Goal: Task Accomplishment & Management: Manage account settings

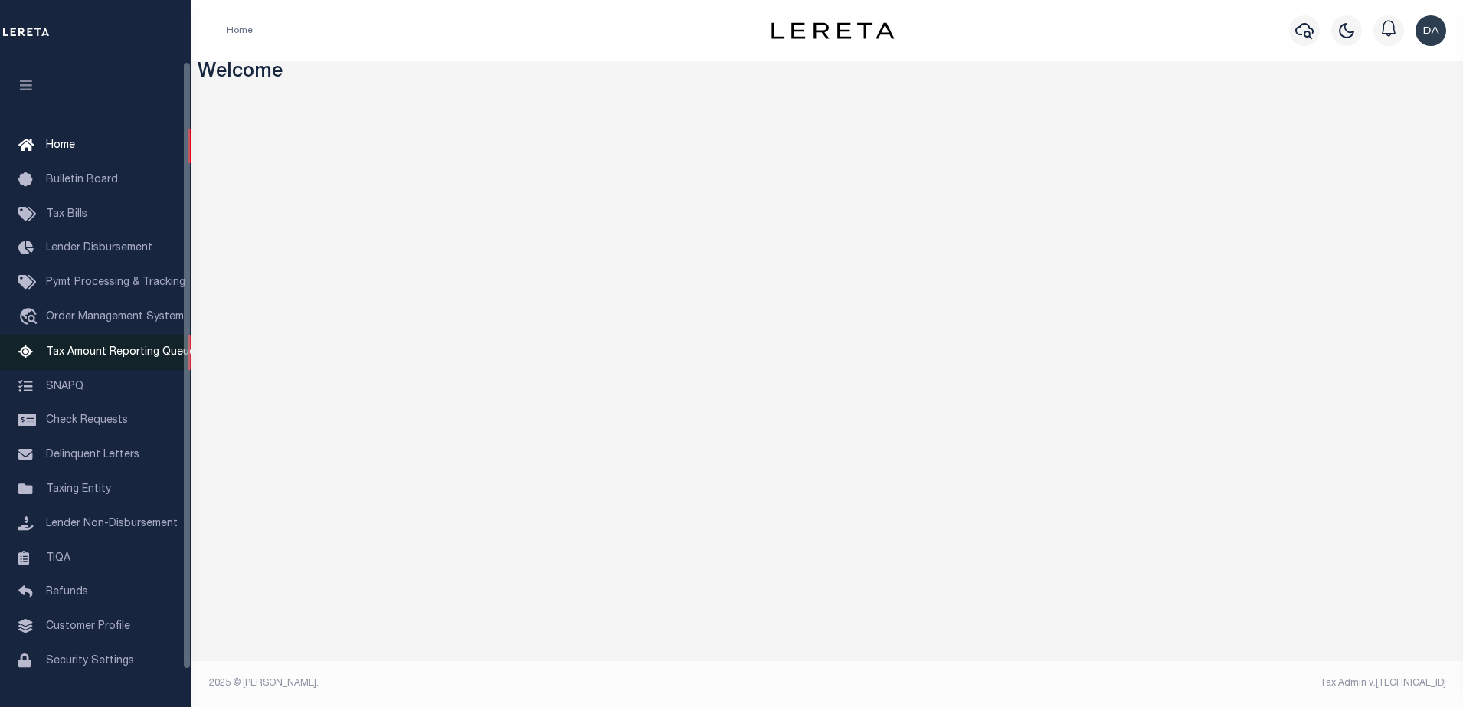
click at [74, 345] on link "Tax Amount Reporting Queue" at bounding box center [96, 353] width 192 height 34
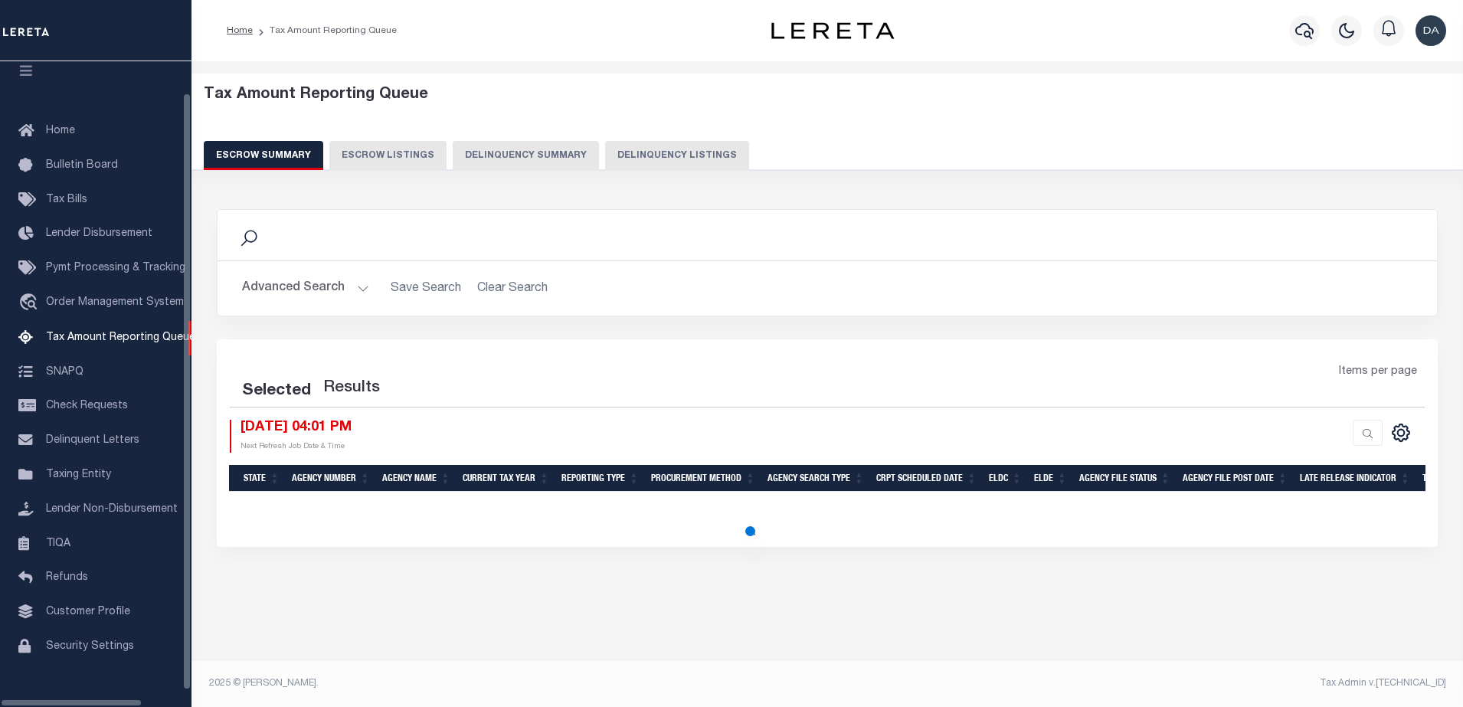
select select "100"
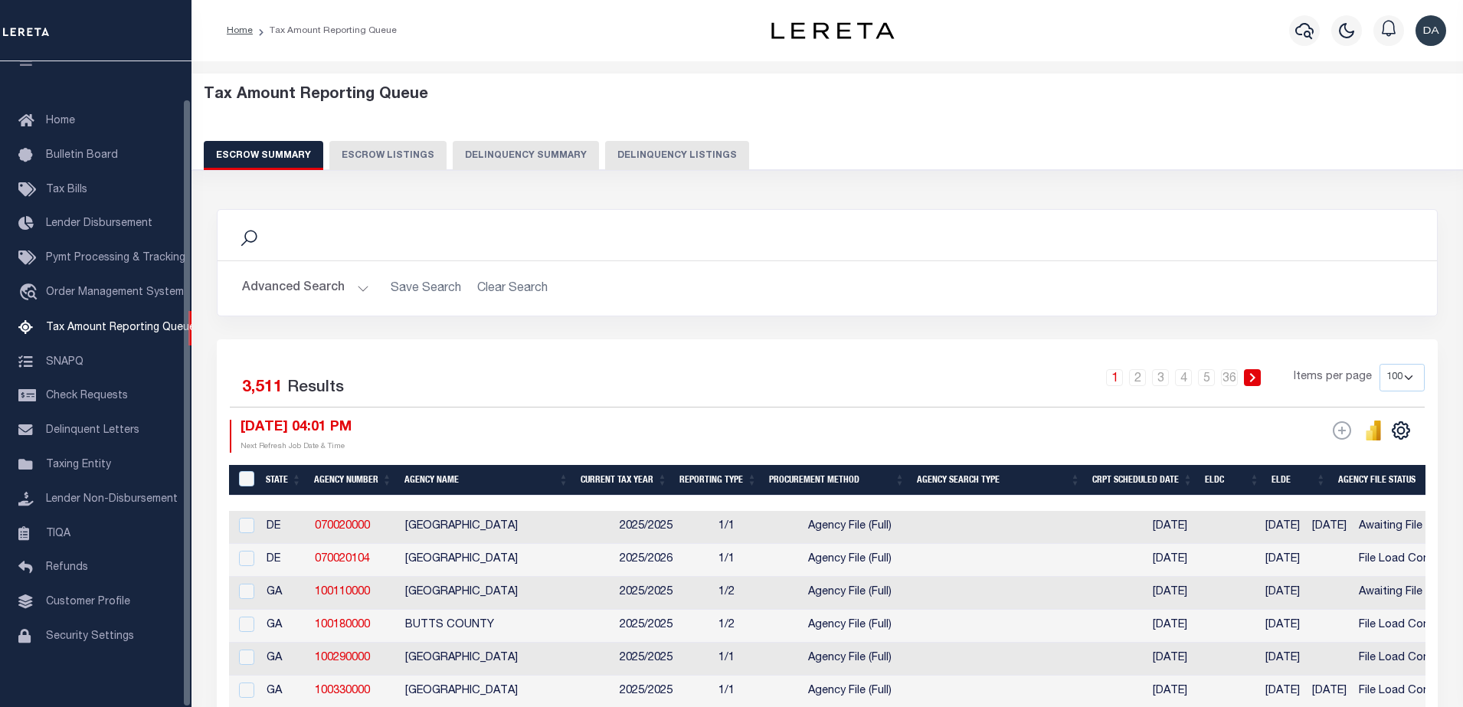
scroll to position [39, 0]
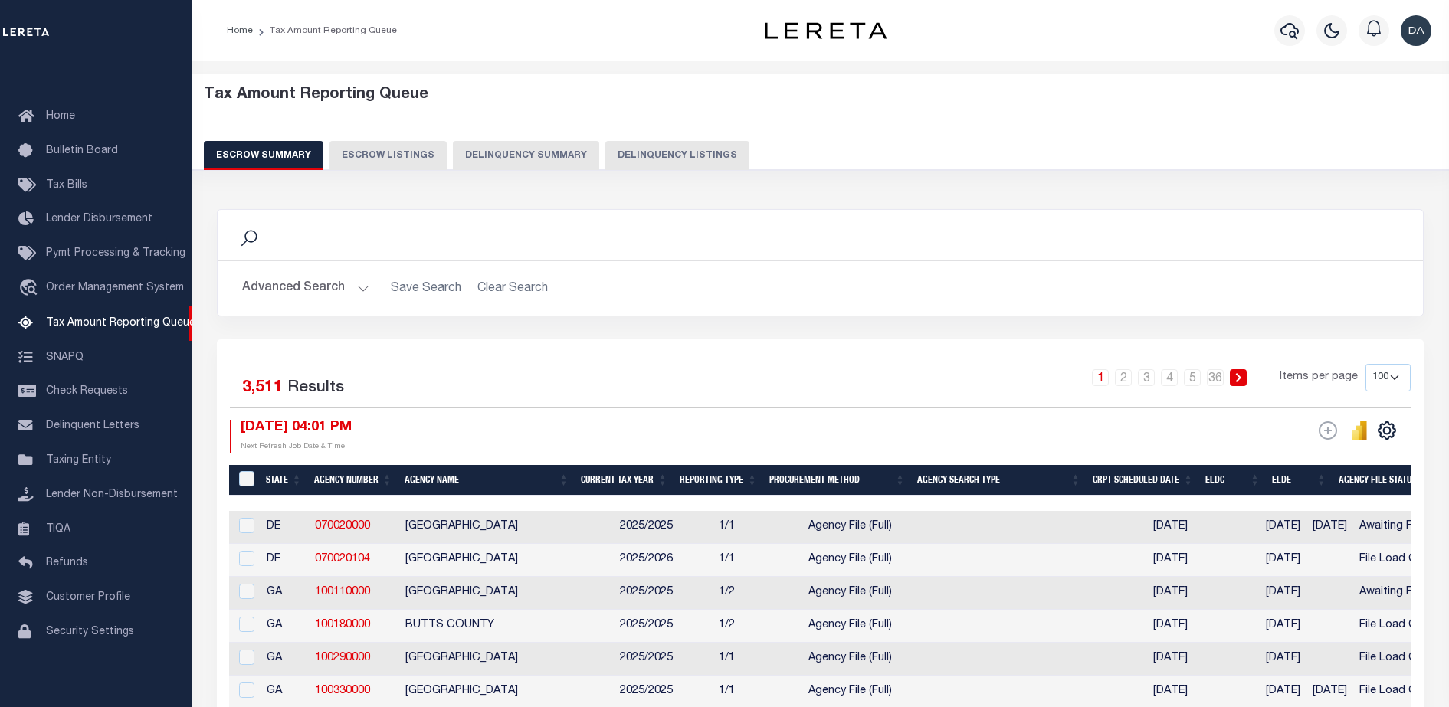
click at [509, 160] on button "Delinquency Summary" at bounding box center [526, 155] width 146 height 29
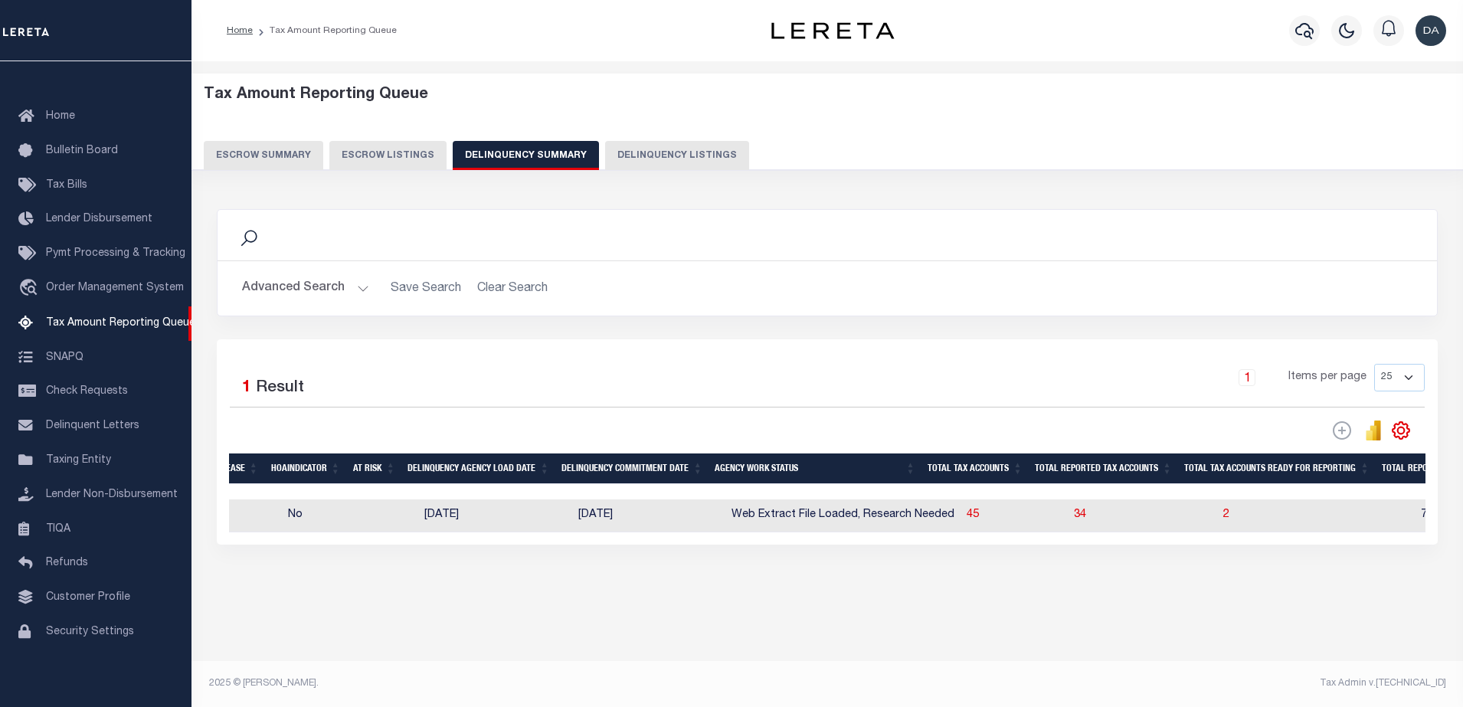
scroll to position [0, 0]
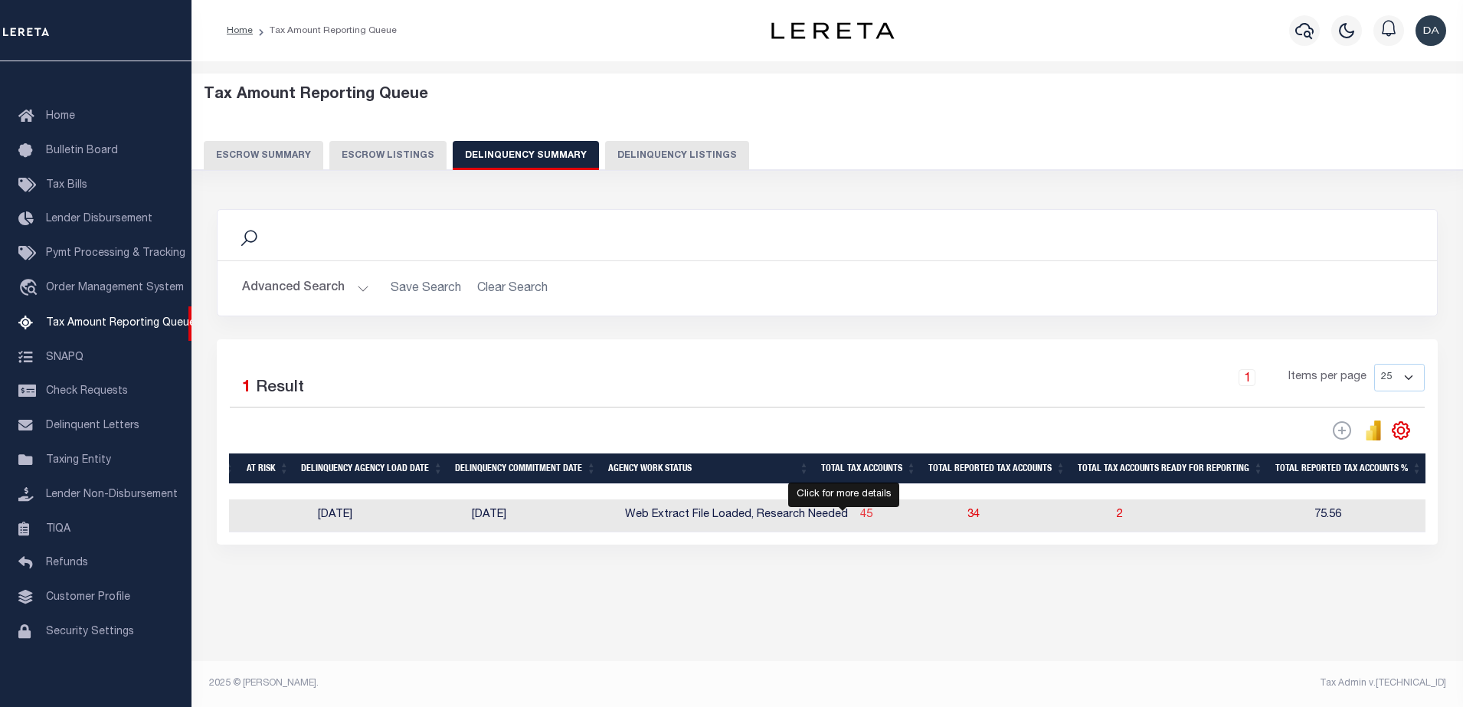
click at [860, 520] on span "45" at bounding box center [866, 515] width 12 height 11
select select "100"
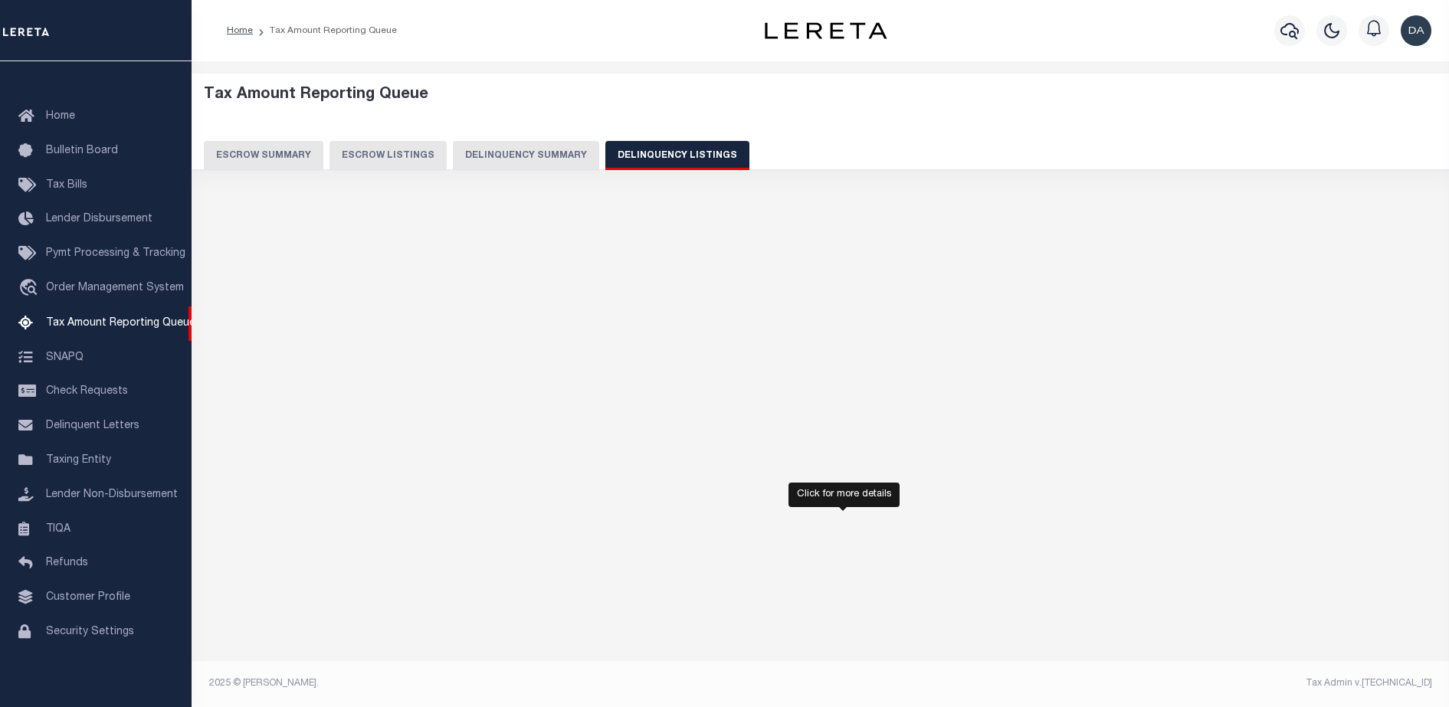
select select "100"
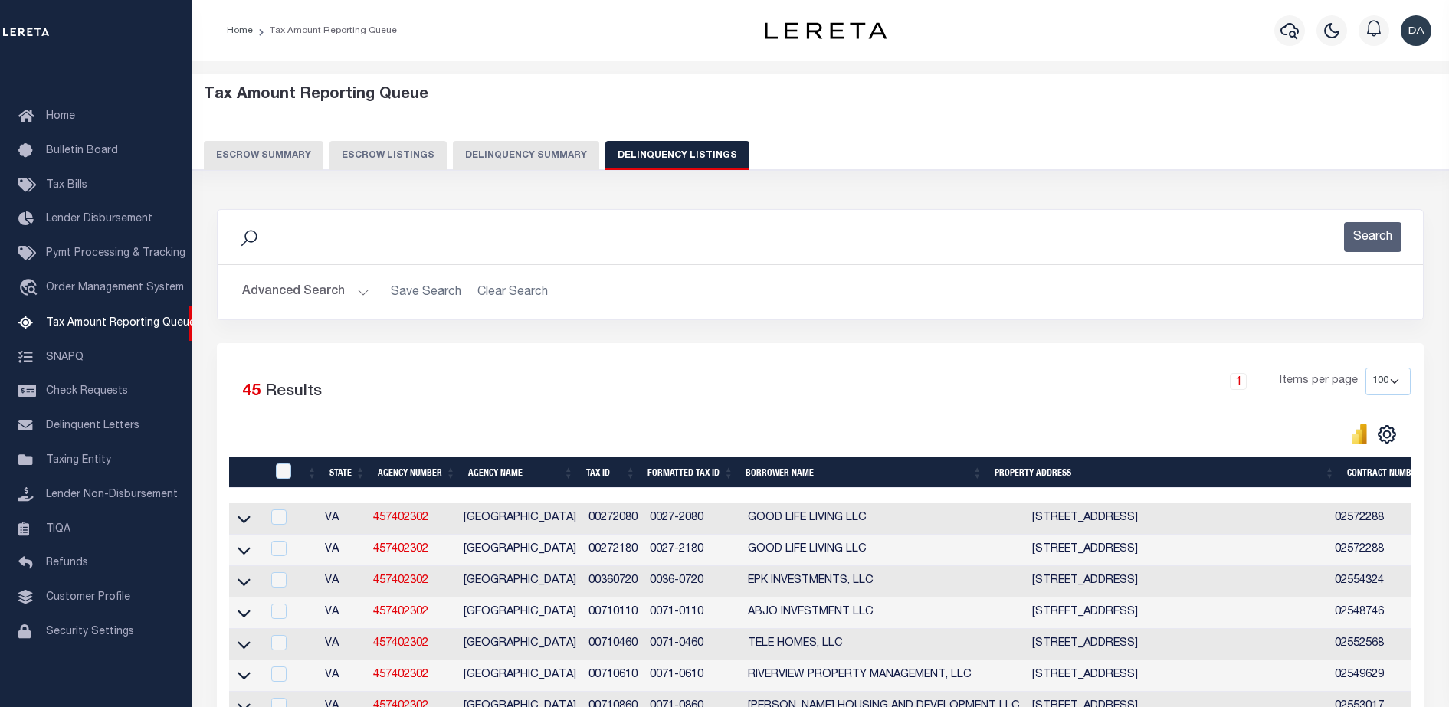
click at [251, 526] on td at bounding box center [245, 518] width 32 height 31
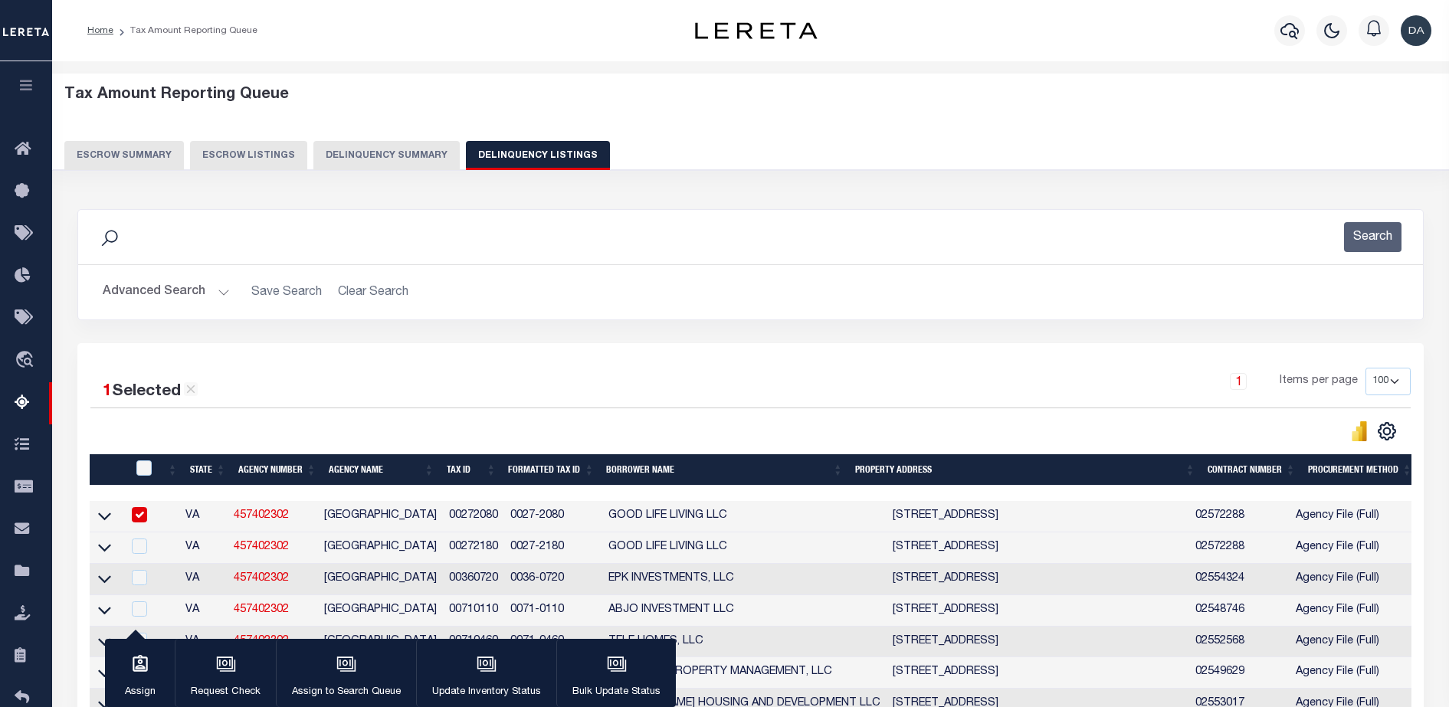
click at [147, 514] on input "checkbox" at bounding box center [139, 514] width 15 height 15
checkbox input "false"
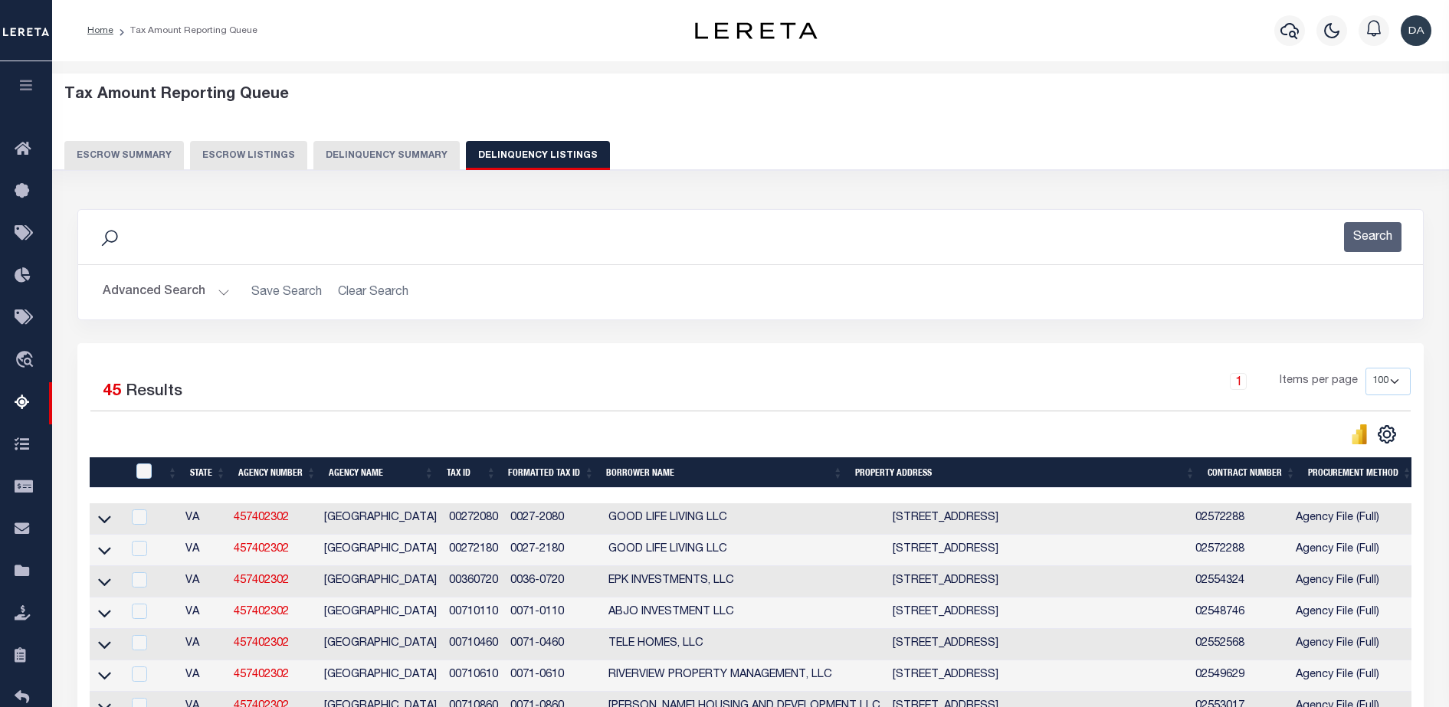
click at [111, 521] on link at bounding box center [105, 518] width 18 height 11
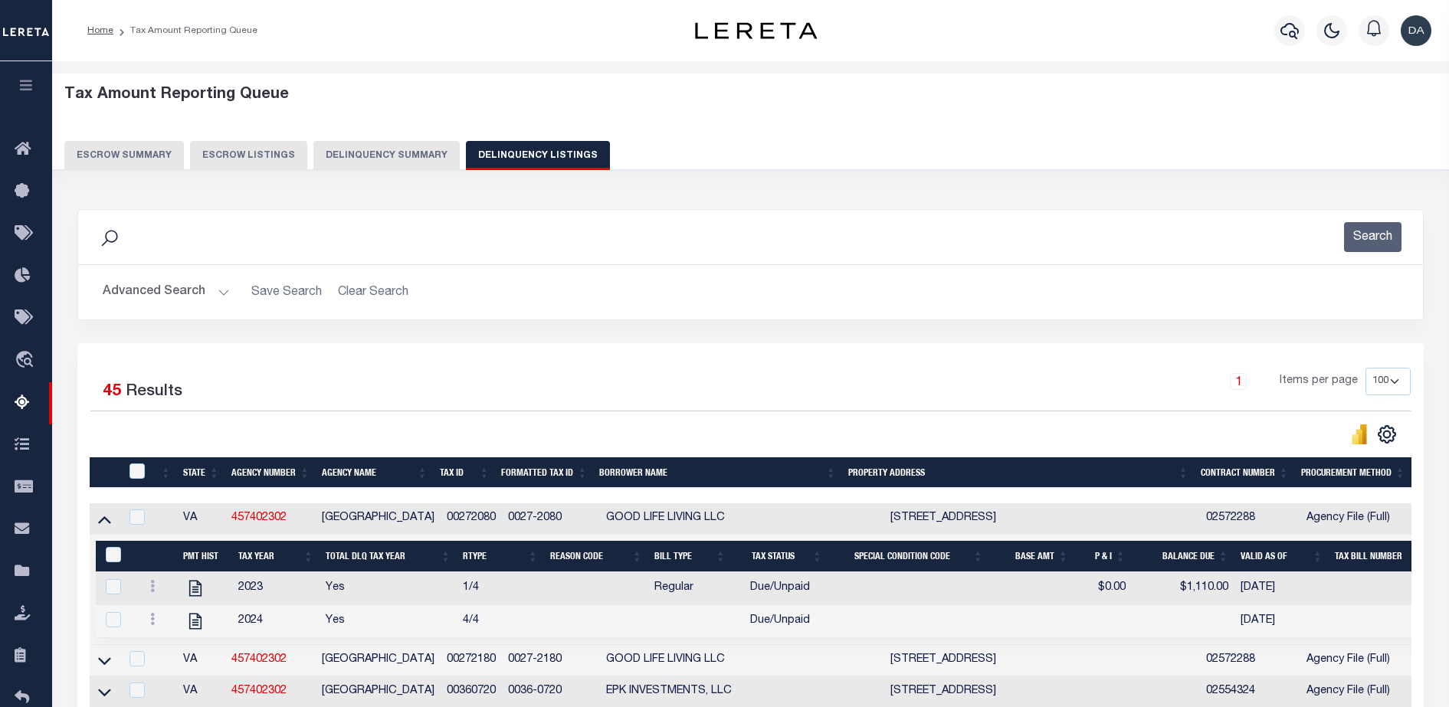
scroll to position [96, 0]
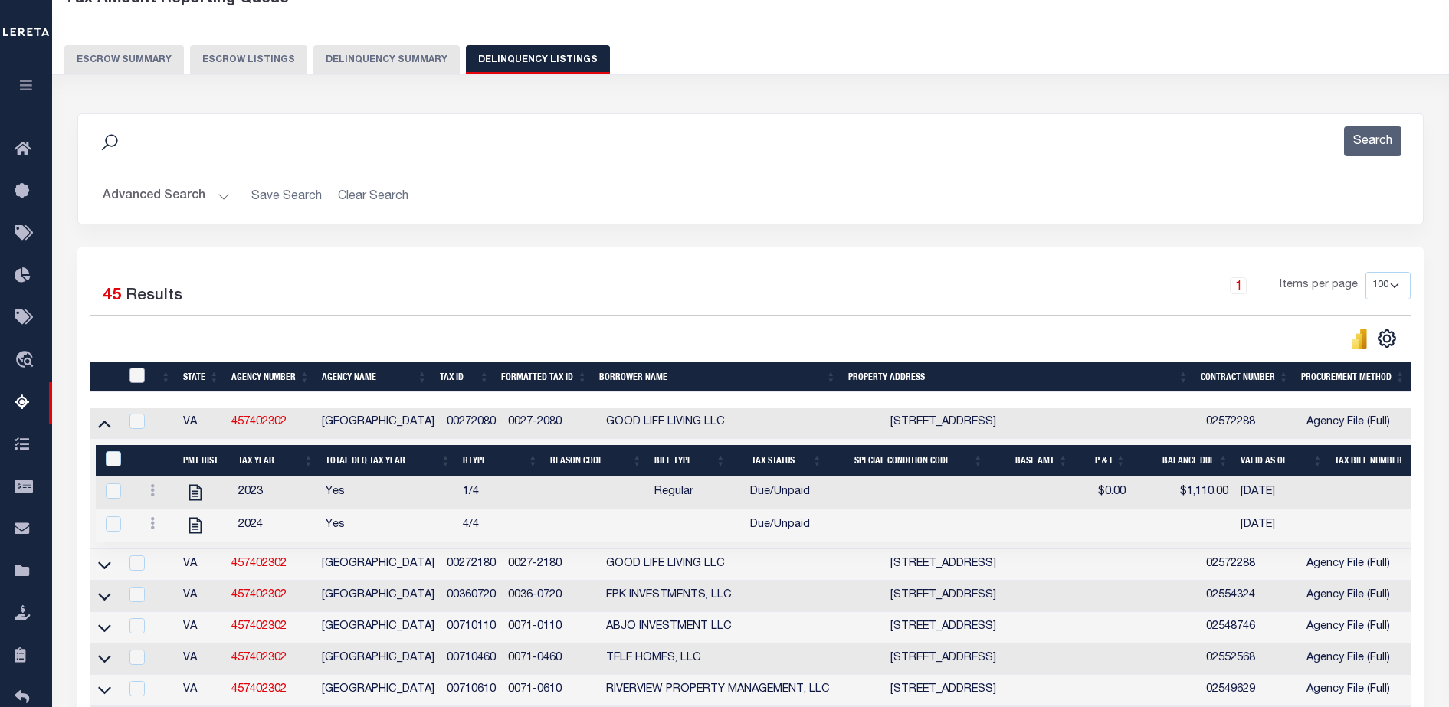
click at [144, 377] on input "checkbox" at bounding box center [136, 375] width 15 height 15
checkbox input "true"
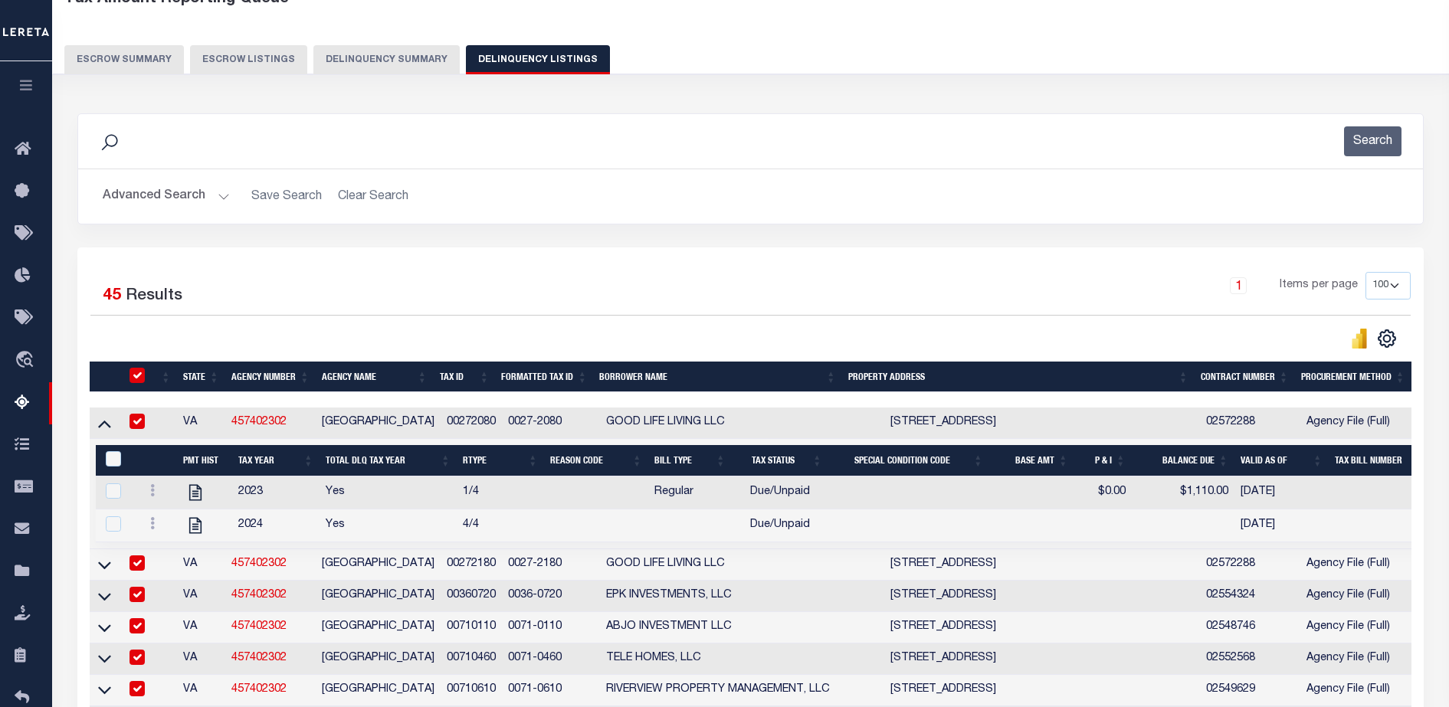
checkbox input "true"
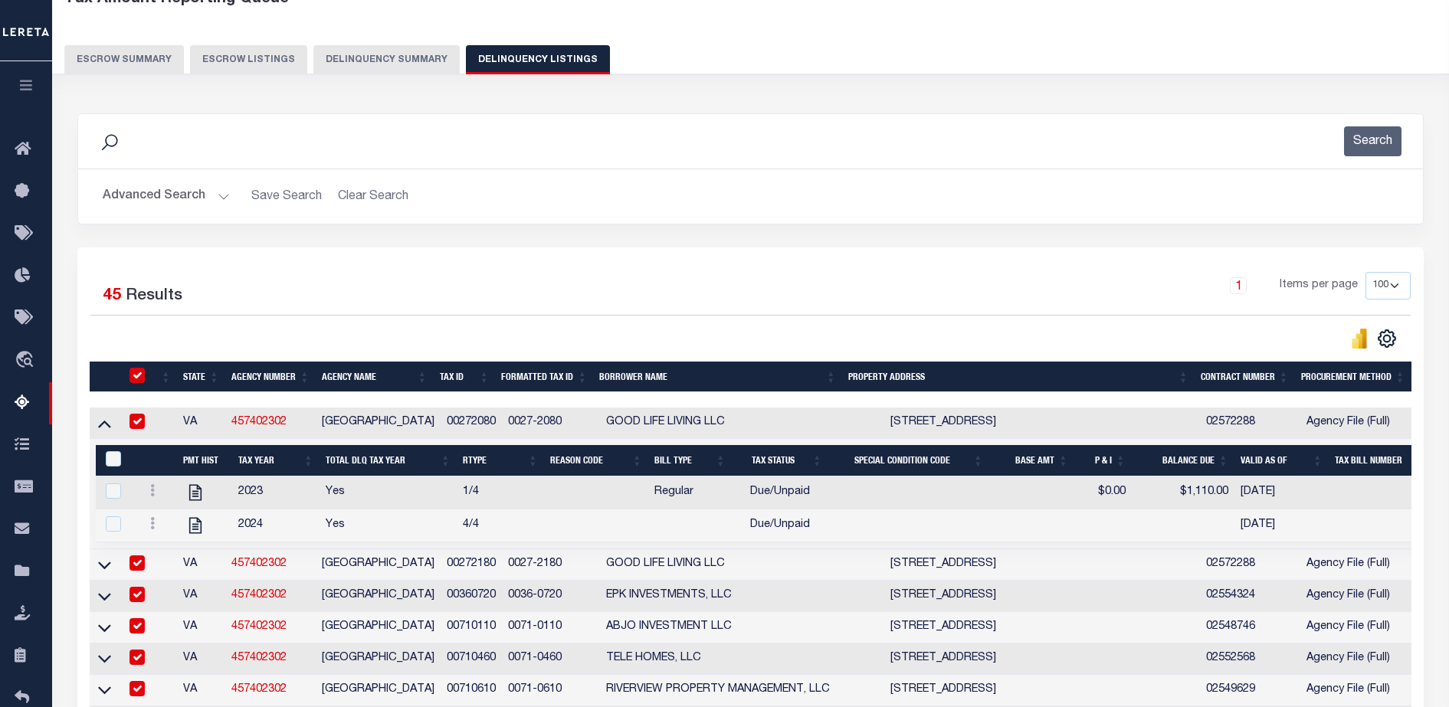
checkbox input "true"
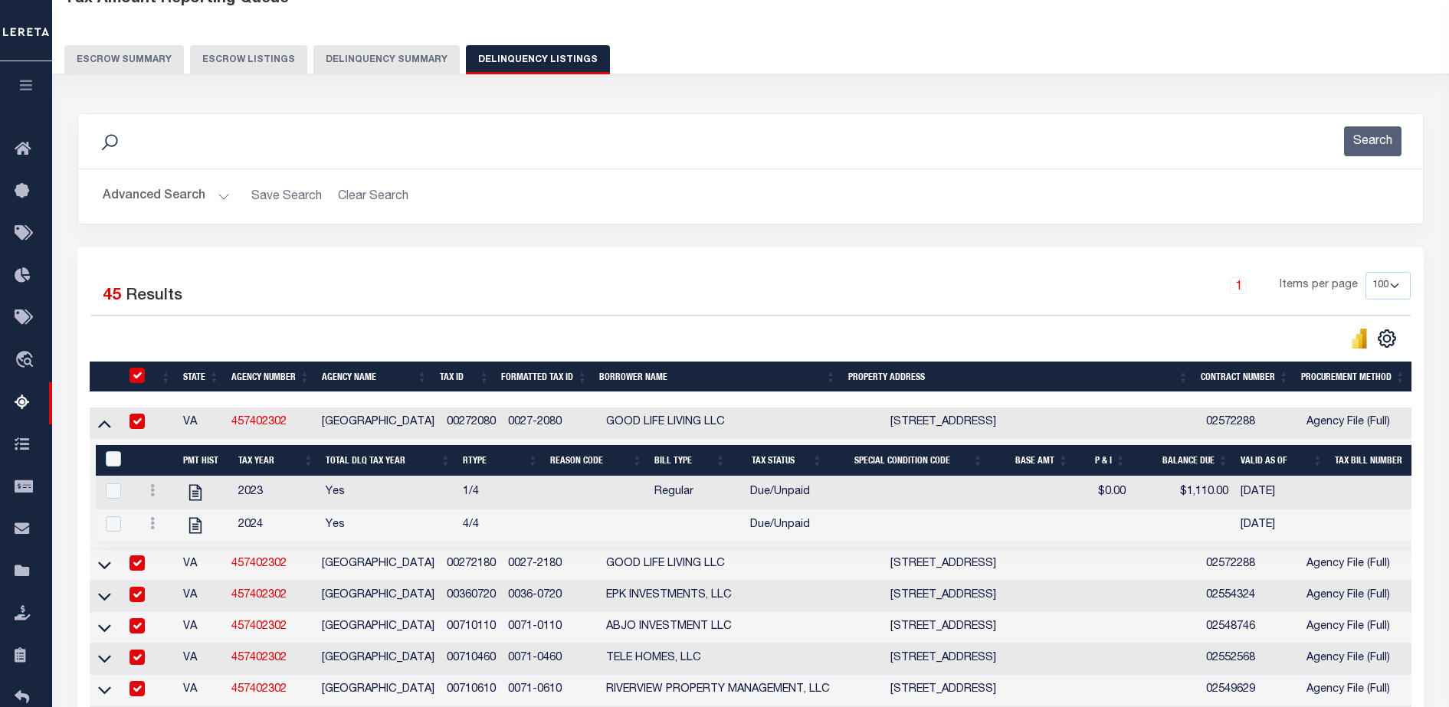
checkbox input "true"
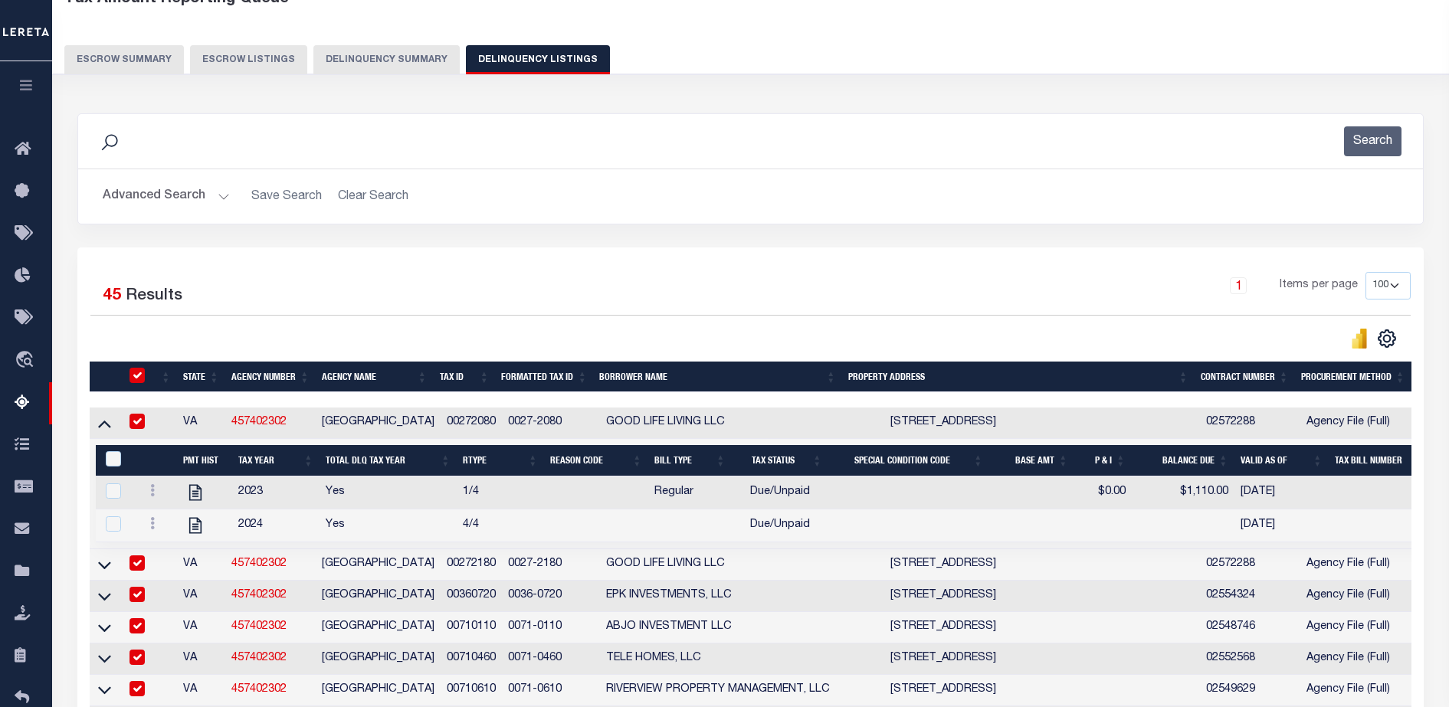
checkbox input "true"
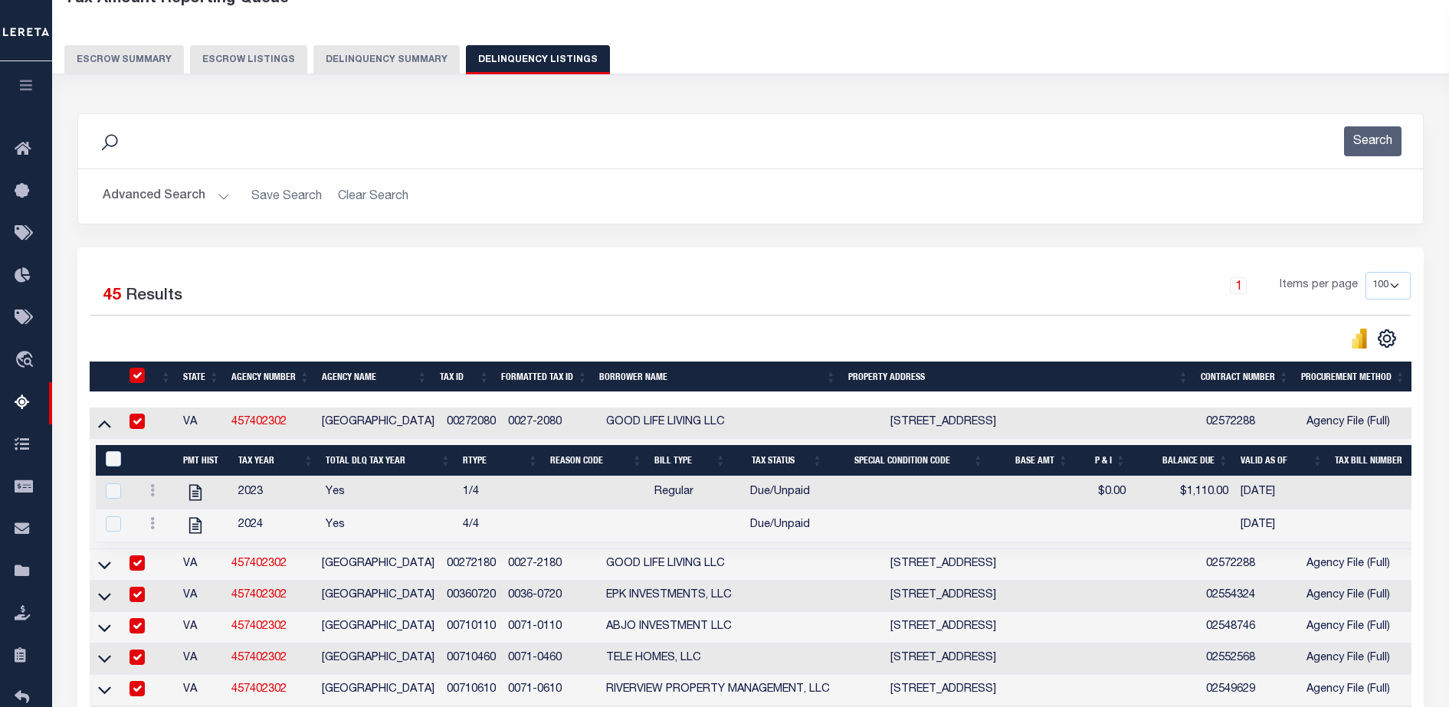
checkbox input "true"
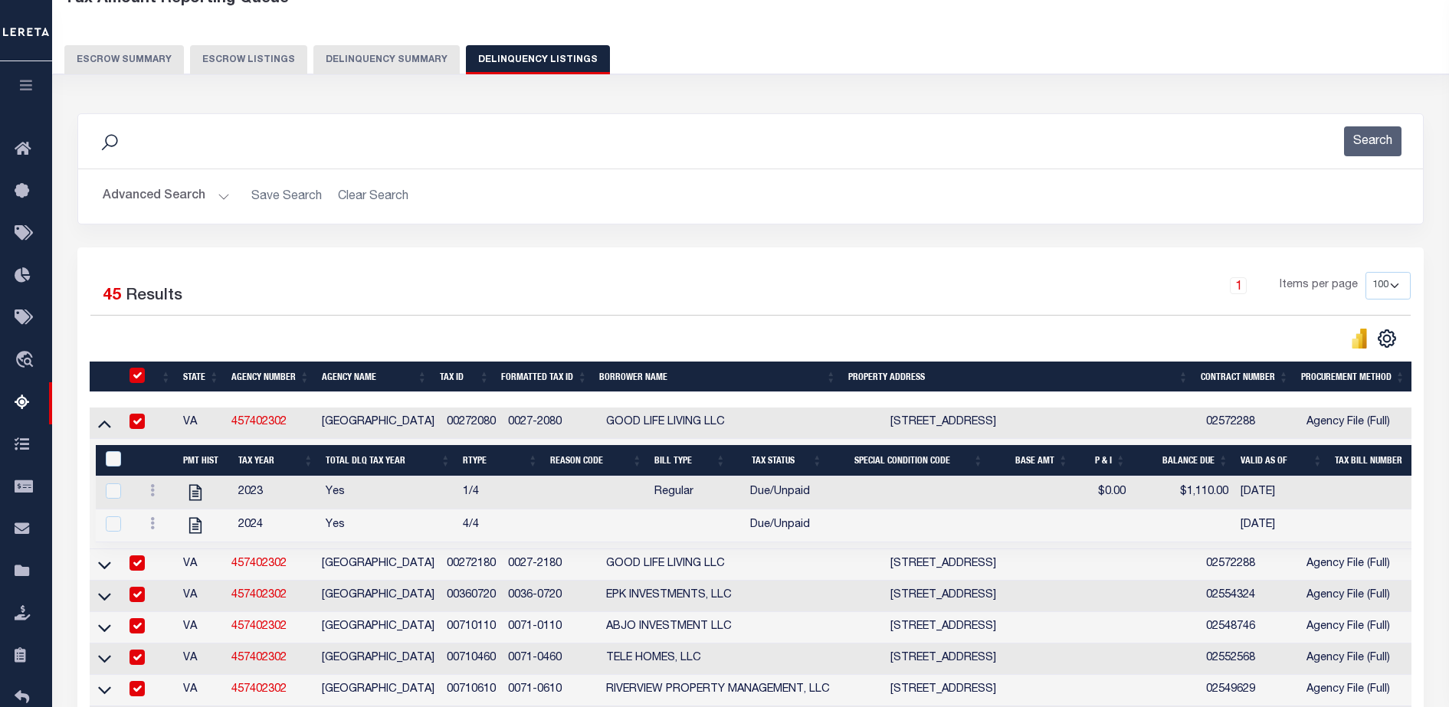
checkbox input "true"
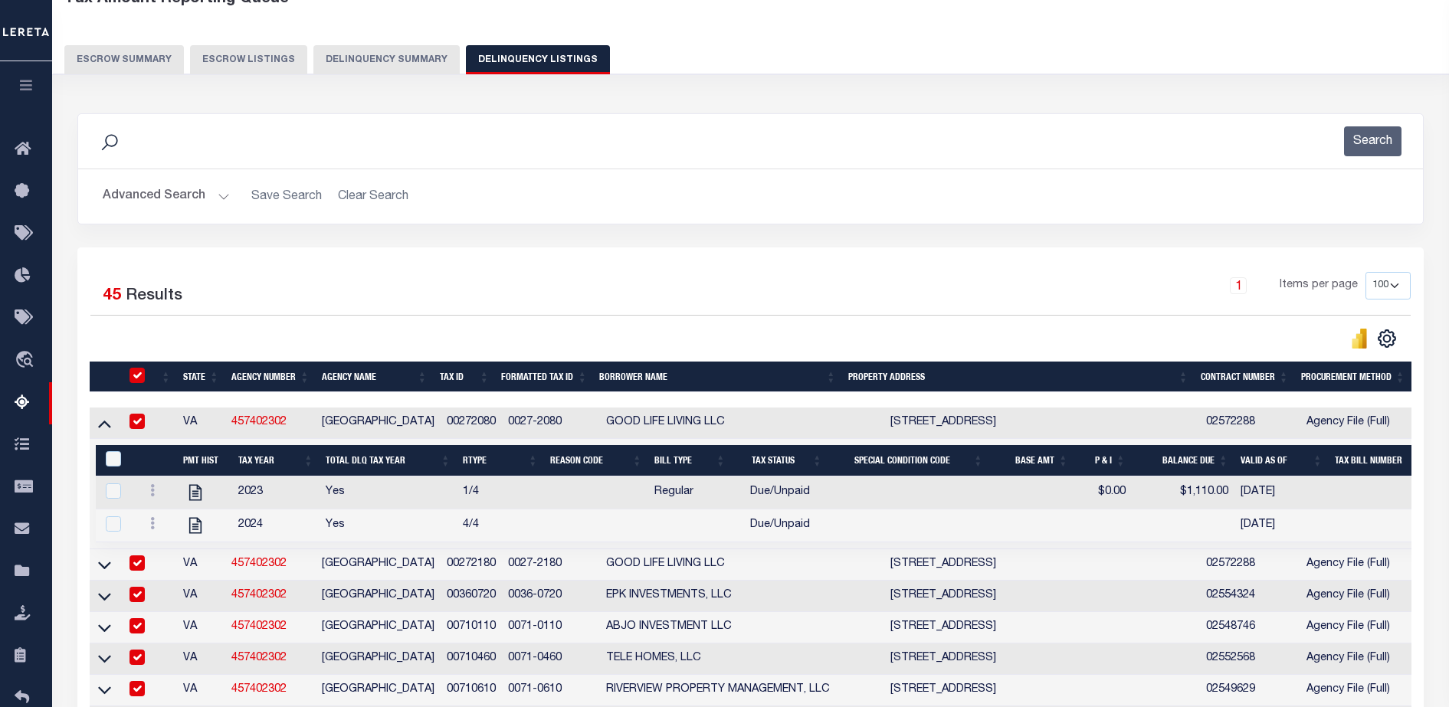
checkbox input "true"
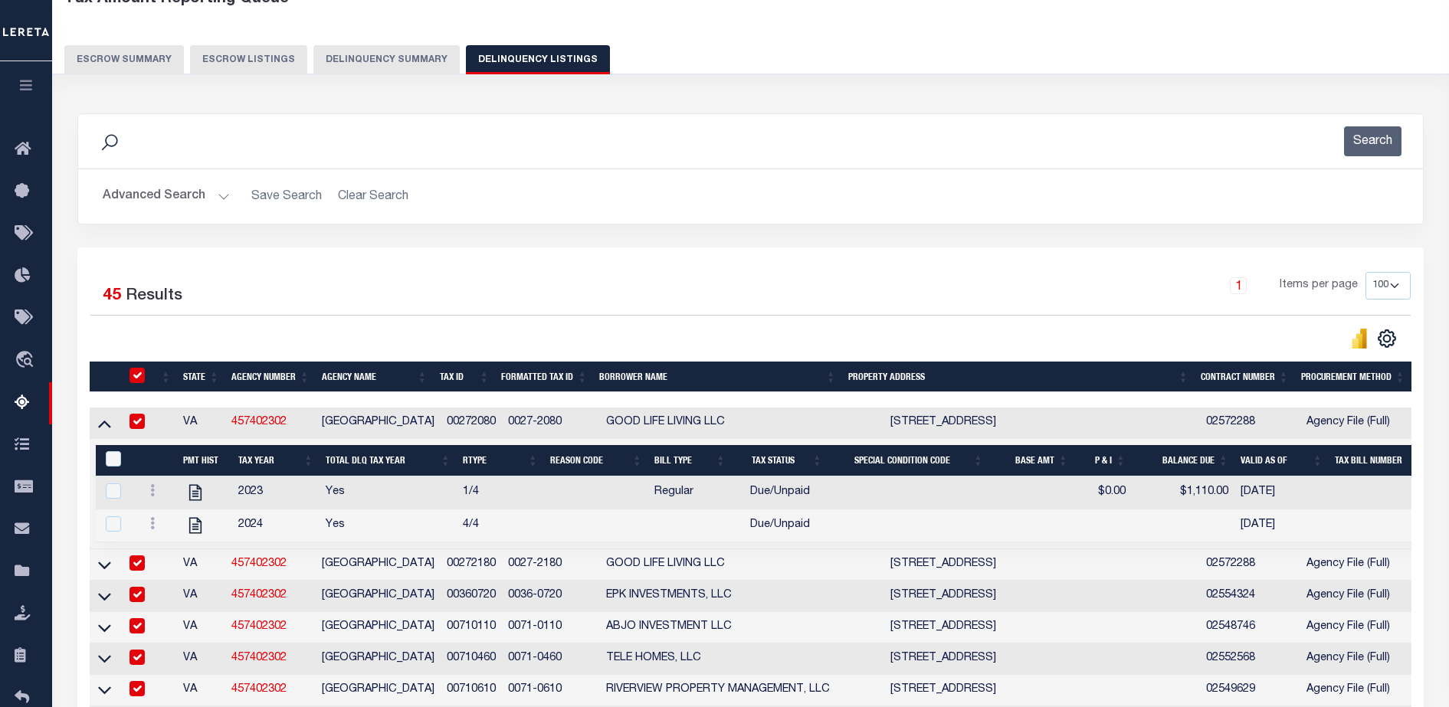
checkbox input "true"
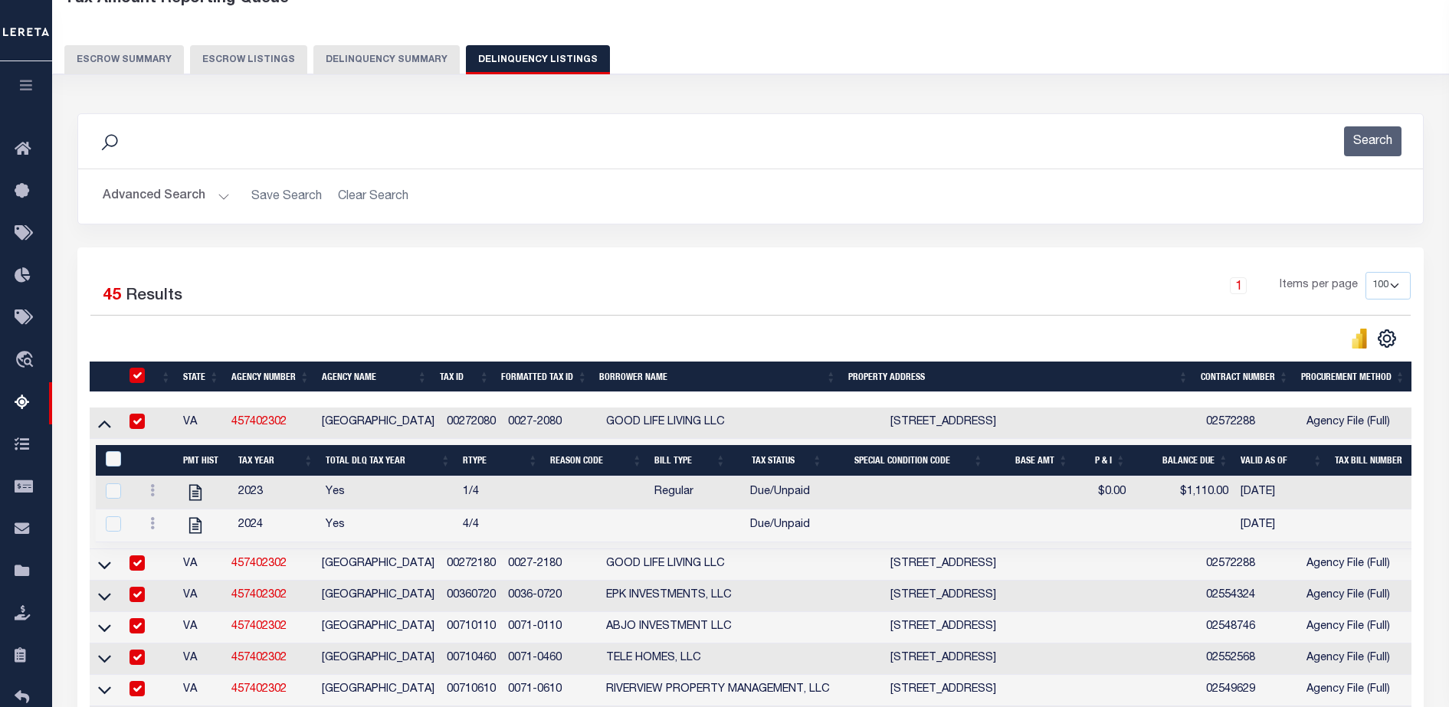
checkbox input "true"
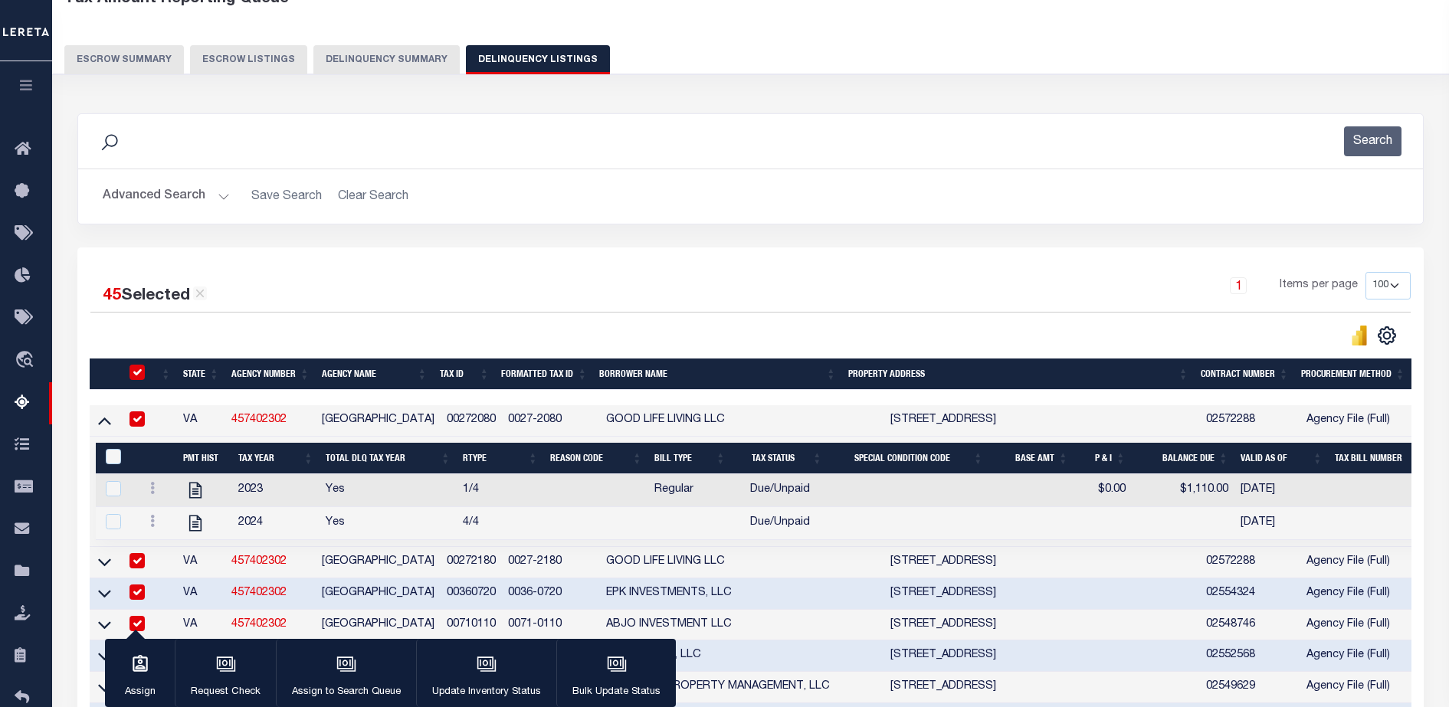
click at [133, 369] on input "checkbox" at bounding box center [136, 372] width 15 height 15
checkbox input "false"
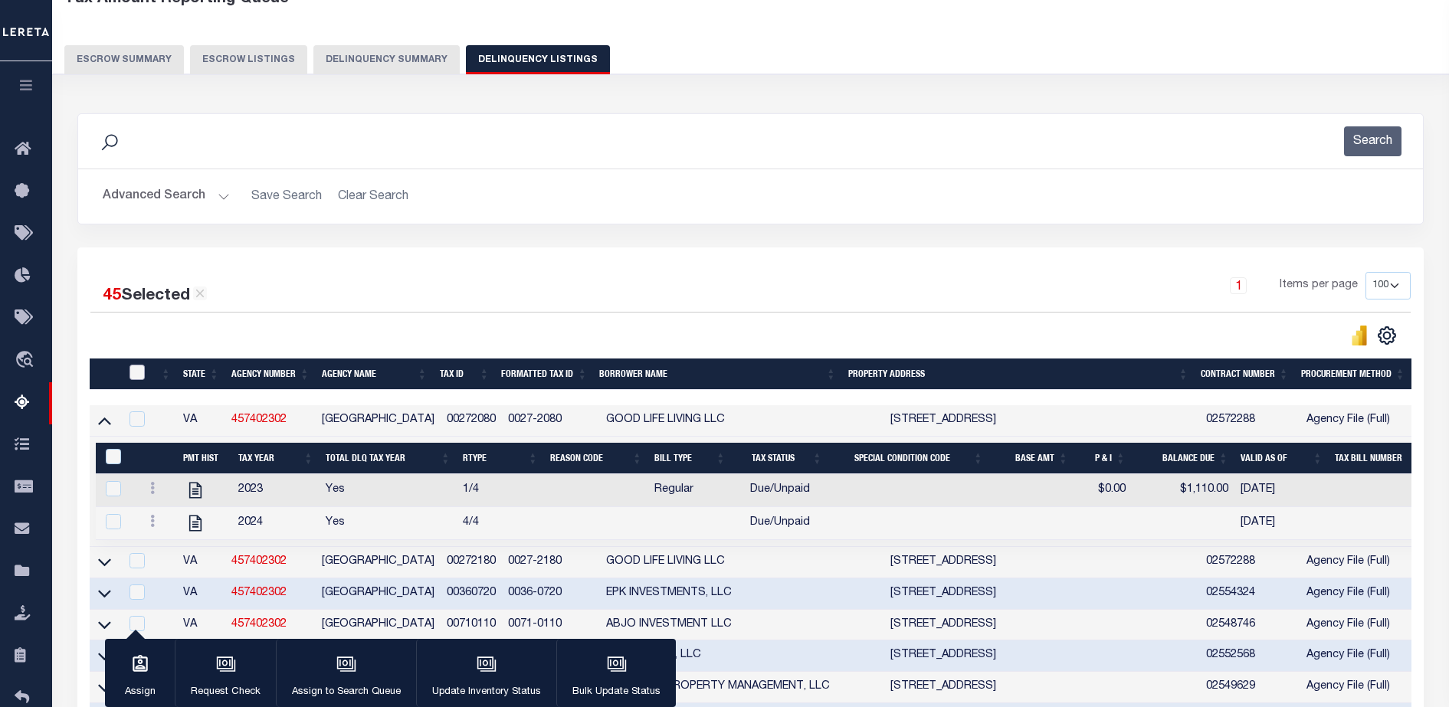
checkbox input "false"
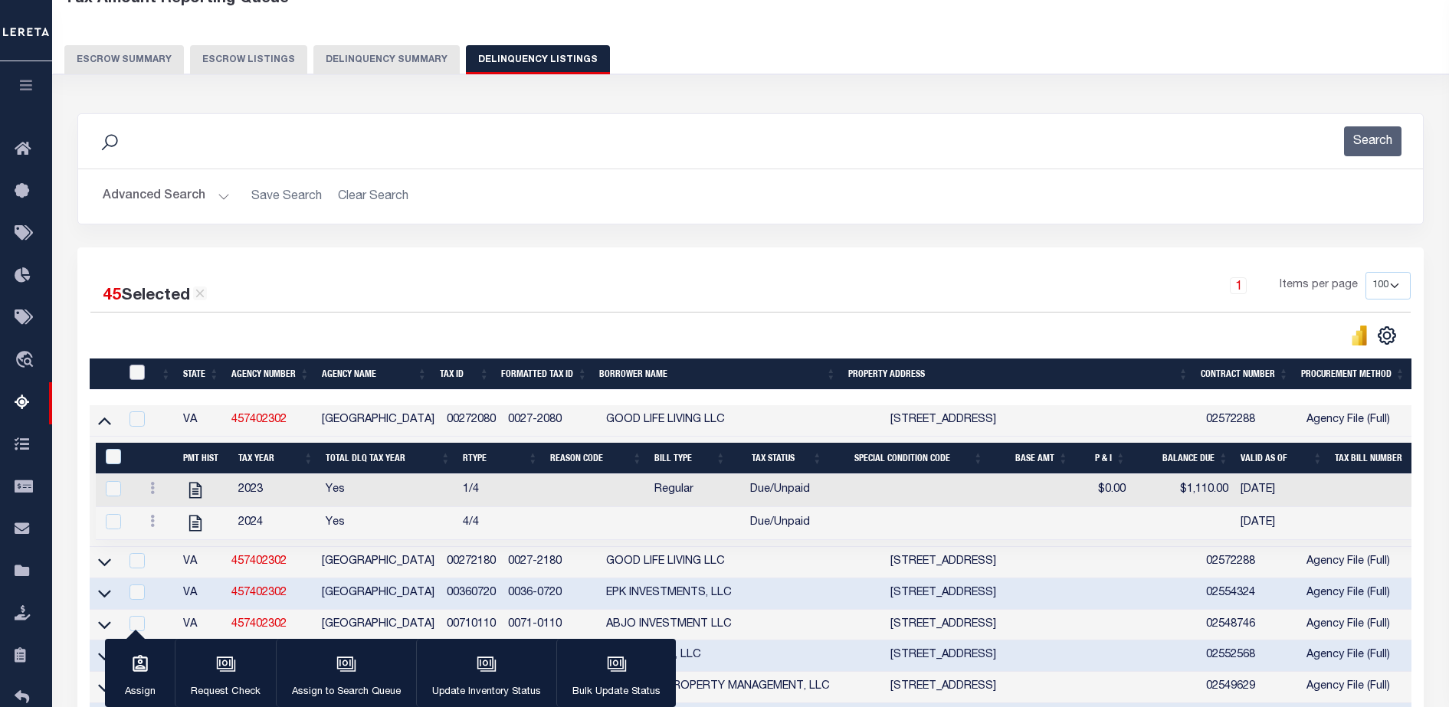
checkbox input "false"
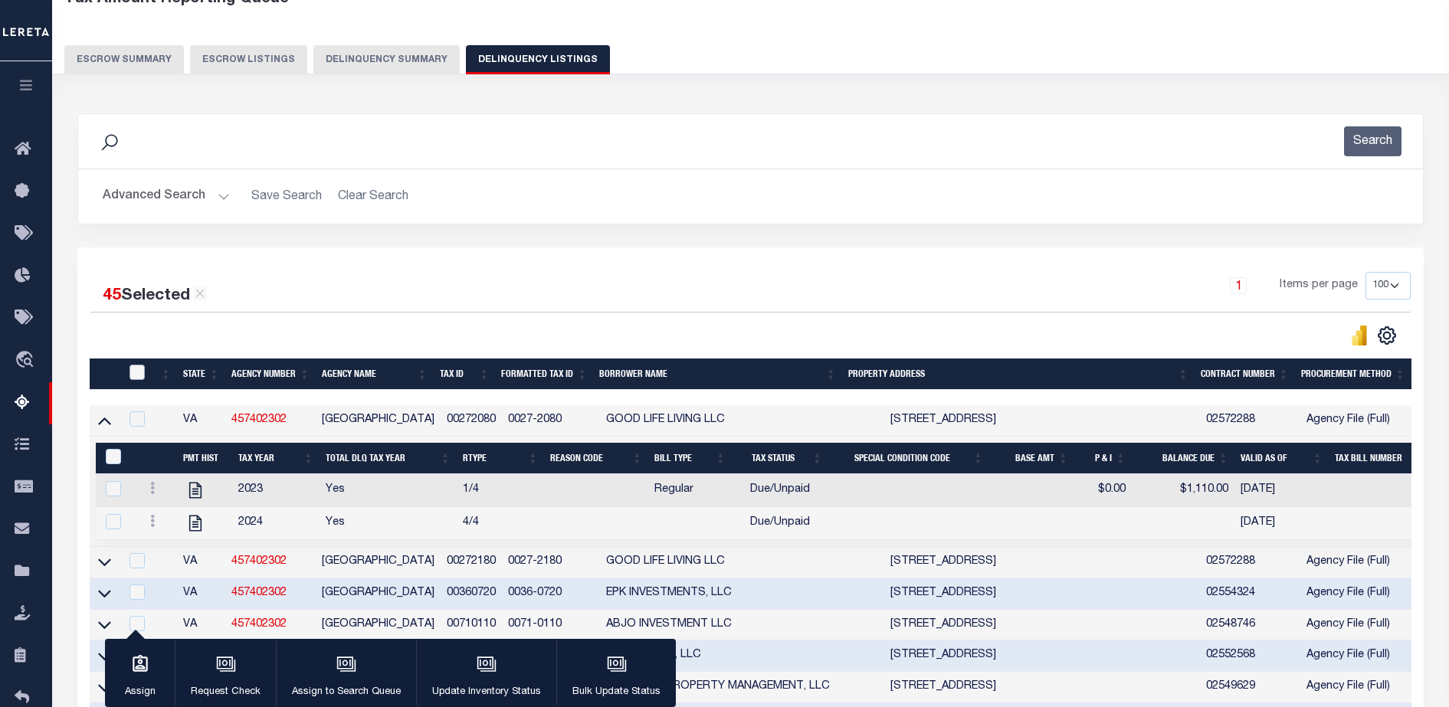
checkbox input "false"
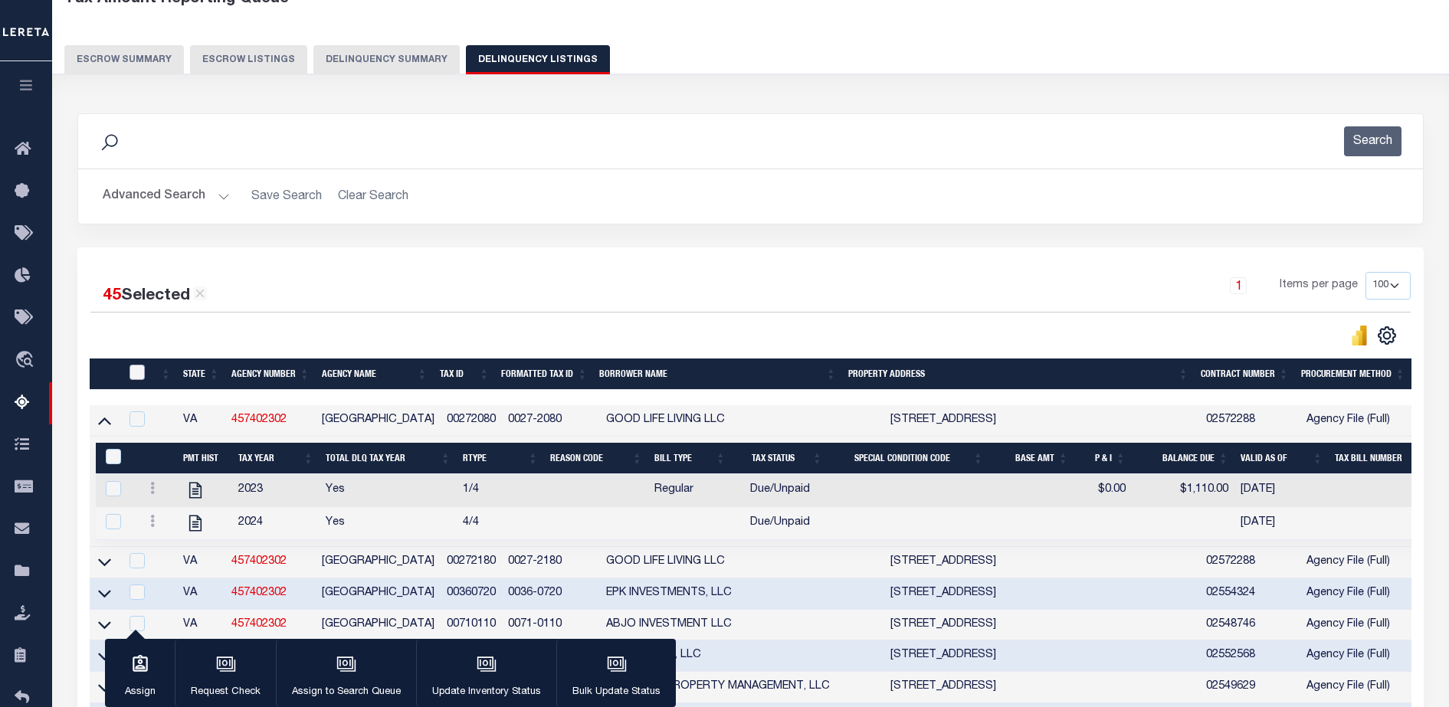
checkbox input "false"
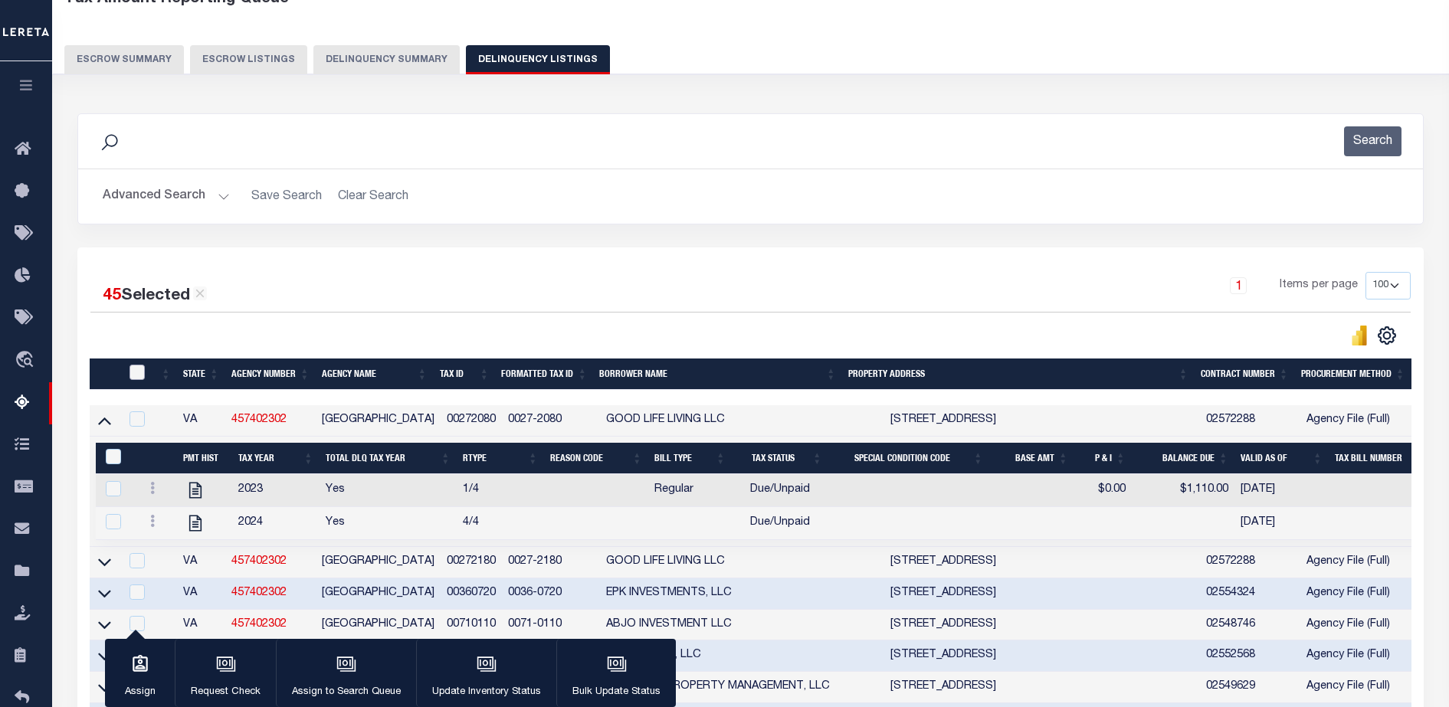
checkbox input "false"
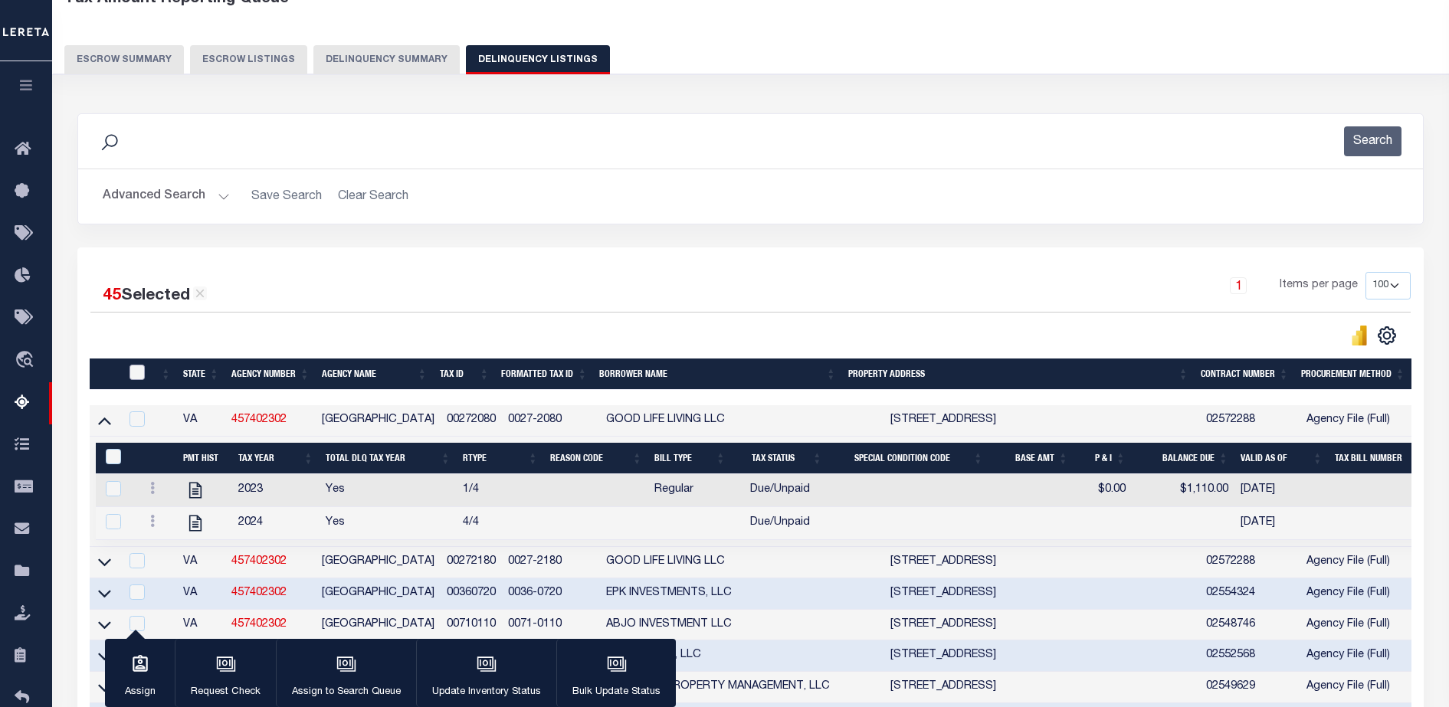
checkbox input "false"
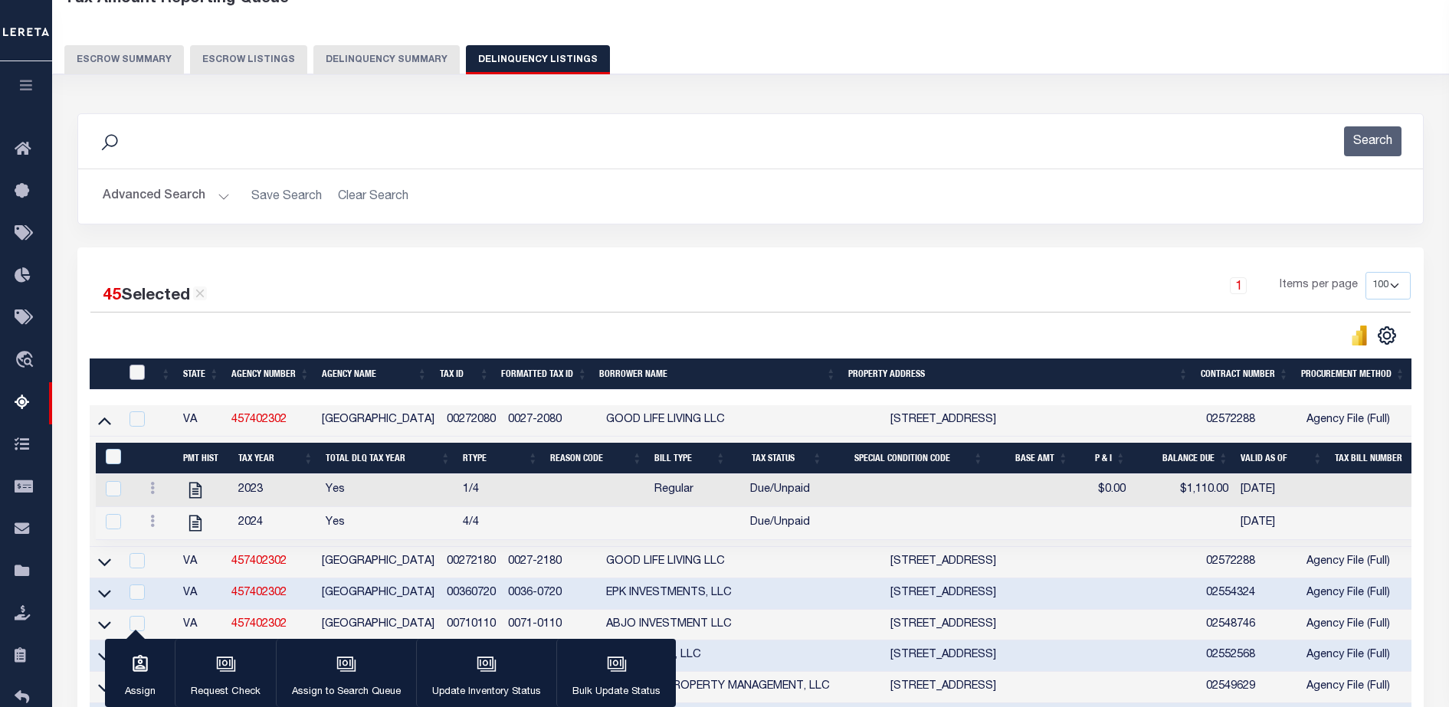
checkbox input "false"
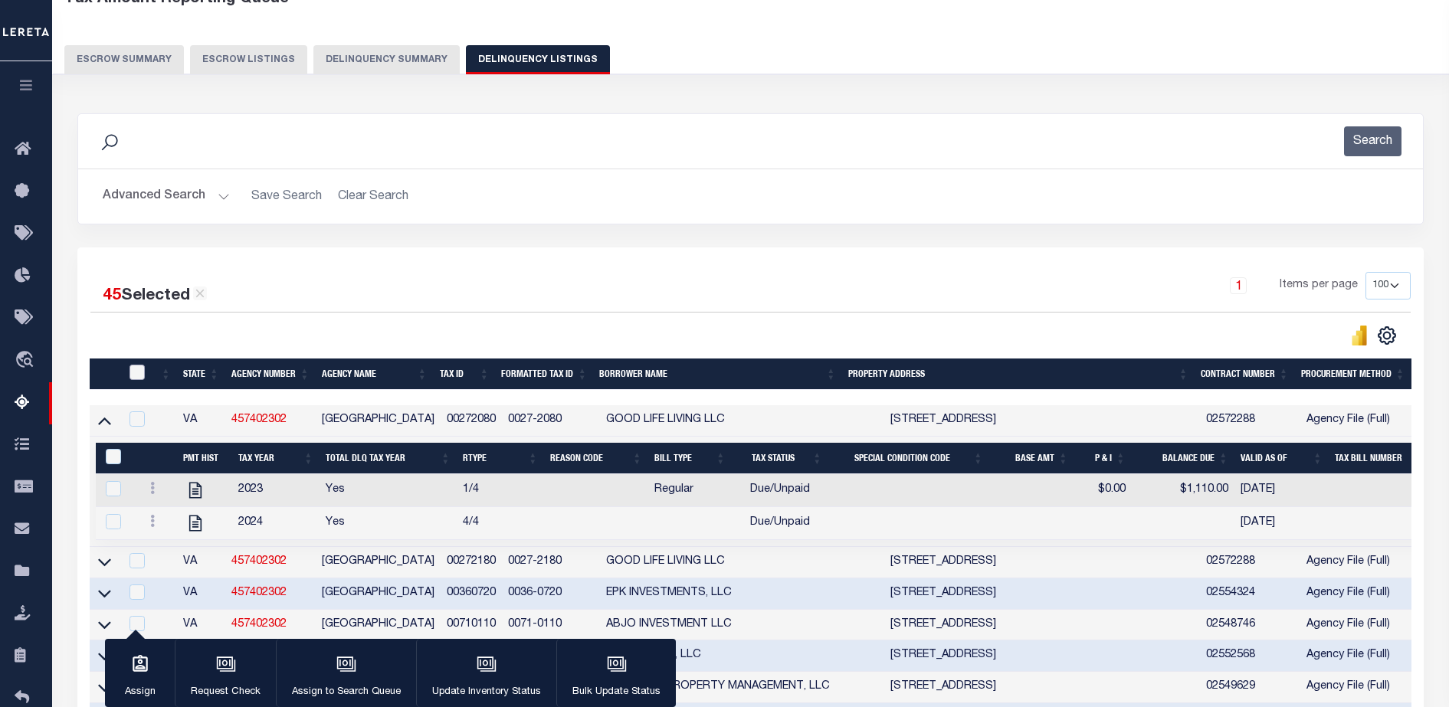
checkbox input "false"
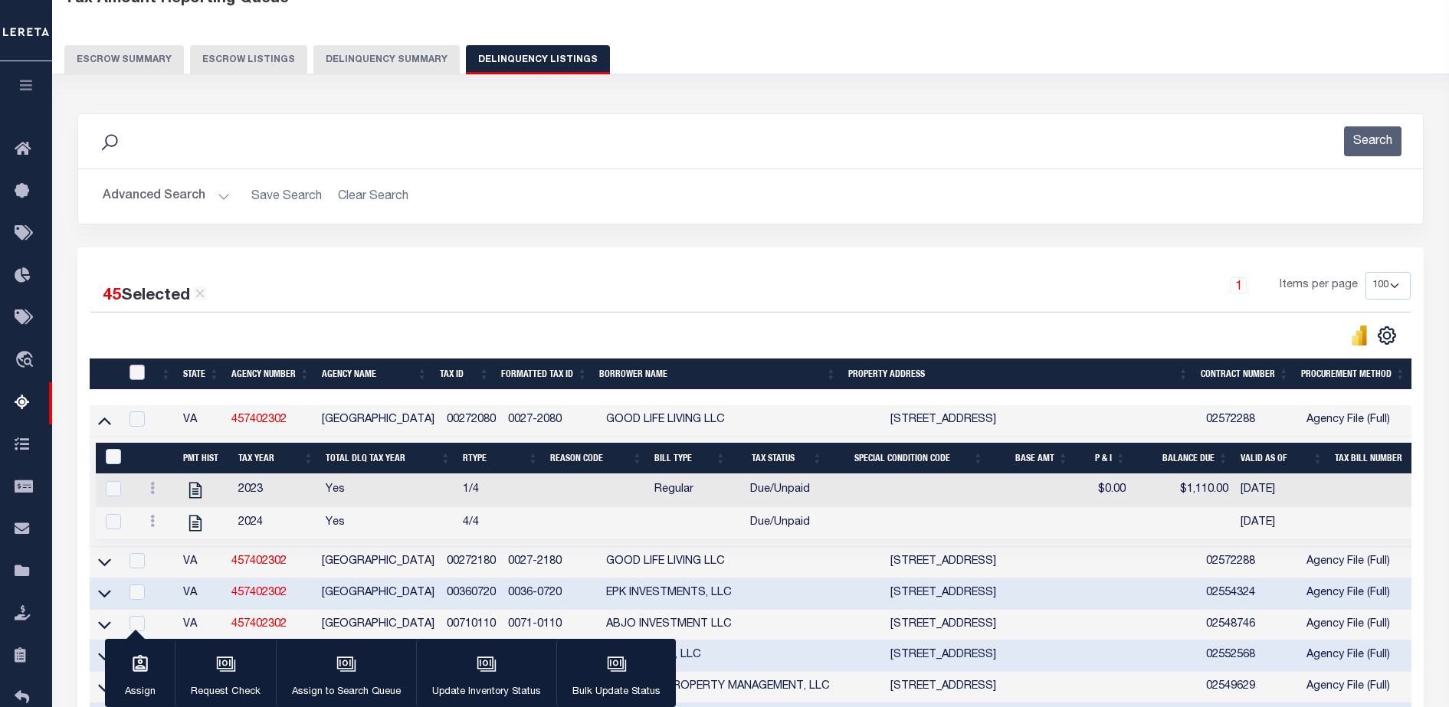
checkbox input "false"
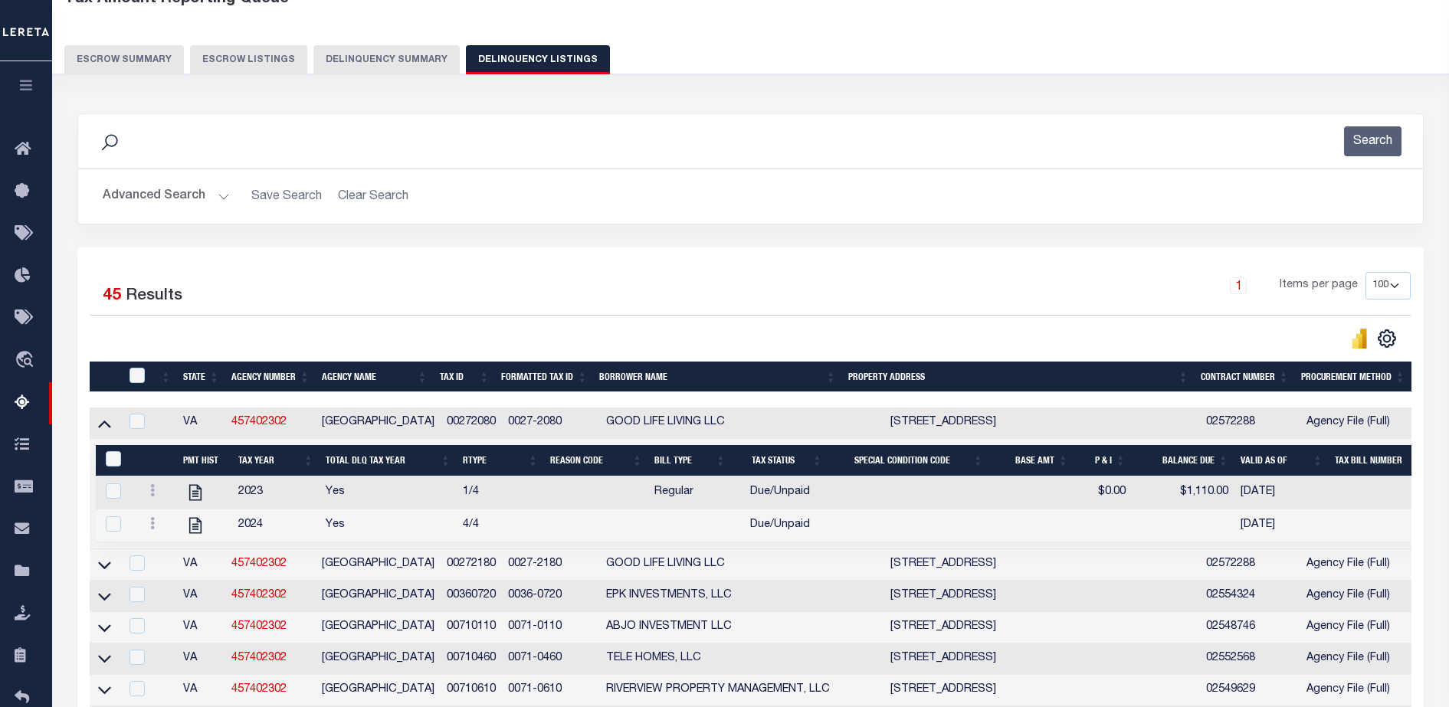
click at [365, 61] on button "Delinquency Summary" at bounding box center [386, 59] width 146 height 29
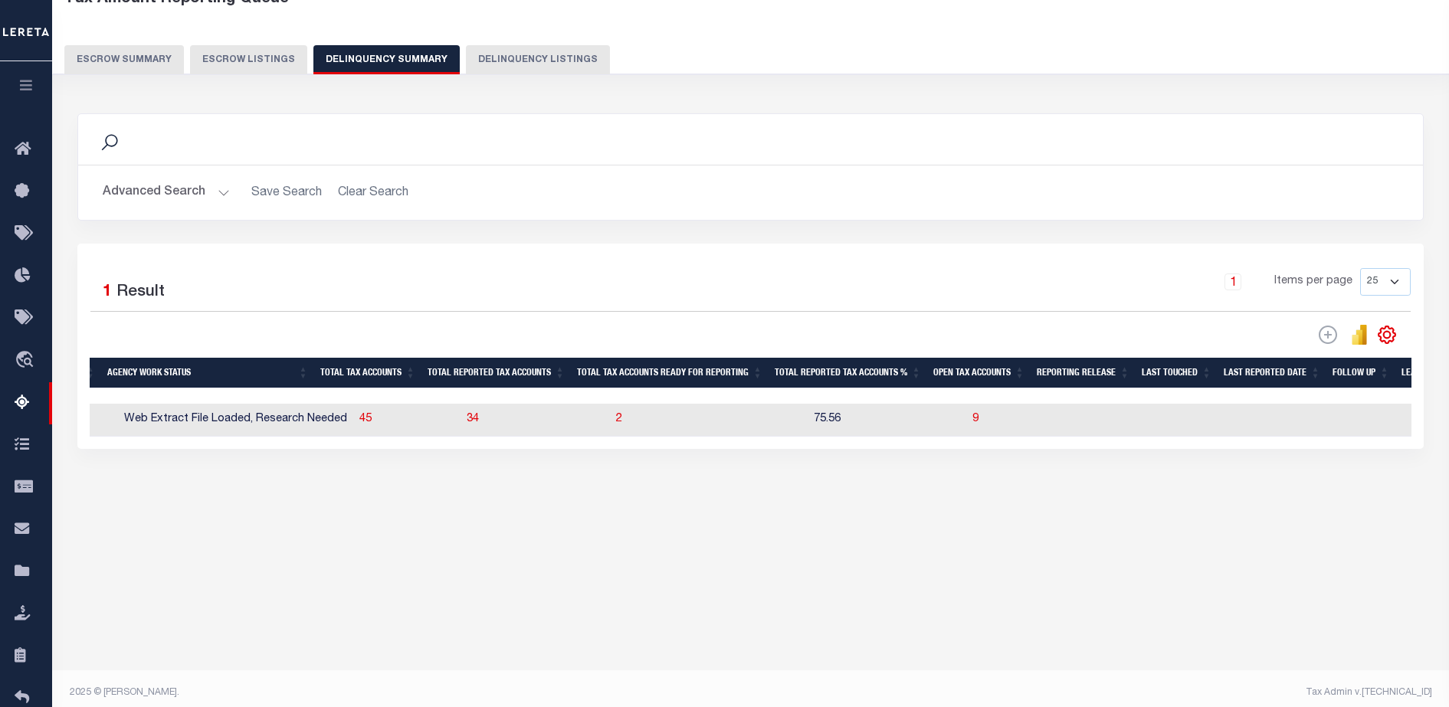
scroll to position [0, 1338]
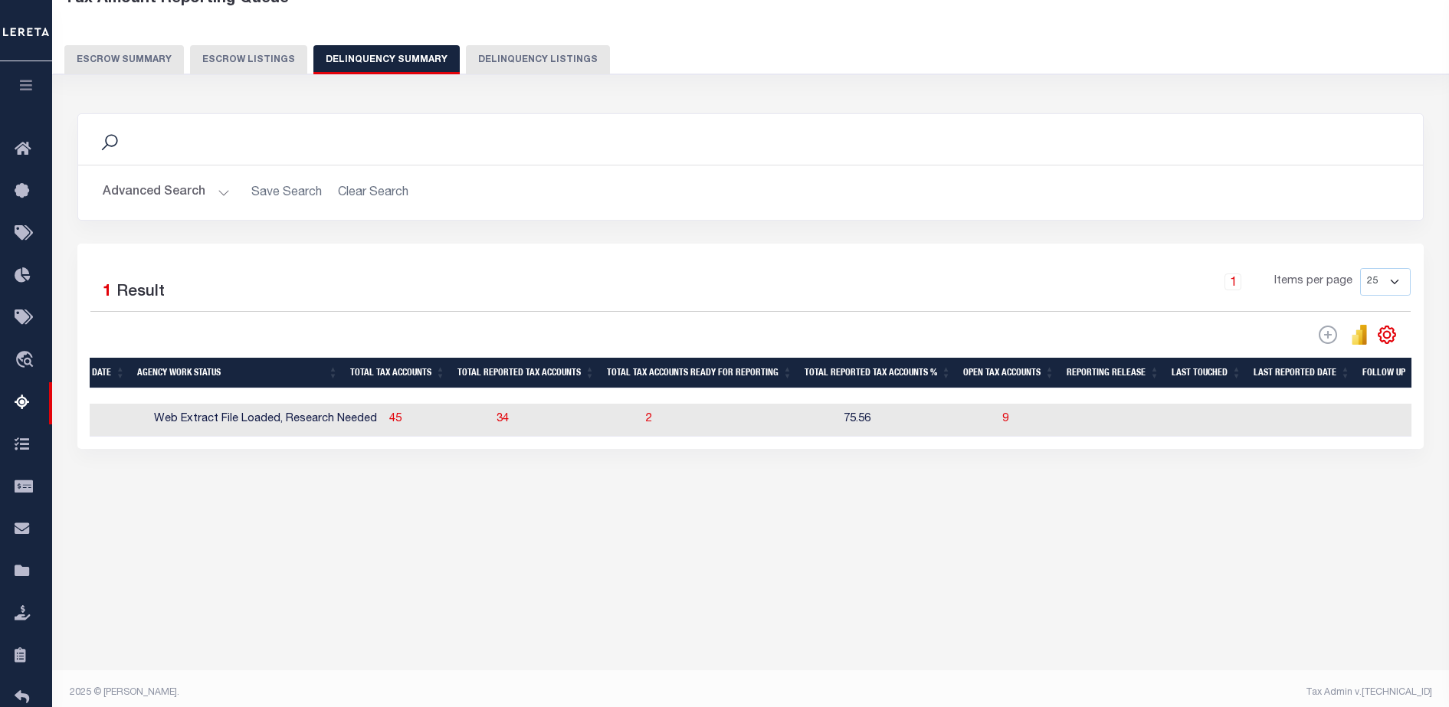
click at [516, 56] on button "Delinquency Listings" at bounding box center [538, 59] width 144 height 29
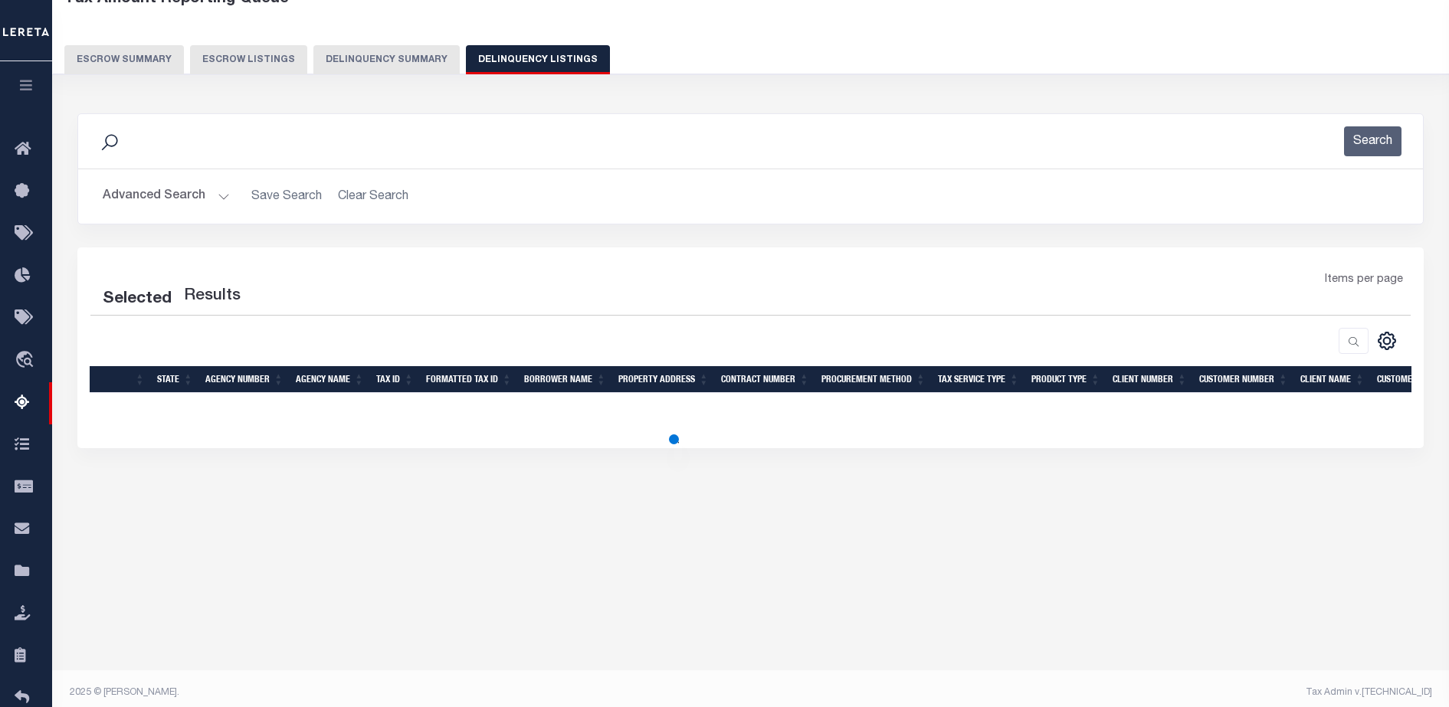
click at [372, 59] on button "Delinquency Summary" at bounding box center [386, 59] width 146 height 29
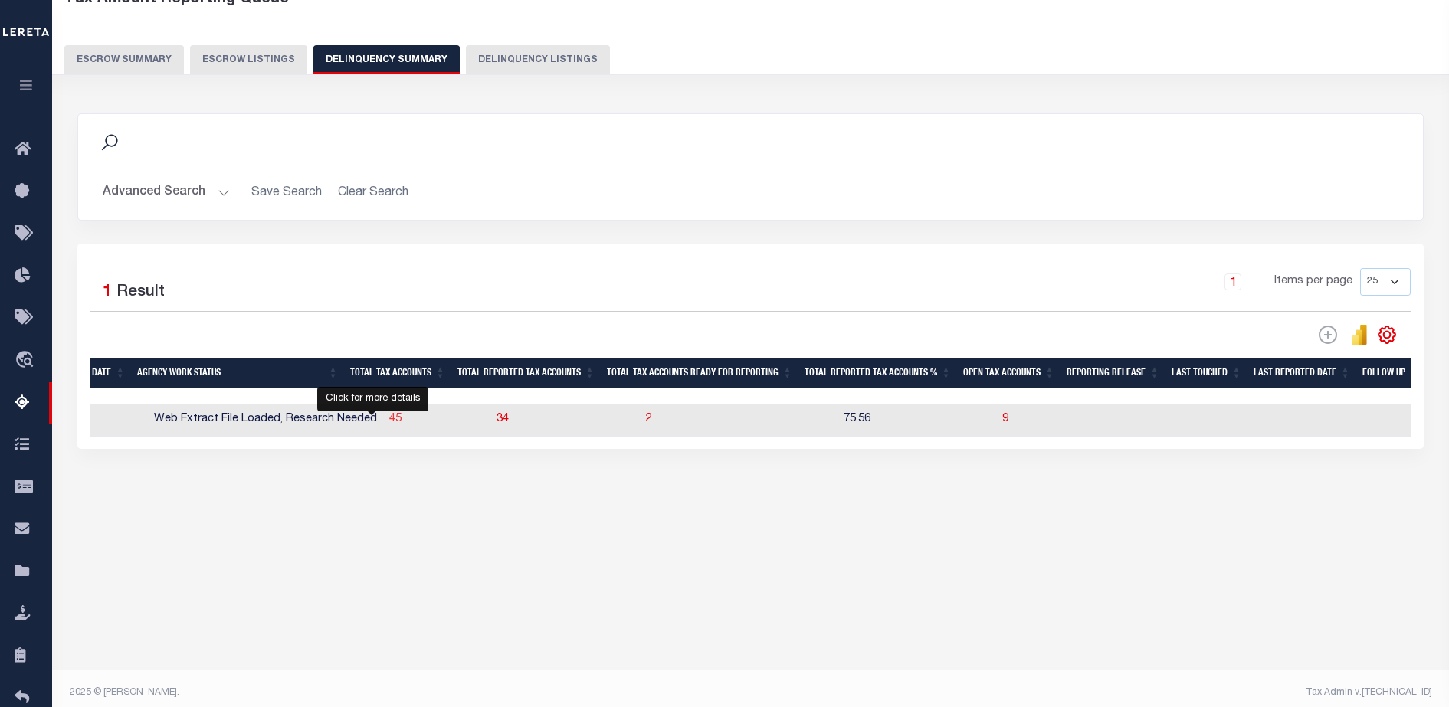
click at [389, 423] on span "45" at bounding box center [395, 419] width 12 height 11
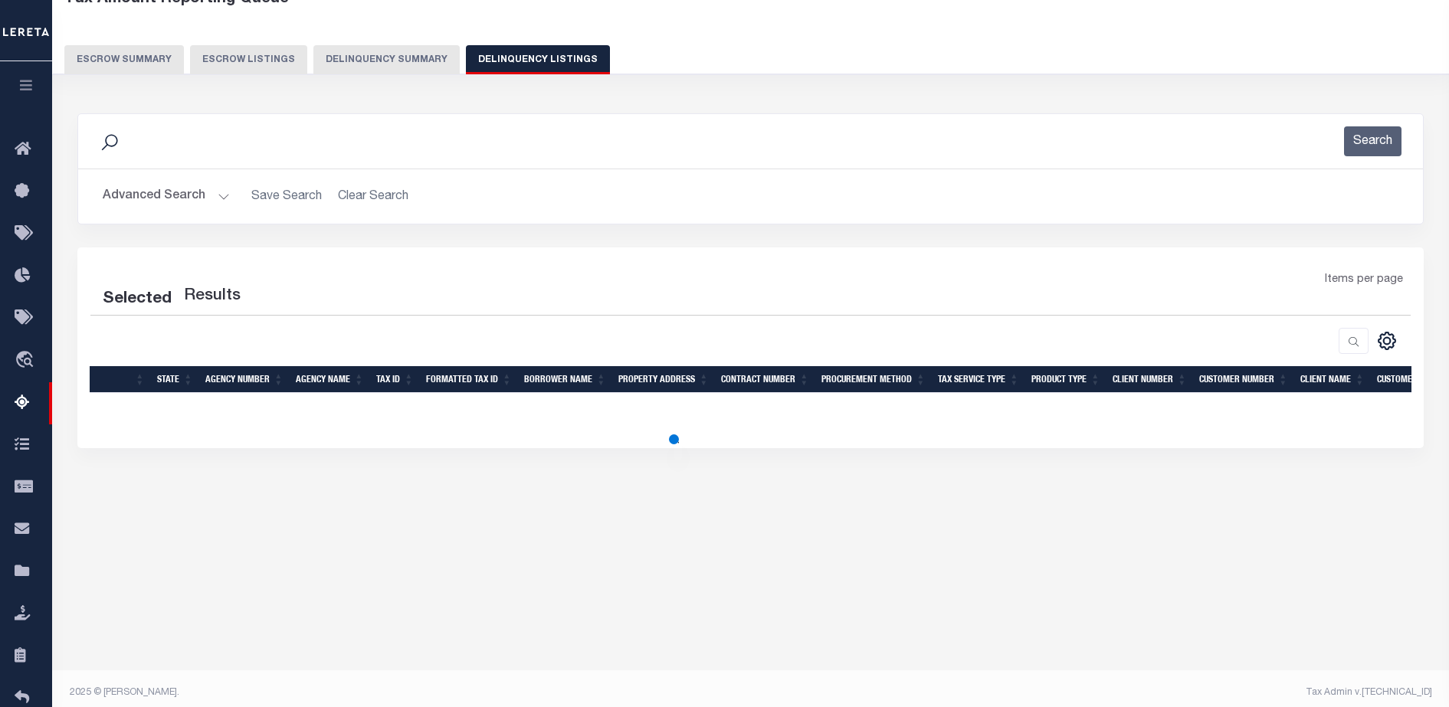
select select "100"
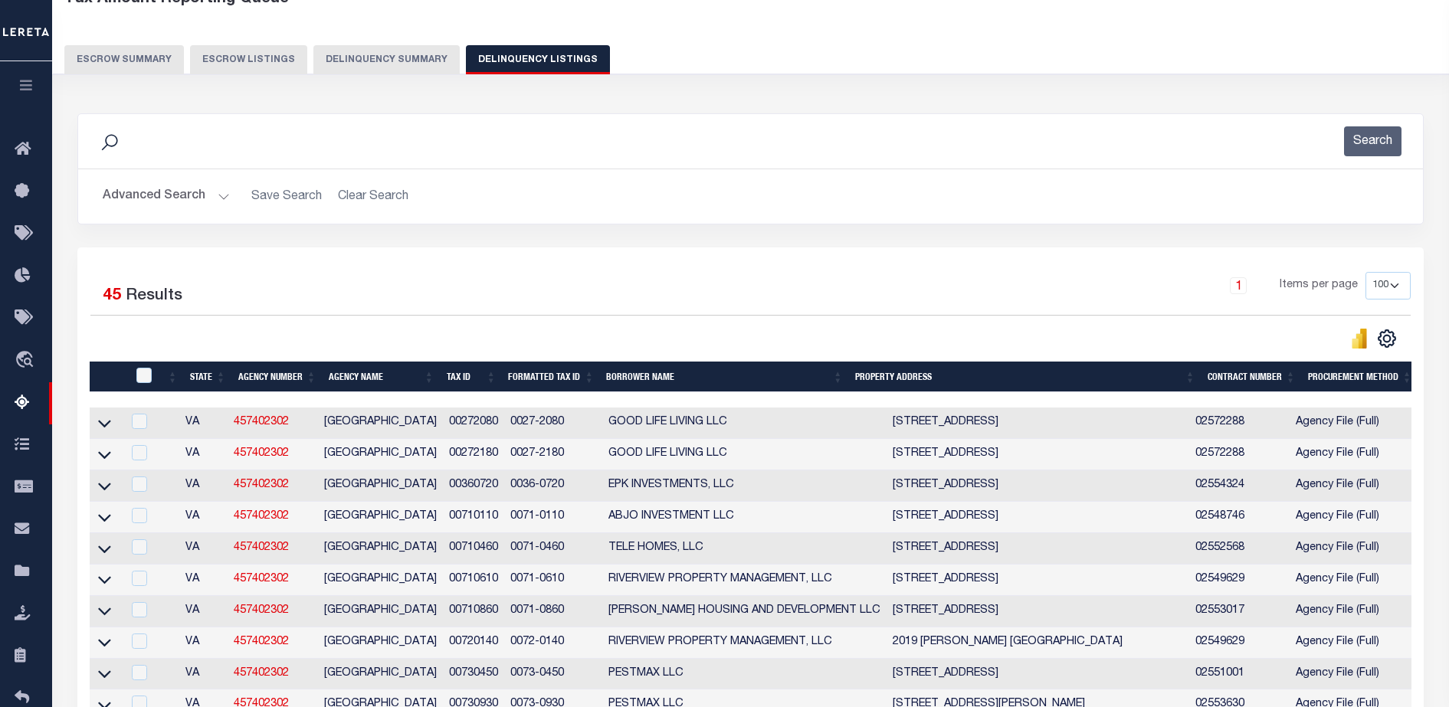
click at [353, 61] on button "Delinquency Summary" at bounding box center [386, 59] width 146 height 29
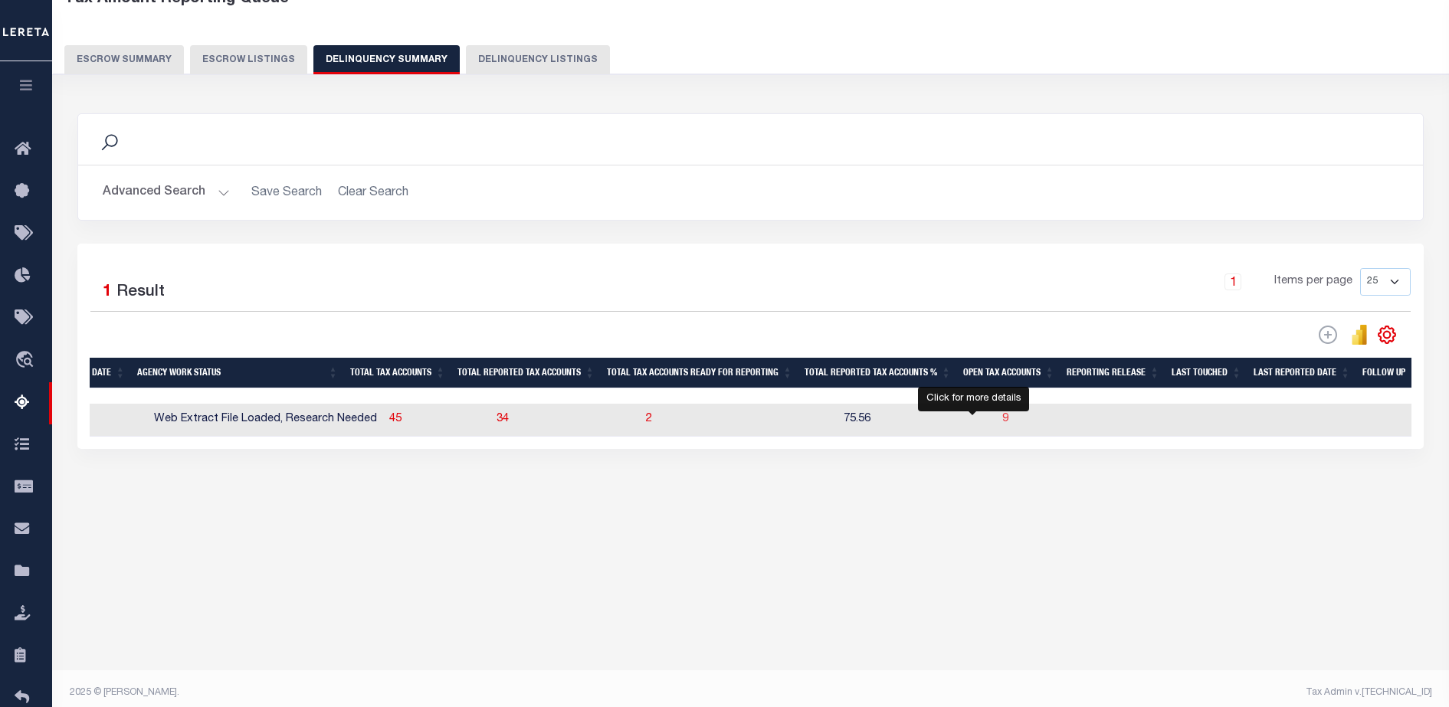
click at [1002, 422] on span "9" at bounding box center [1005, 419] width 6 height 11
select select "100"
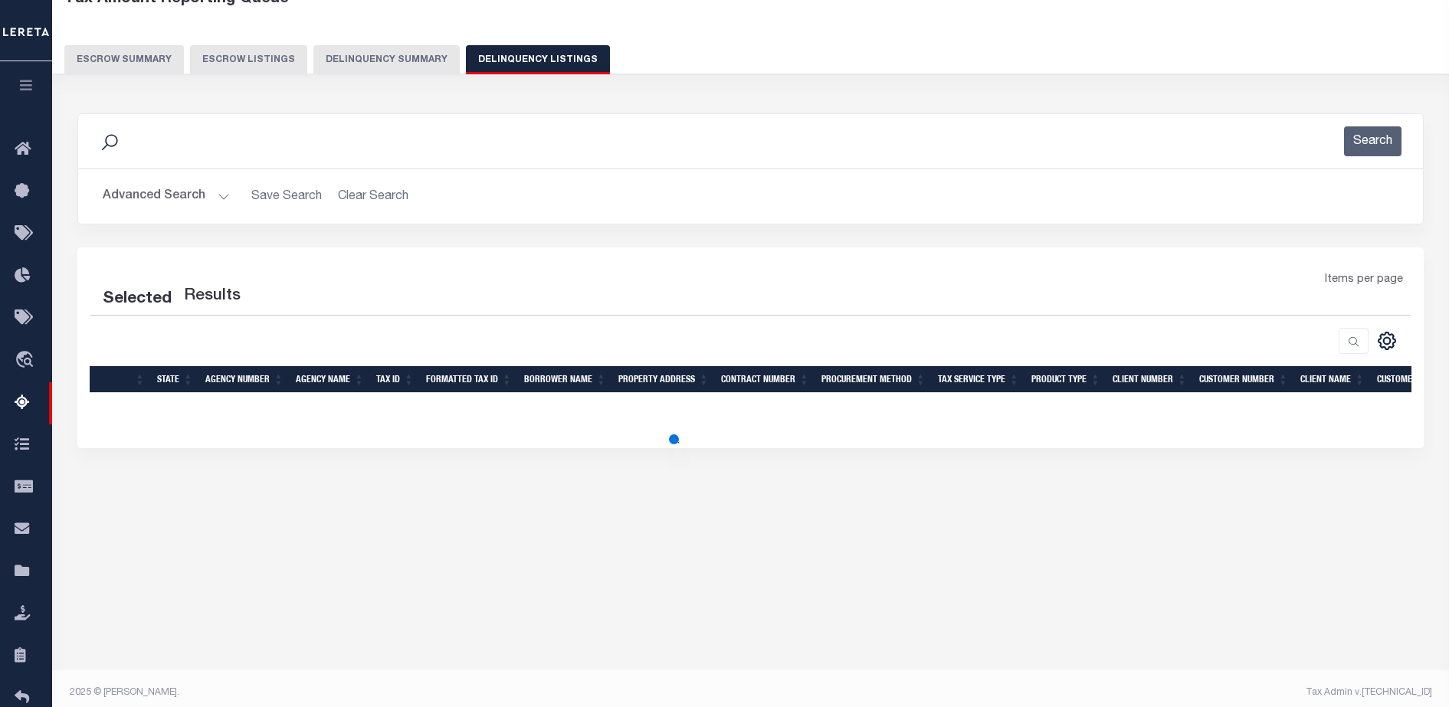
select select "100"
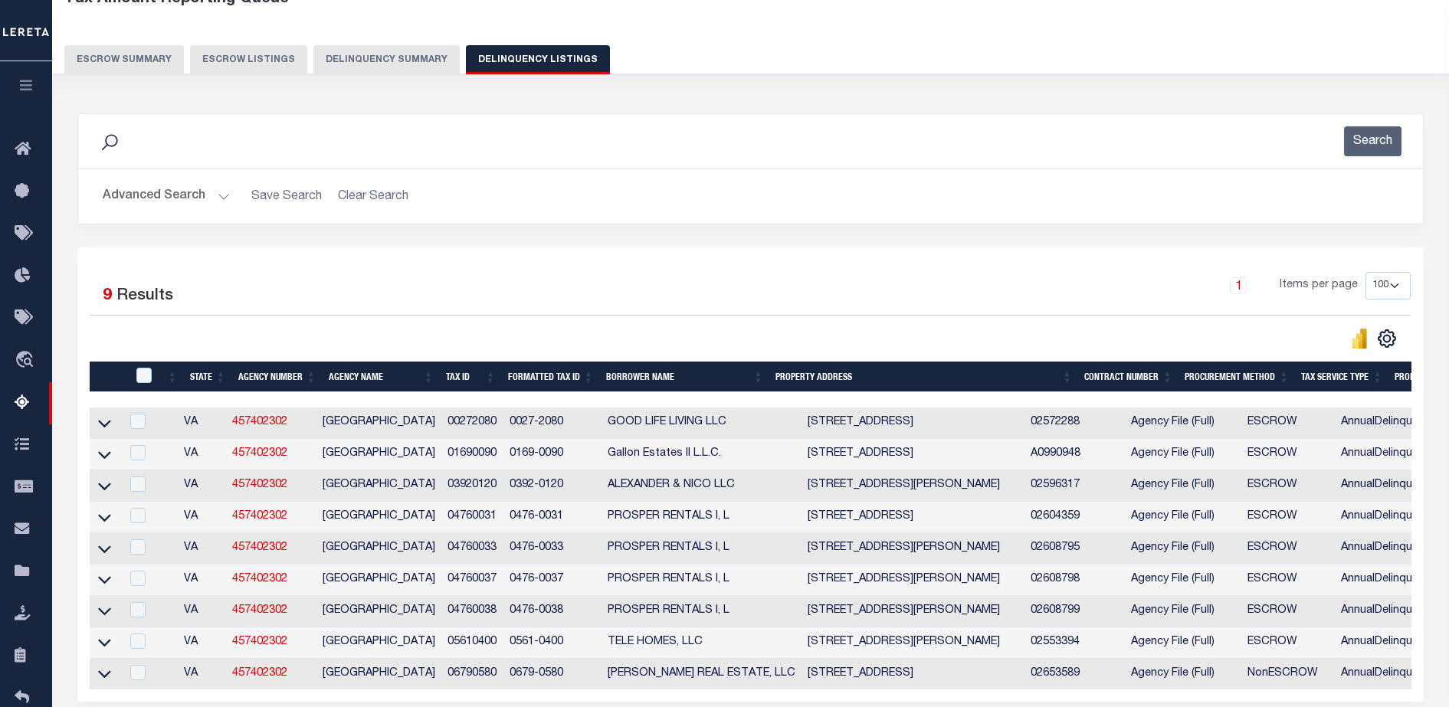
scroll to position [247, 0]
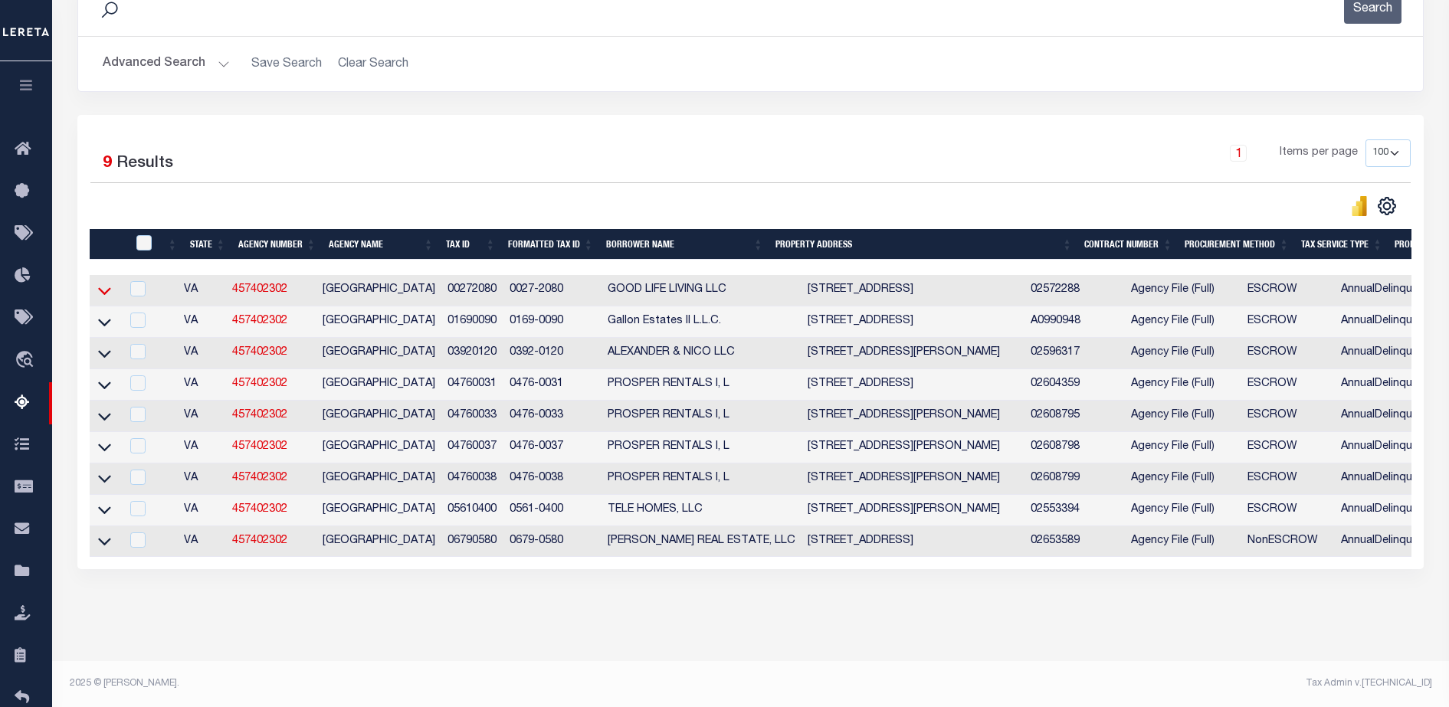
click at [107, 288] on icon at bounding box center [104, 292] width 13 height 8
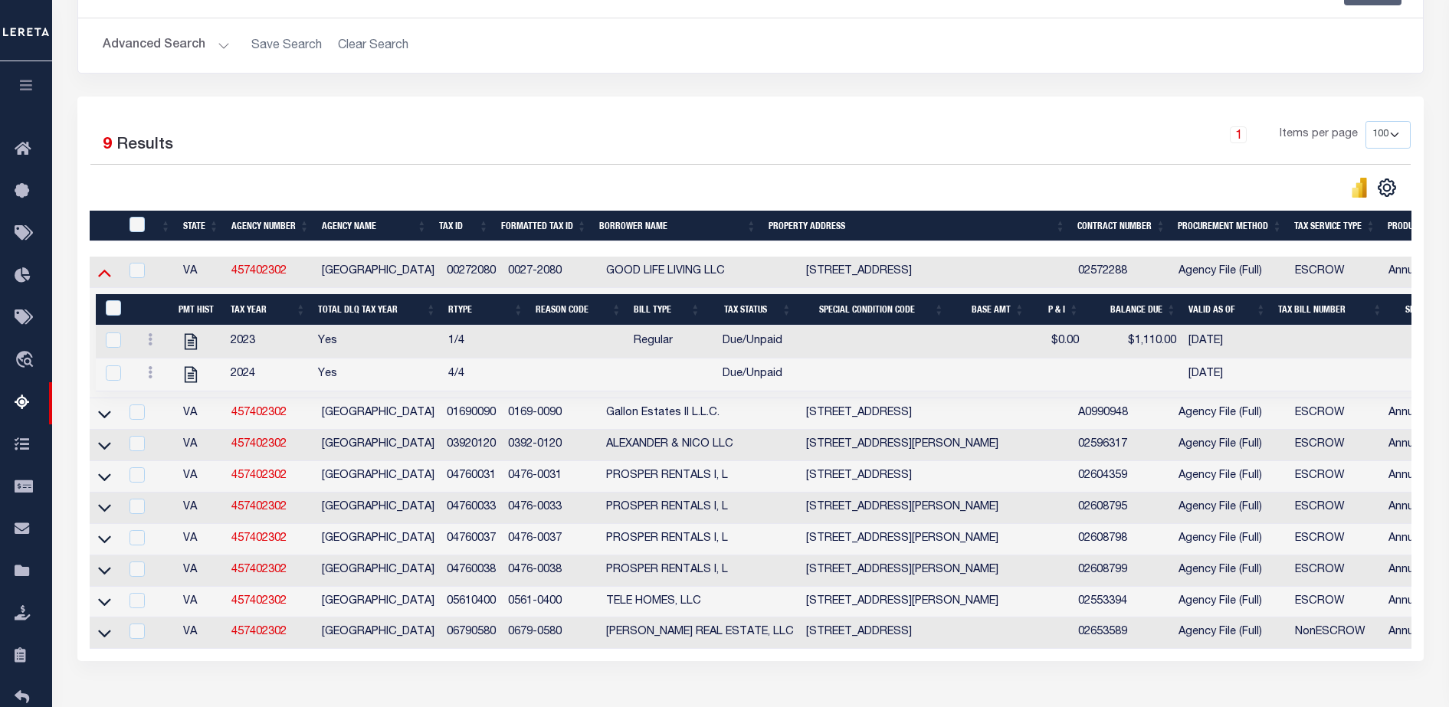
click at [107, 274] on icon at bounding box center [104, 272] width 13 height 16
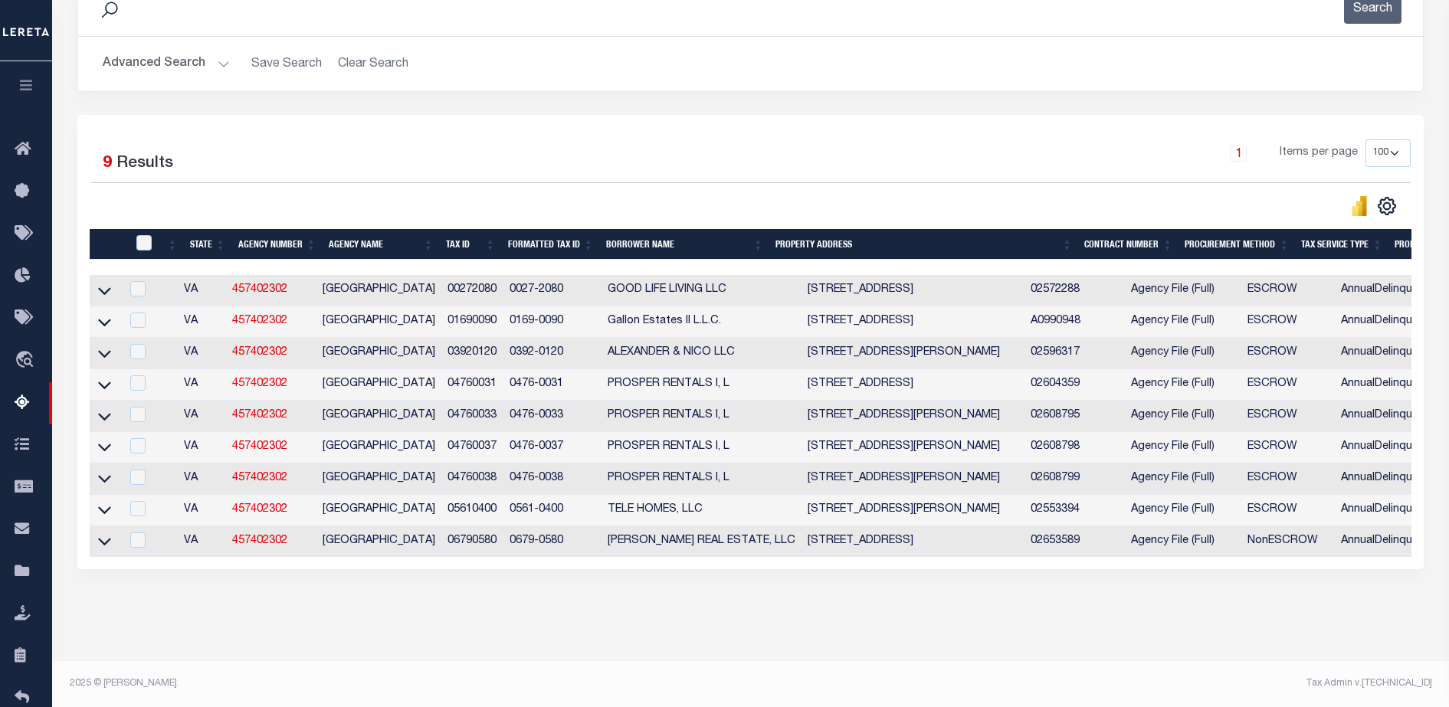
click at [654, 159] on div "1 Items per page 10 25 50 100 500" at bounding box center [918, 159] width 985 height 40
drag, startPoint x: 490, startPoint y: 276, endPoint x: 433, endPoint y: 282, distance: 57.0
click at [441, 282] on td "00272080" at bounding box center [471, 290] width 61 height 31
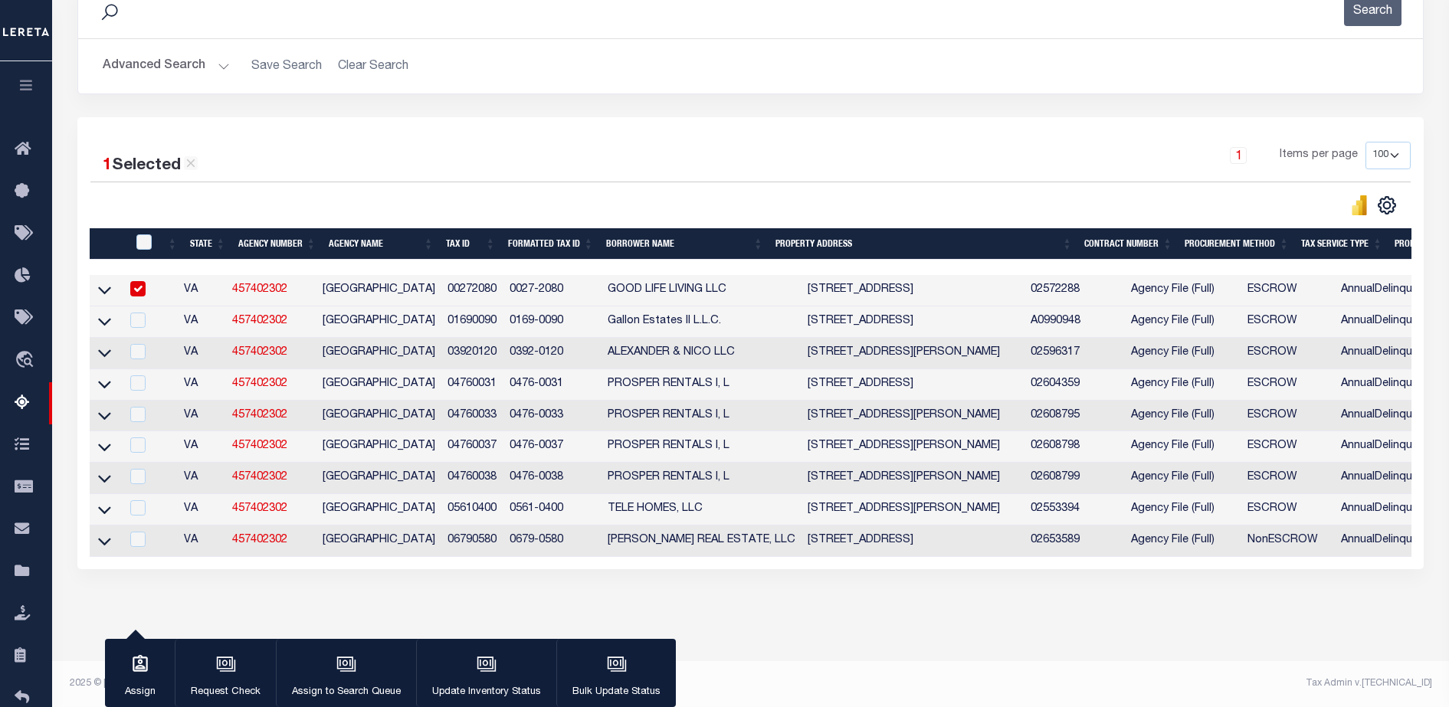
drag, startPoint x: 433, startPoint y: 282, endPoint x: 641, endPoint y: 143, distance: 249.7
click at [641, 143] on div "1 Items per page 10 25 50 100 500" at bounding box center [918, 162] width 985 height 40
click at [232, 162] on div "1 Selected 9 Results" at bounding box center [247, 162] width 336 height 40
click at [137, 281] on input "checkbox" at bounding box center [137, 288] width 15 height 15
checkbox input "false"
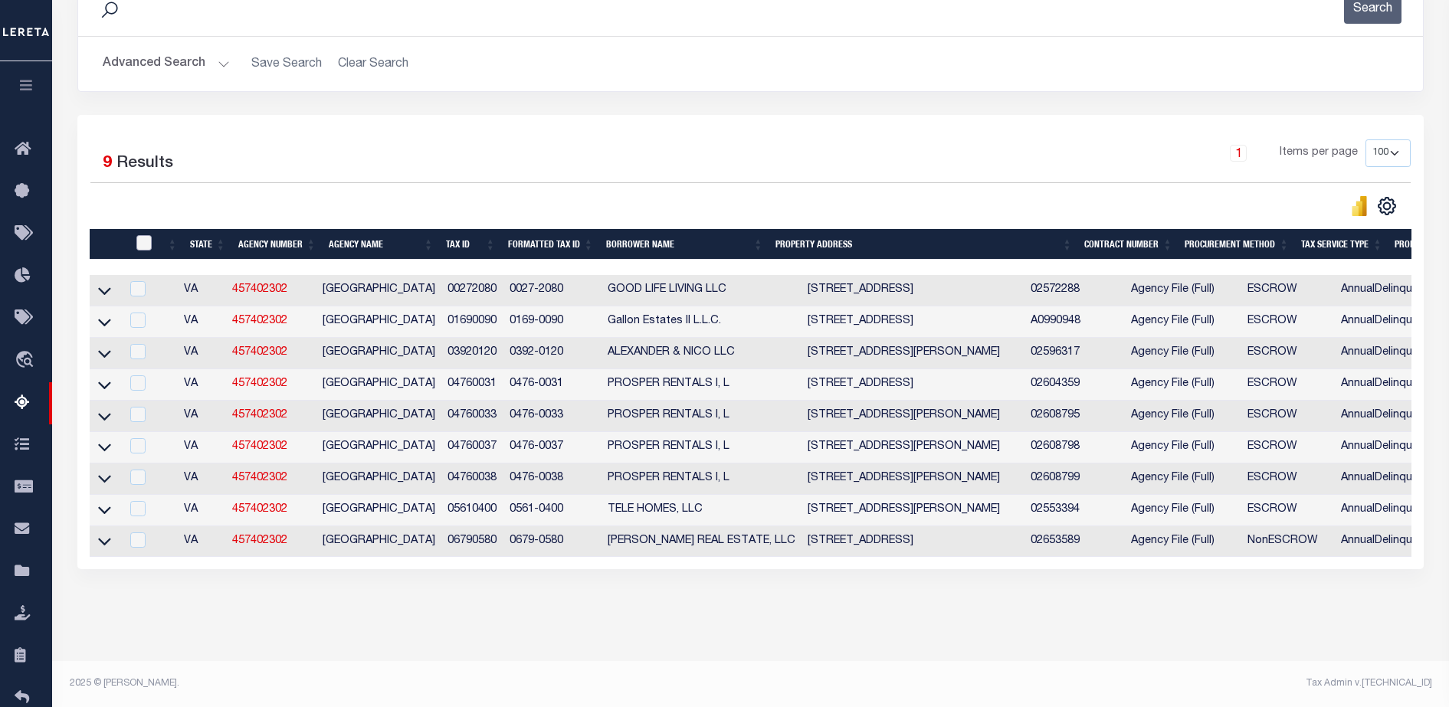
click at [146, 235] on input "checkbox" at bounding box center [143, 242] width 15 height 15
checkbox input "true"
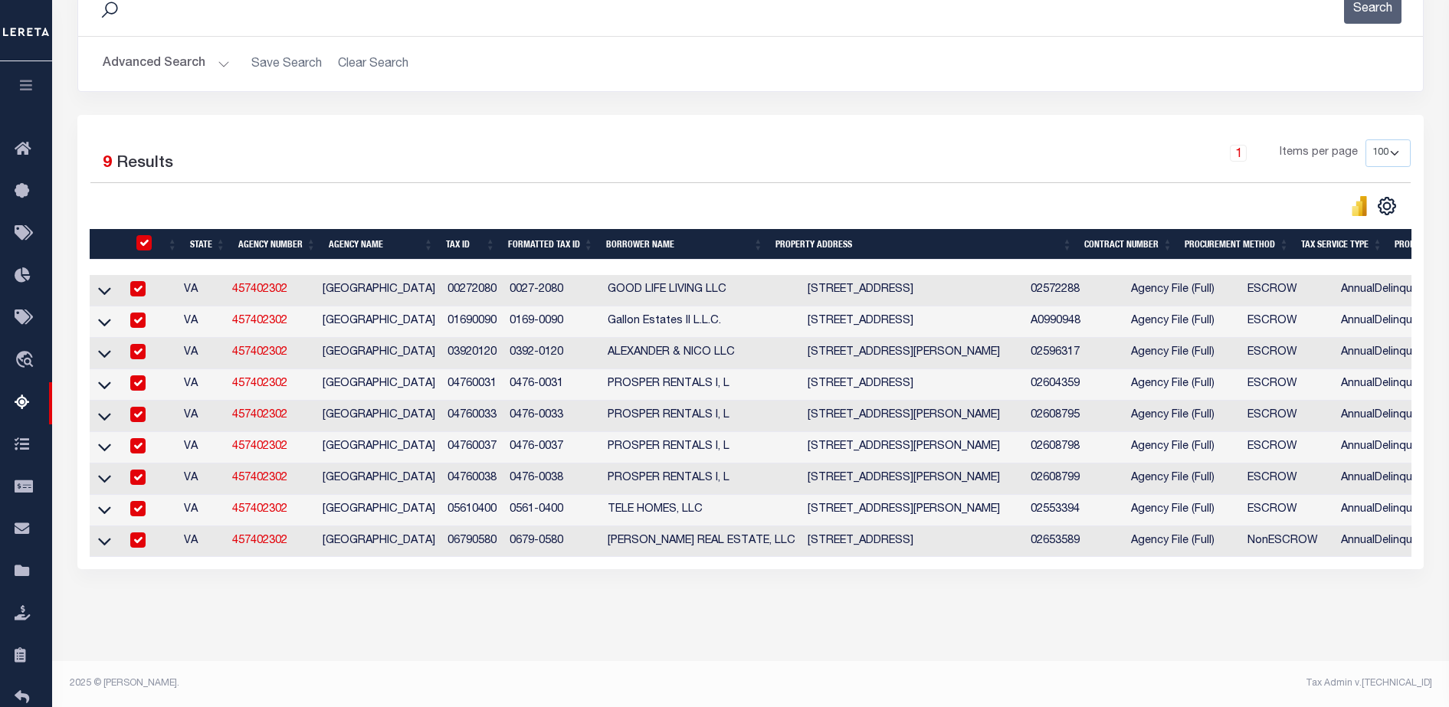
checkbox input "true"
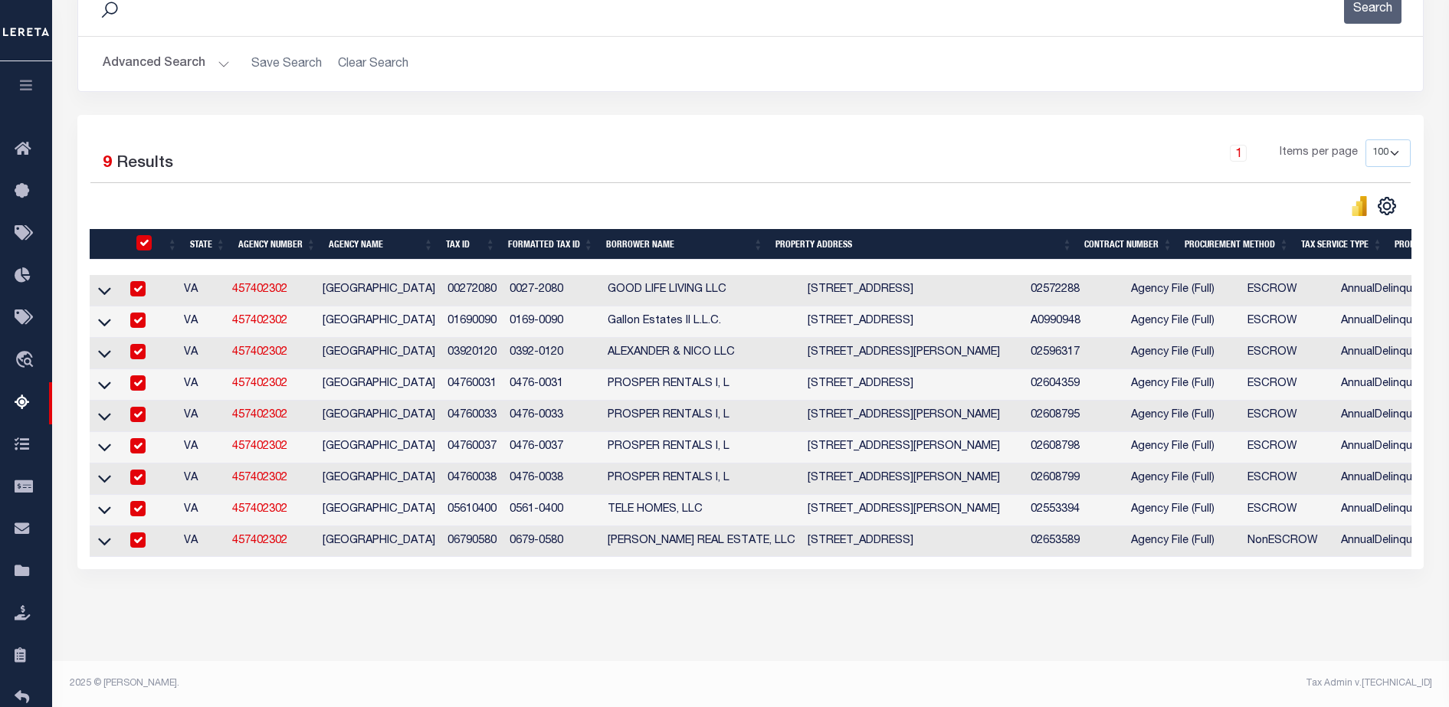
checkbox input "true"
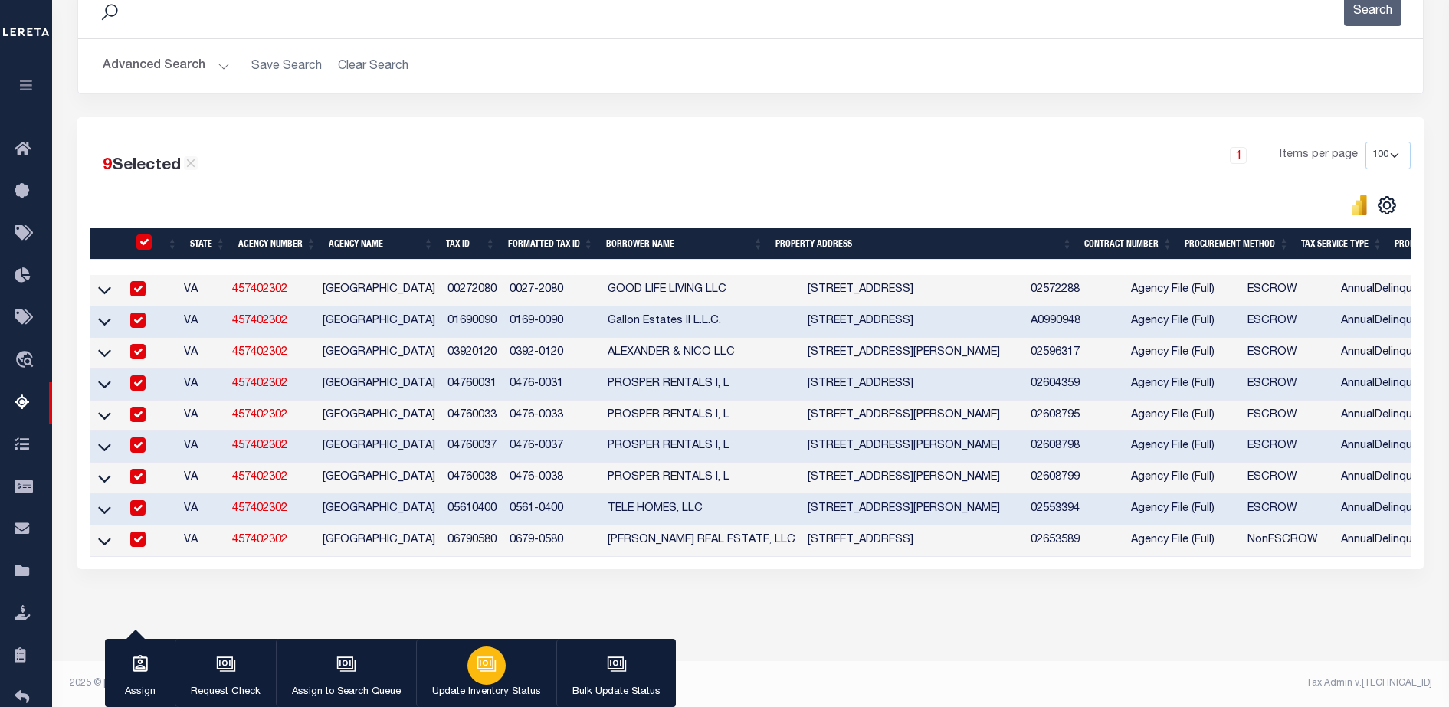
click at [483, 657] on icon "button" at bounding box center [487, 664] width 20 height 20
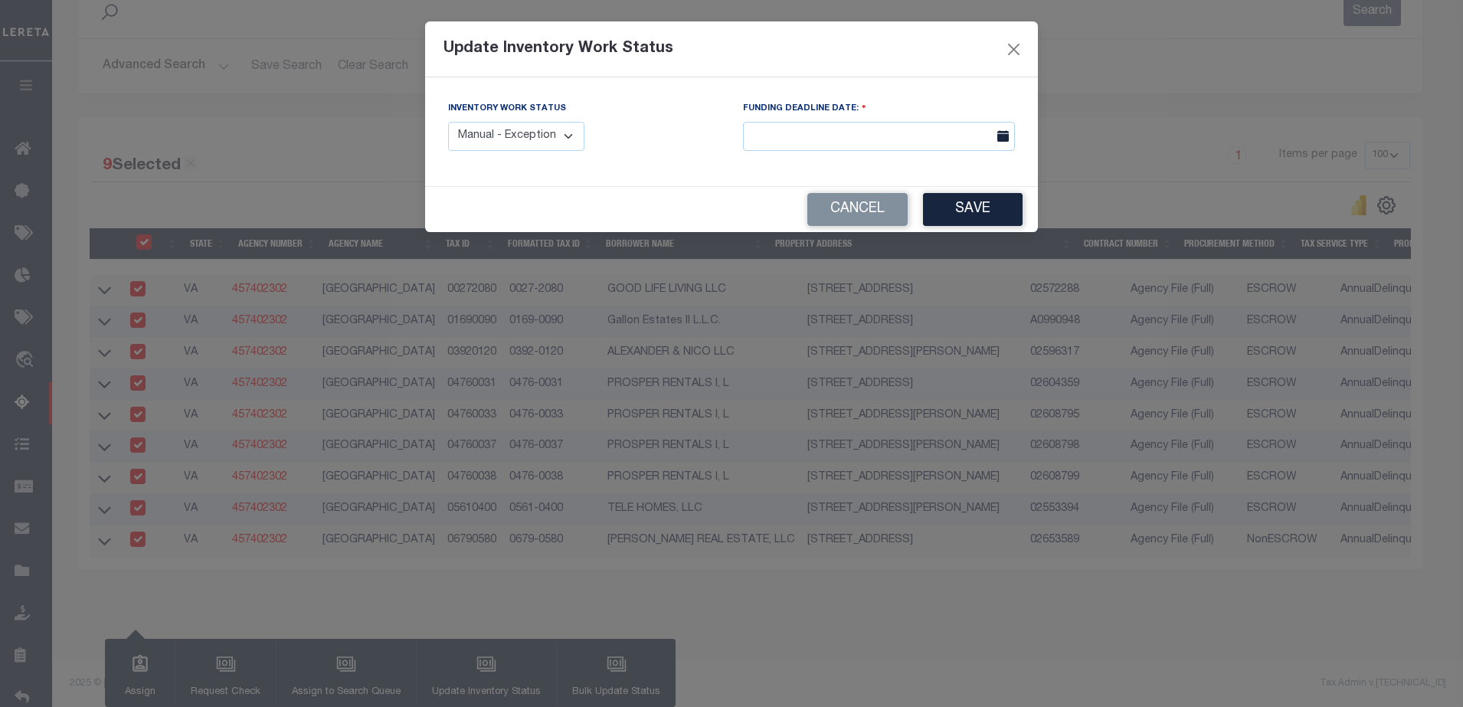
click at [564, 133] on select "Manual - Exception Pended - Awaiting Search Late Add Exception Completed" at bounding box center [516, 137] width 136 height 30
select select "4"
click at [448, 122] on select "Manual - Exception Pended - Awaiting Search Late Add Exception Completed" at bounding box center [516, 137] width 136 height 30
click at [989, 207] on button "Save" at bounding box center [973, 209] width 100 height 33
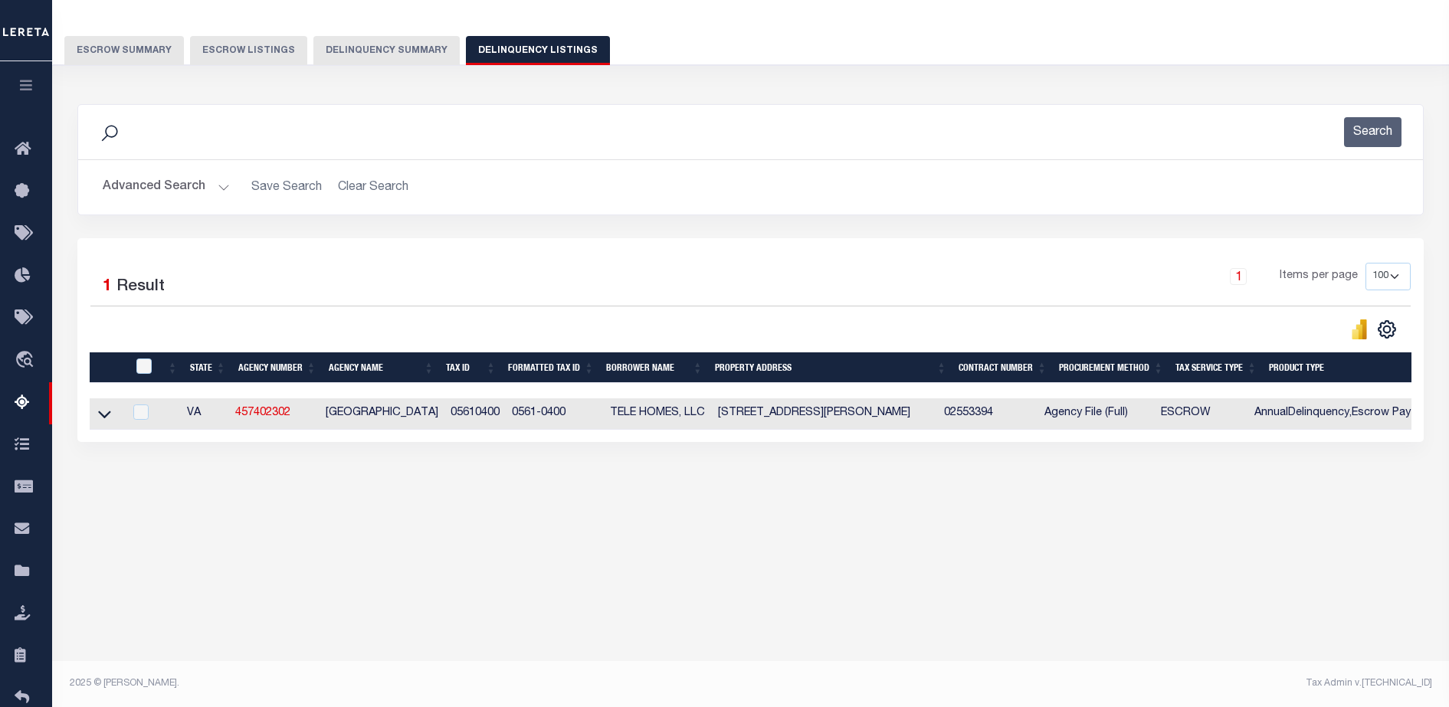
scroll to position [0, 0]
click at [107, 418] on icon at bounding box center [104, 415] width 13 height 8
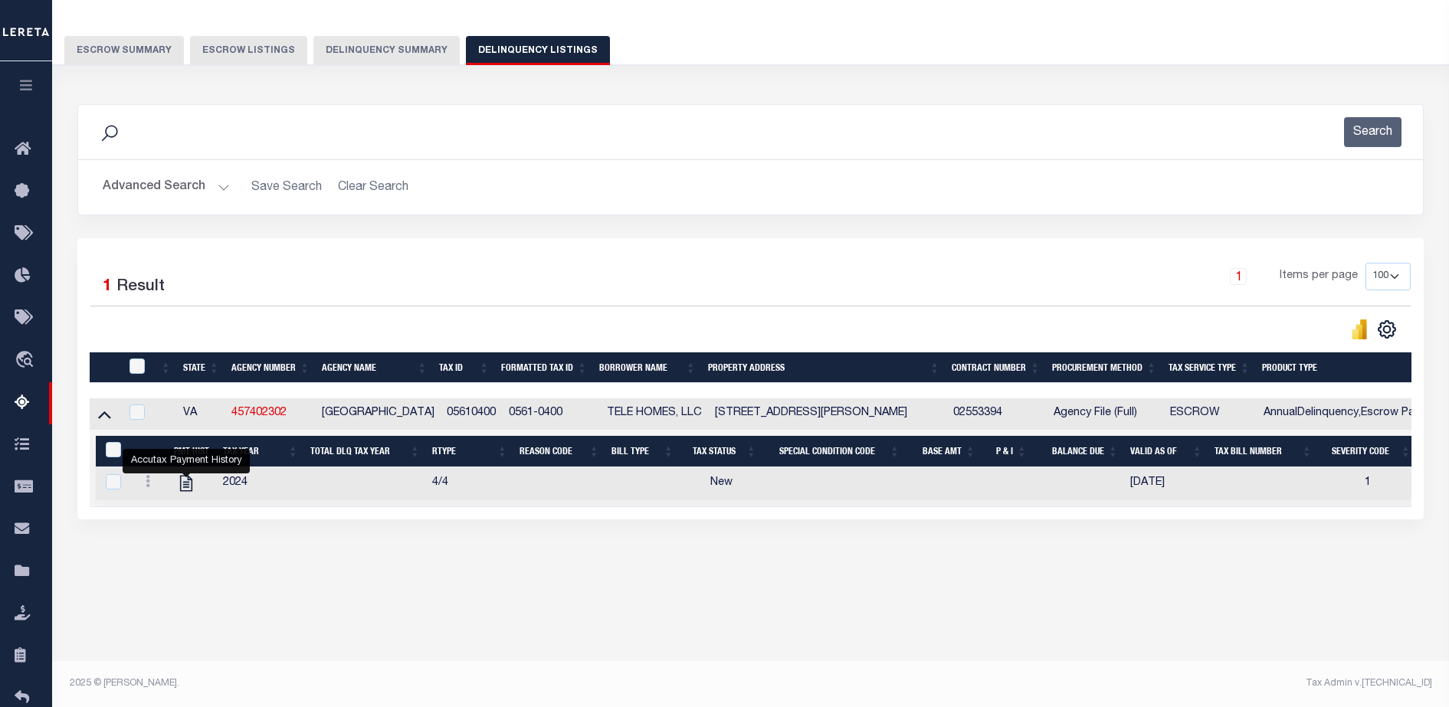
click at [136, 490] on td at bounding box center [150, 483] width 34 height 33
checkbox input "true"
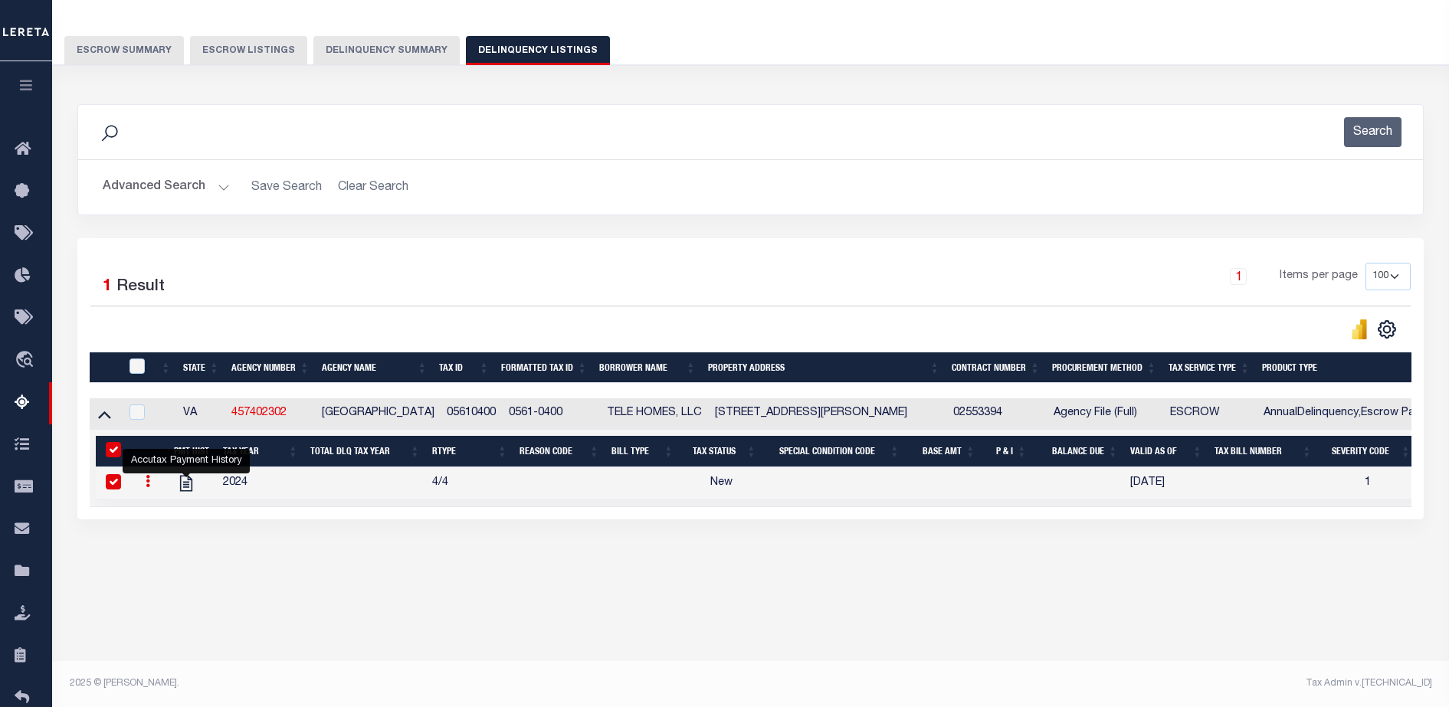
click at [152, 490] on link at bounding box center [147, 483] width 17 height 12
click at [155, 541] on link "" at bounding box center [166, 532] width 52 height 25
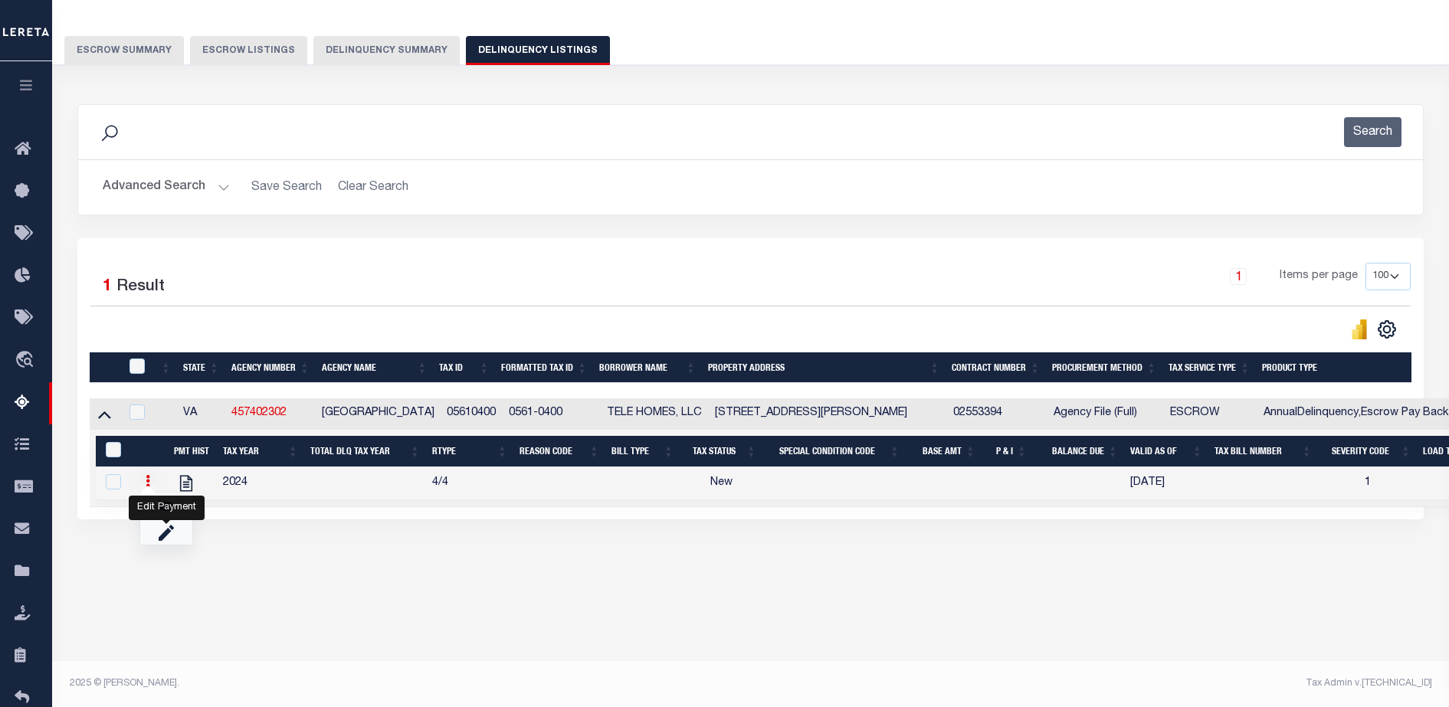
select select "NW2"
select select
type input "[DATE]"
checkbox input "false"
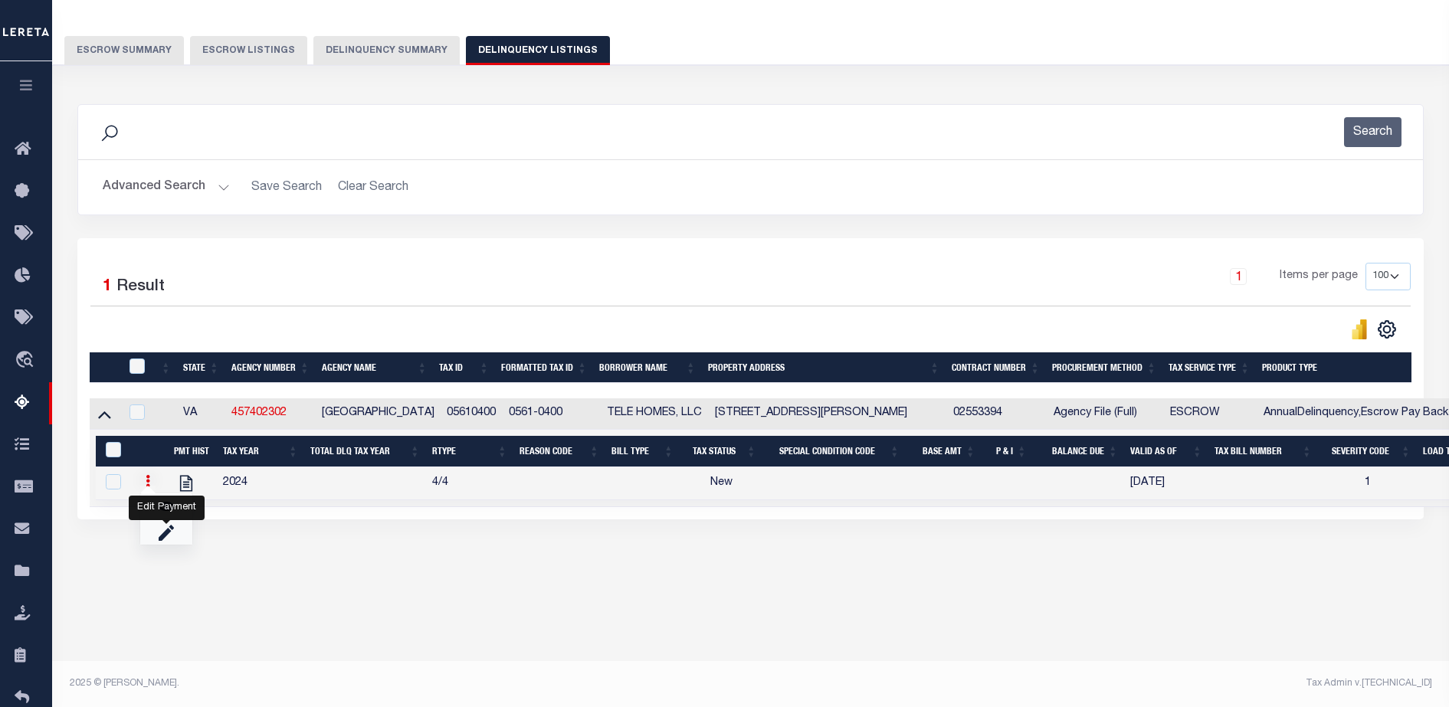
checkbox input "false"
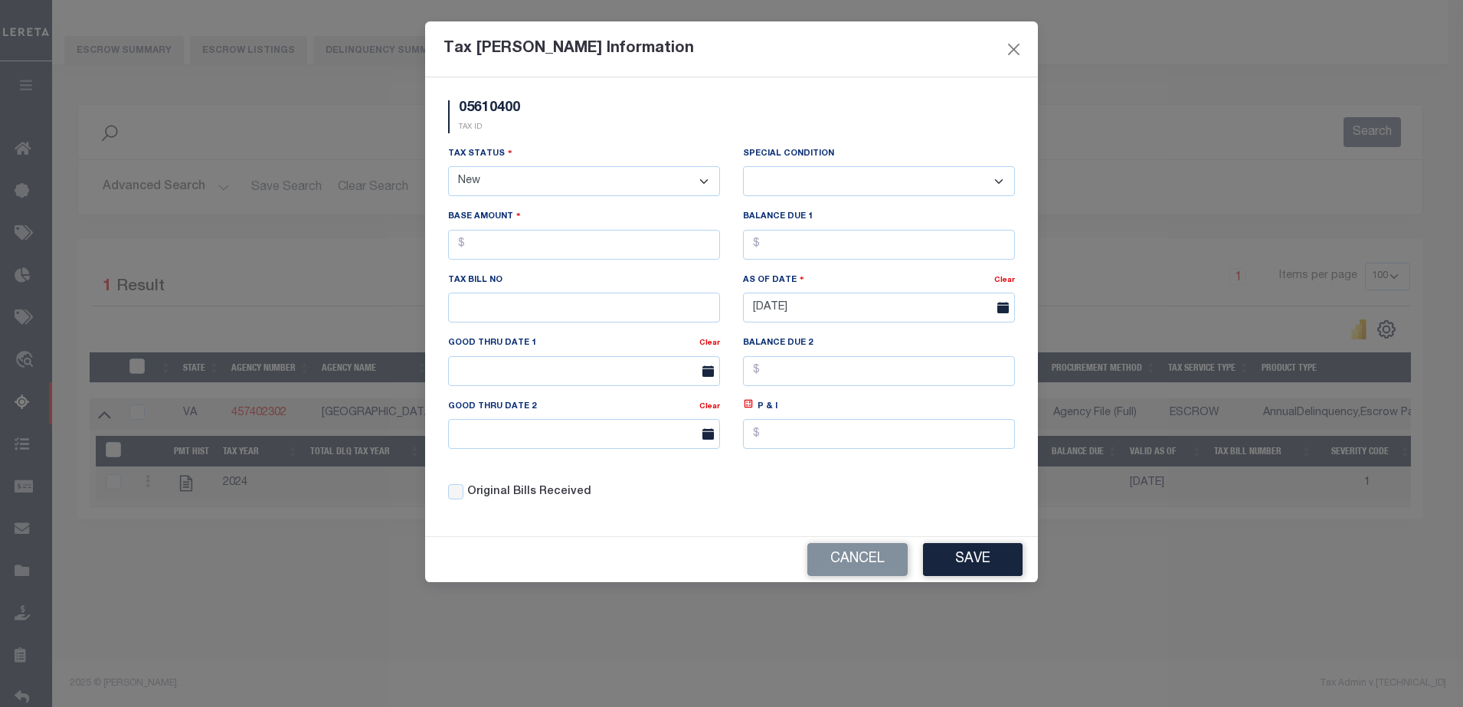
click at [770, 175] on select "-- Select Special Condition -- 3RD PARTY TAX LIEN AGENCY TAX LIEN (A.K.A Inside…" at bounding box center [879, 181] width 272 height 30
click at [688, 146] on div "Tax Status - Select Status - Open Due/Unpaid Paid Incomplete No Tax Due Interna…" at bounding box center [584, 171] width 272 height 51
click at [598, 202] on div "Tax Status - Select Status - Open Due/Unpaid Paid Incomplete No Tax Due Interna…" at bounding box center [584, 177] width 295 height 63
click at [551, 194] on select "- Select Status - Open Due/Unpaid Paid Incomplete No Tax Due Internal Refund Pr…" at bounding box center [584, 181] width 272 height 30
select select "PYD"
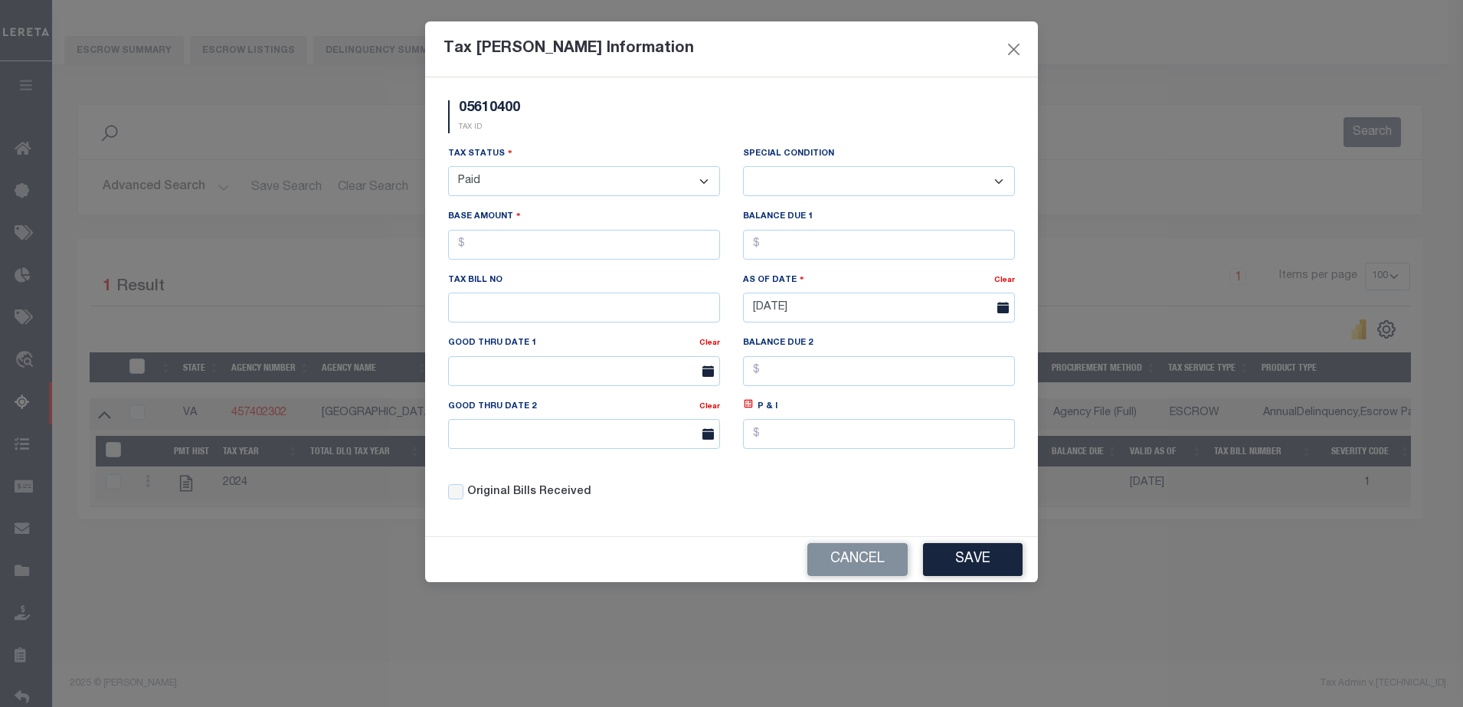
click at [448, 167] on select "- Select Status - Open Due/Unpaid Paid Incomplete No Tax Due Internal Refund Pr…" at bounding box center [584, 181] width 272 height 30
select select "0"
click at [608, 250] on input "text" at bounding box center [584, 245] width 272 height 30
type input "$0.00"
click at [847, 251] on input "text" at bounding box center [879, 245] width 272 height 30
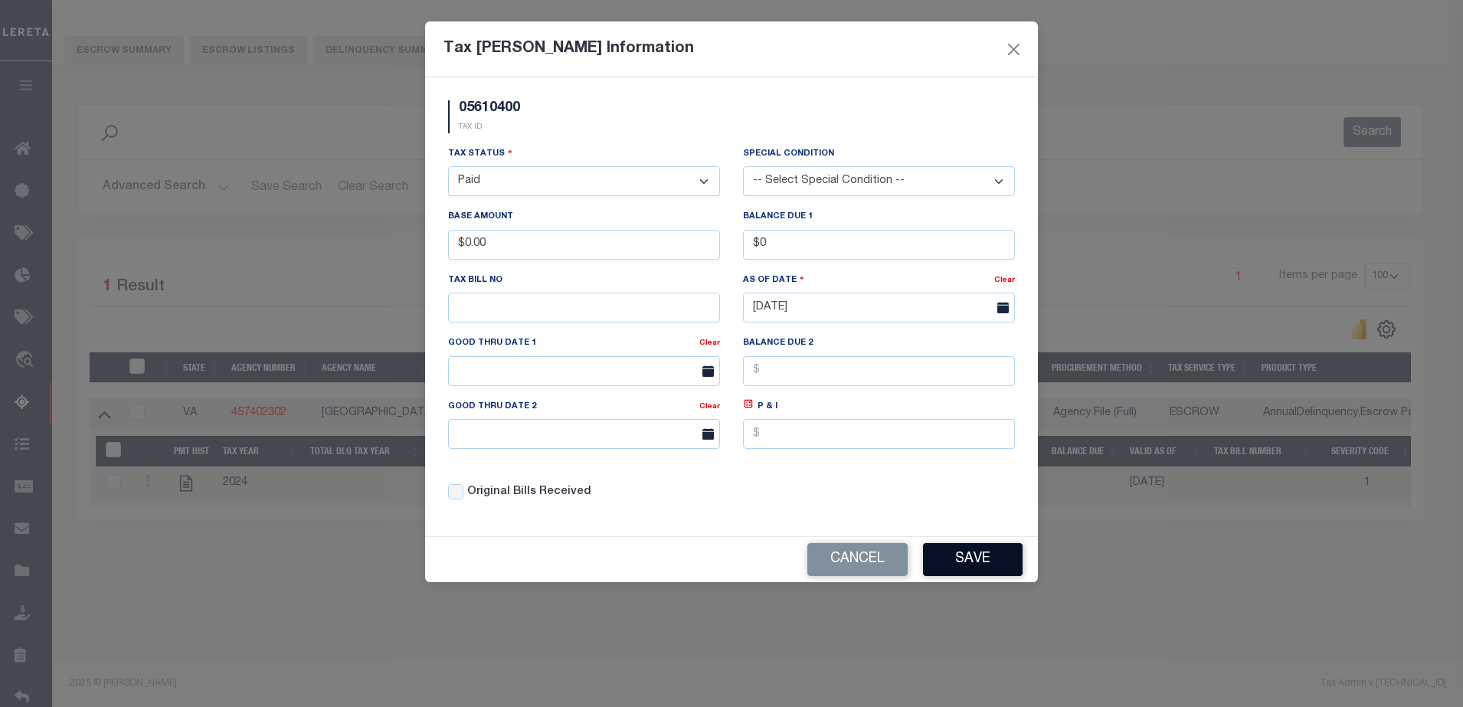
type input "$0.00"
click at [976, 576] on button "Save" at bounding box center [973, 559] width 100 height 33
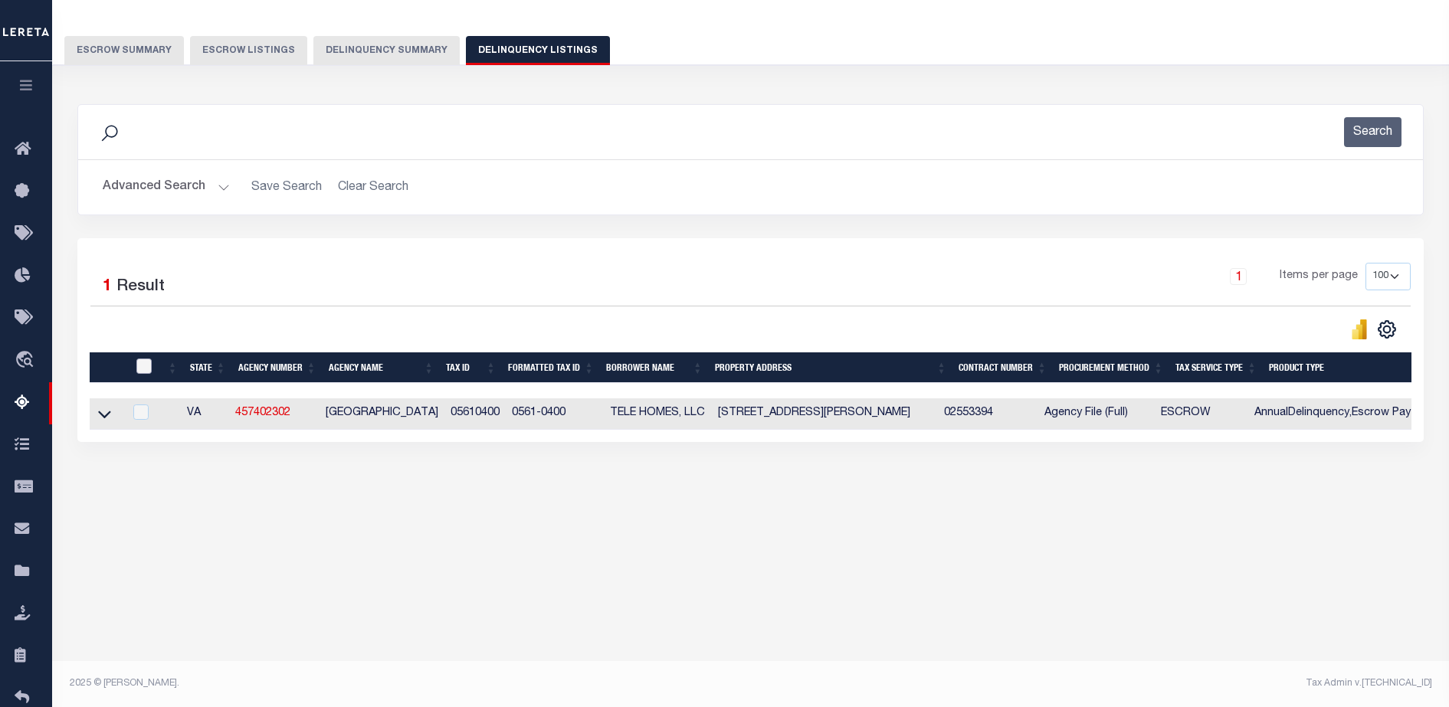
click at [144, 369] on input "checkbox" at bounding box center [143, 366] width 15 height 15
checkbox input "true"
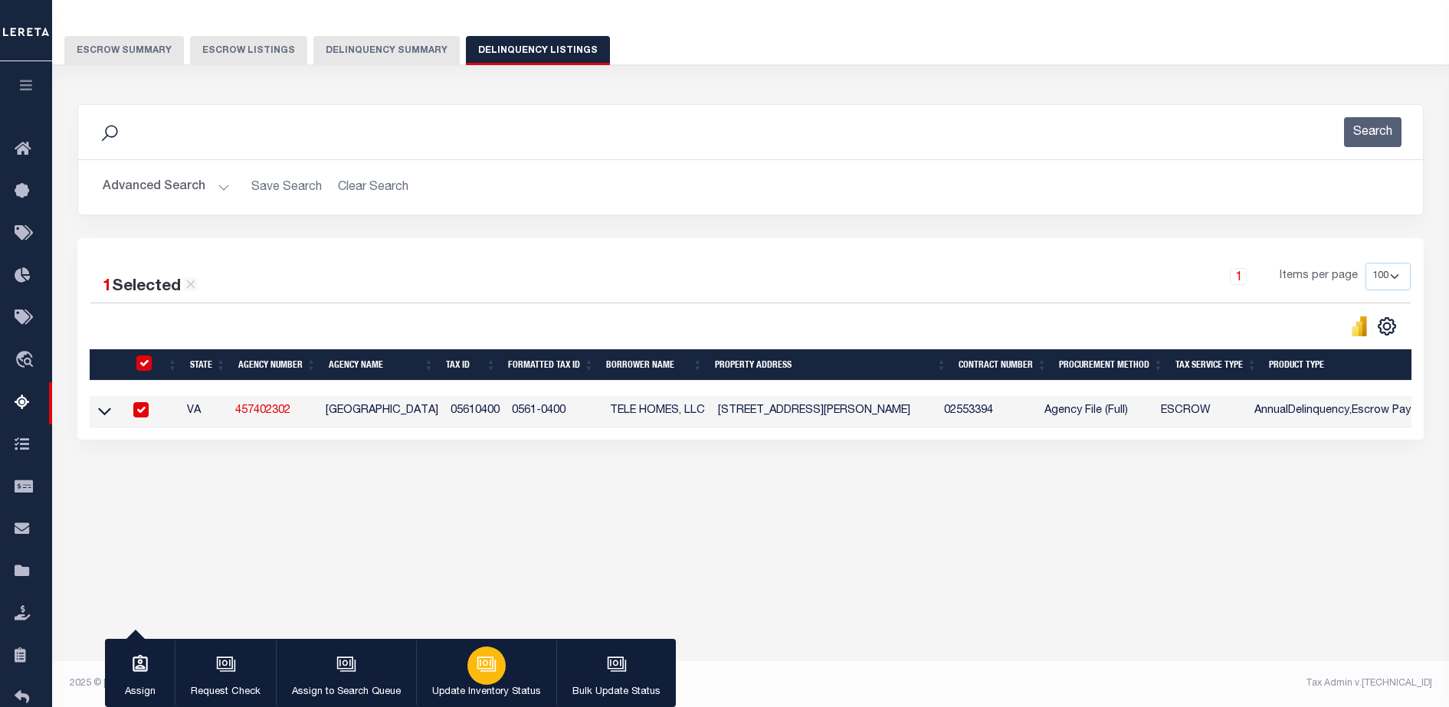
click at [489, 674] on icon "button" at bounding box center [487, 664] width 20 height 20
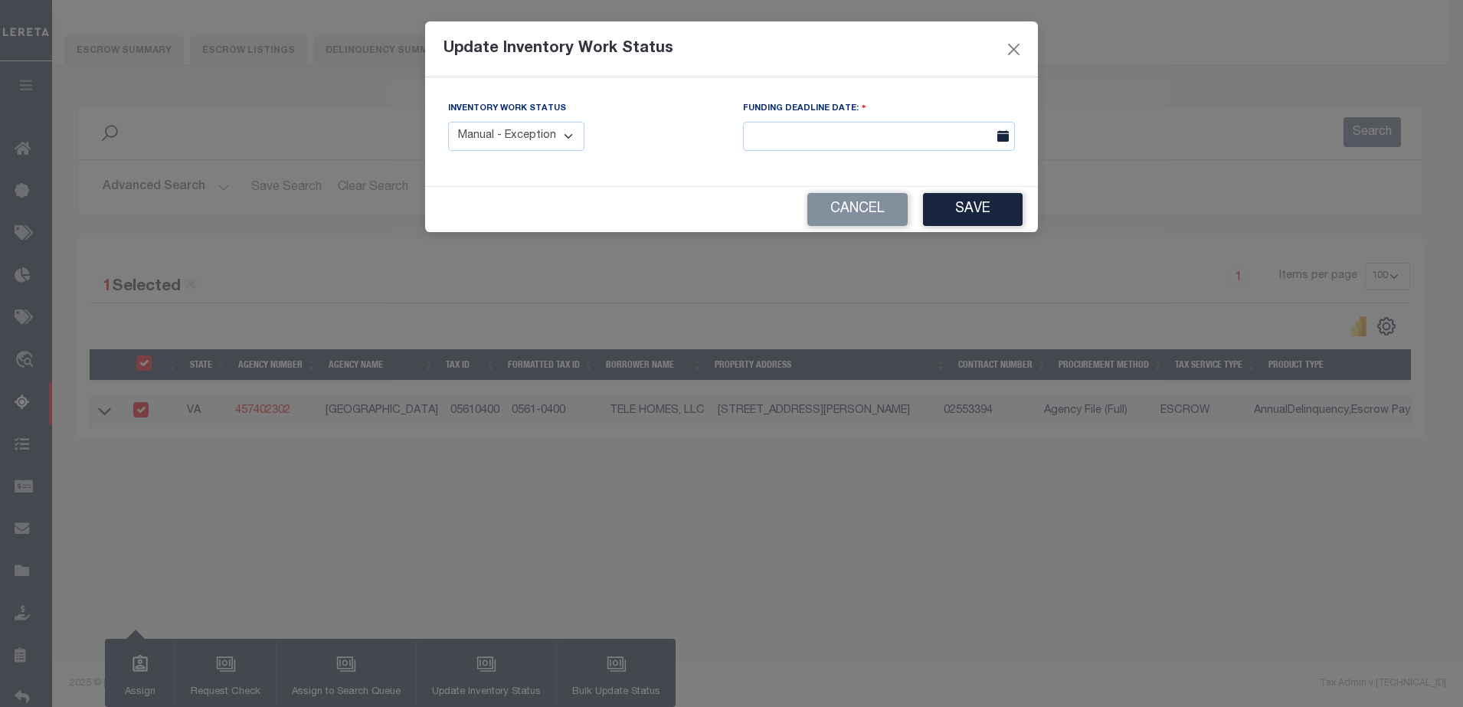
click at [509, 130] on select "Manual - Exception Pended - Awaiting Search Late Add Exception Completed" at bounding box center [516, 137] width 136 height 30
select select "4"
click at [448, 122] on select "Manual - Exception Pended - Awaiting Search Late Add Exception Completed" at bounding box center [516, 137] width 136 height 30
click at [978, 195] on button "Save" at bounding box center [973, 209] width 100 height 33
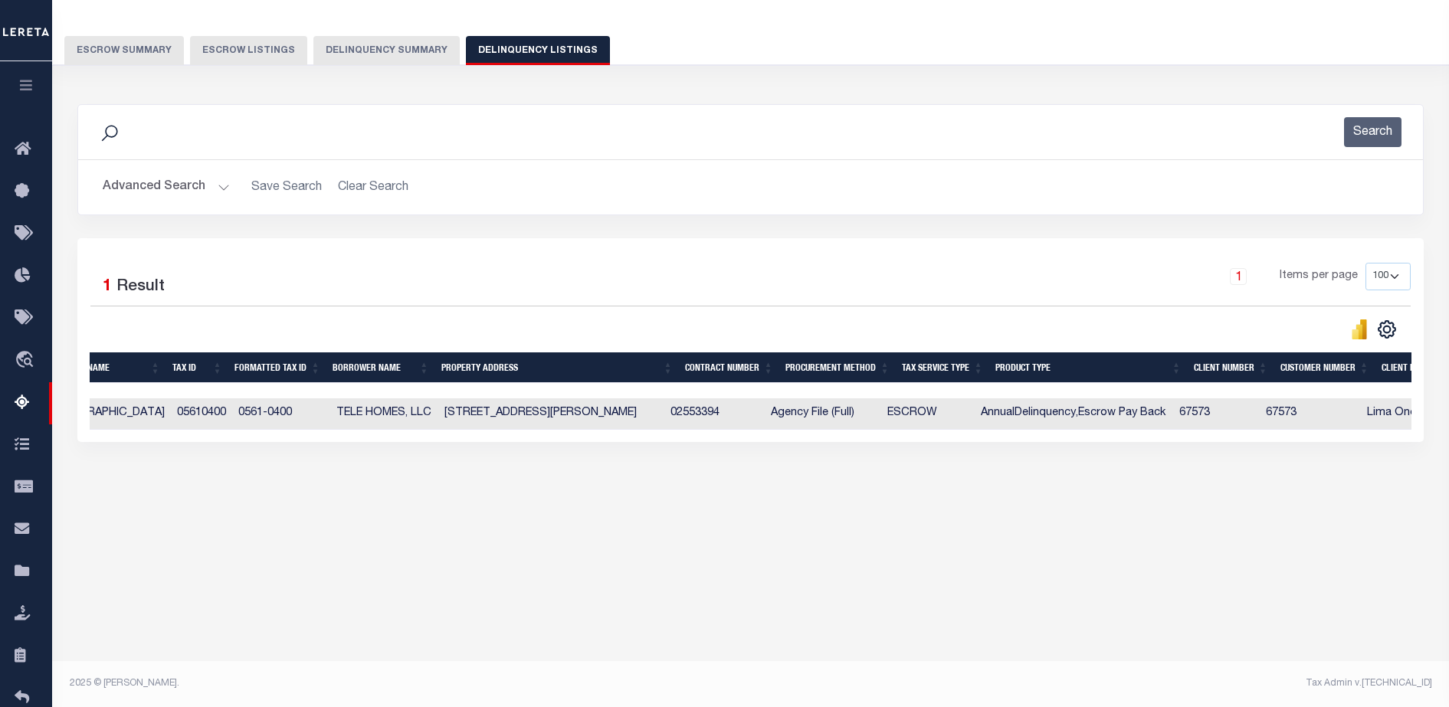
scroll to position [0, 234]
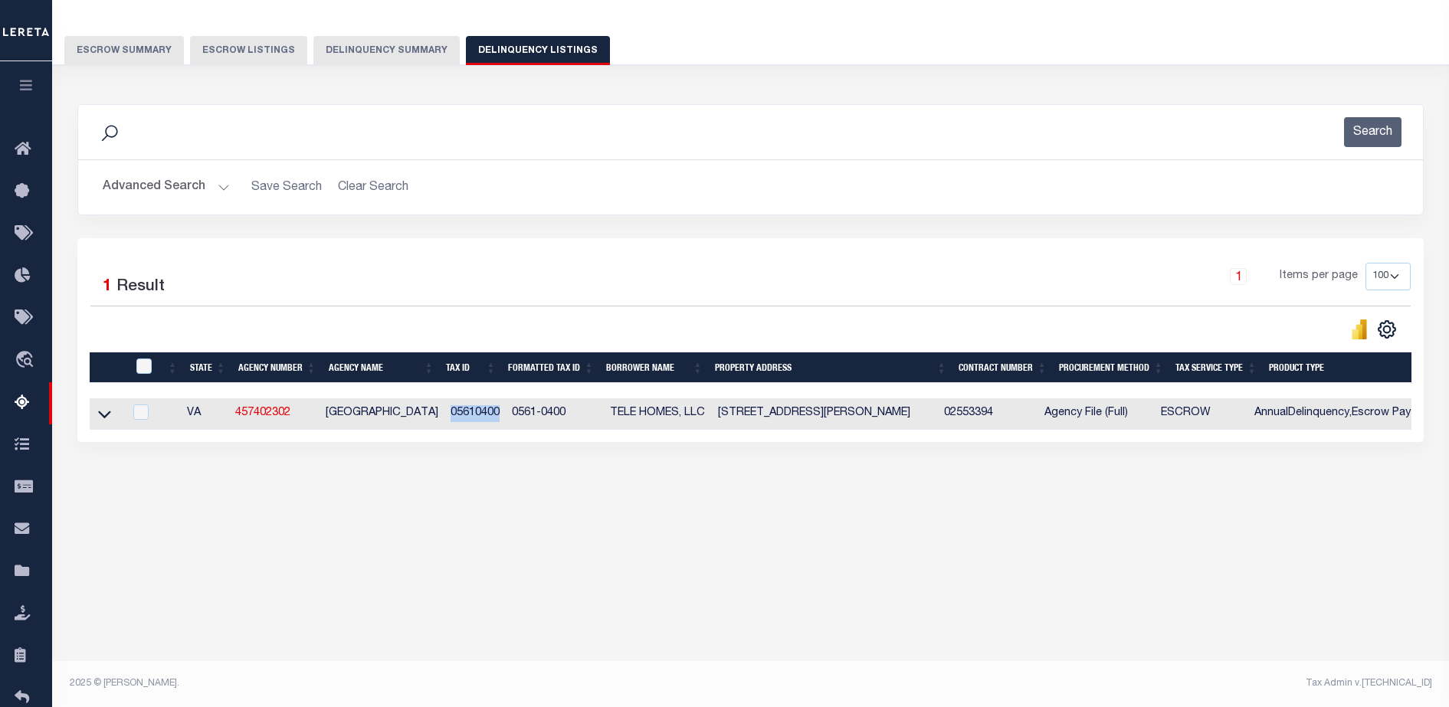
drag, startPoint x: 447, startPoint y: 418, endPoint x: 493, endPoint y: 415, distance: 46.1
click at [493, 415] on td "05610400" at bounding box center [475, 413] width 62 height 31
checkbox input "true"
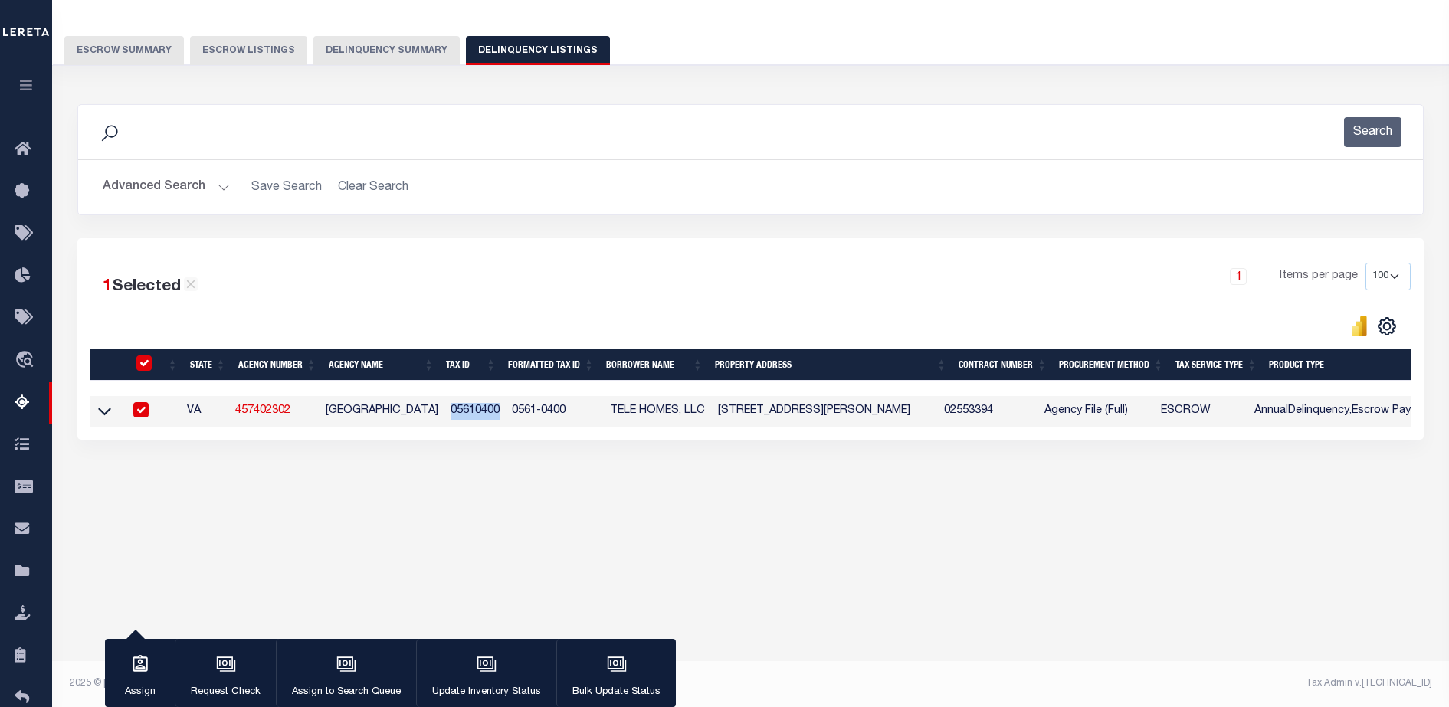
copy td "05610400"
click at [363, 48] on button "Delinquency Summary" at bounding box center [386, 50] width 146 height 29
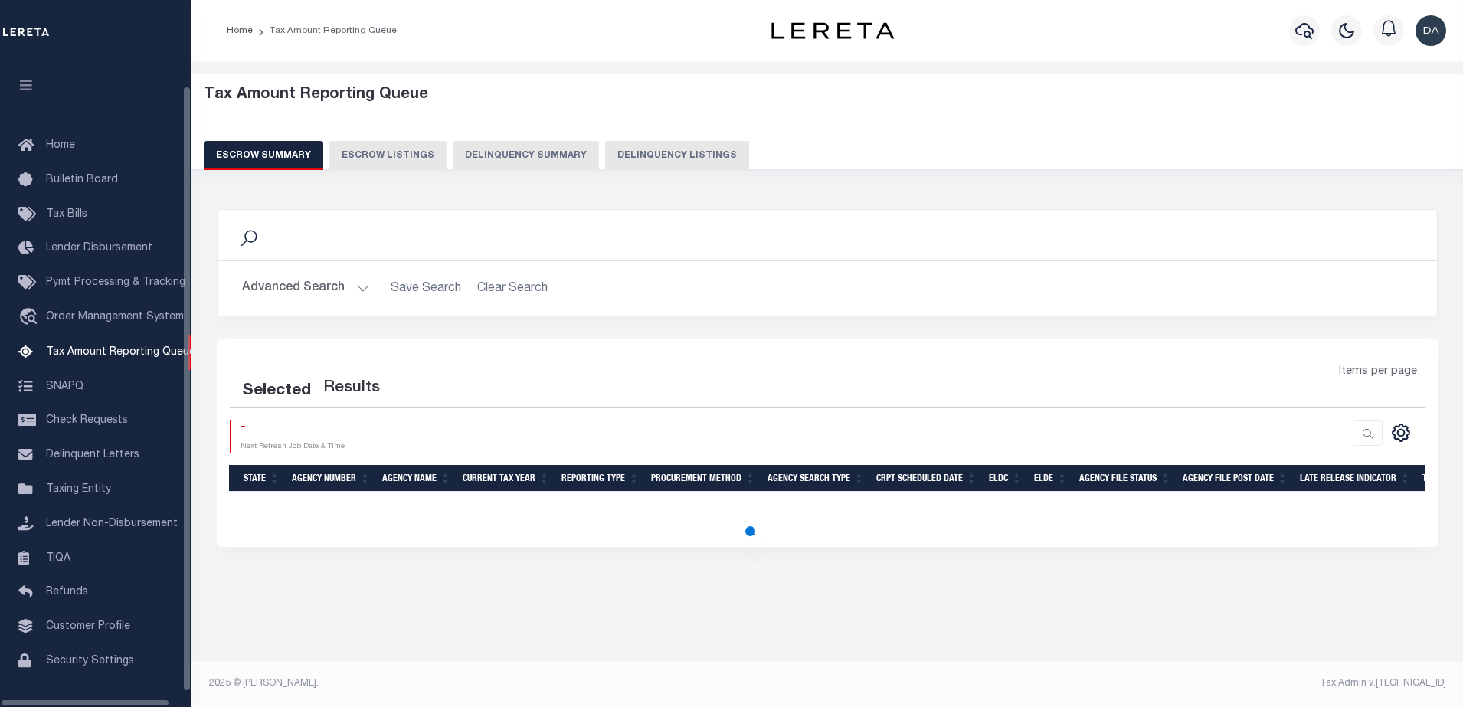
select select "100"
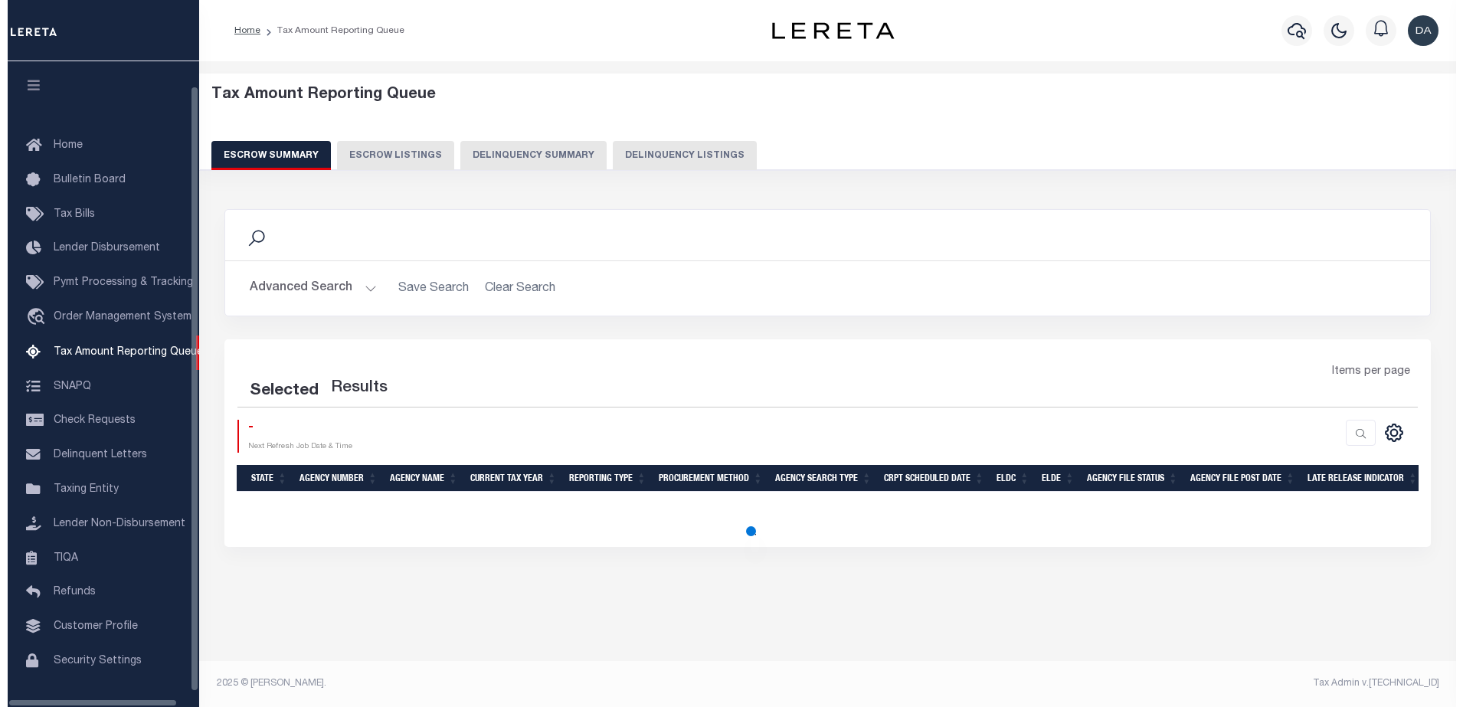
scroll to position [39, 0]
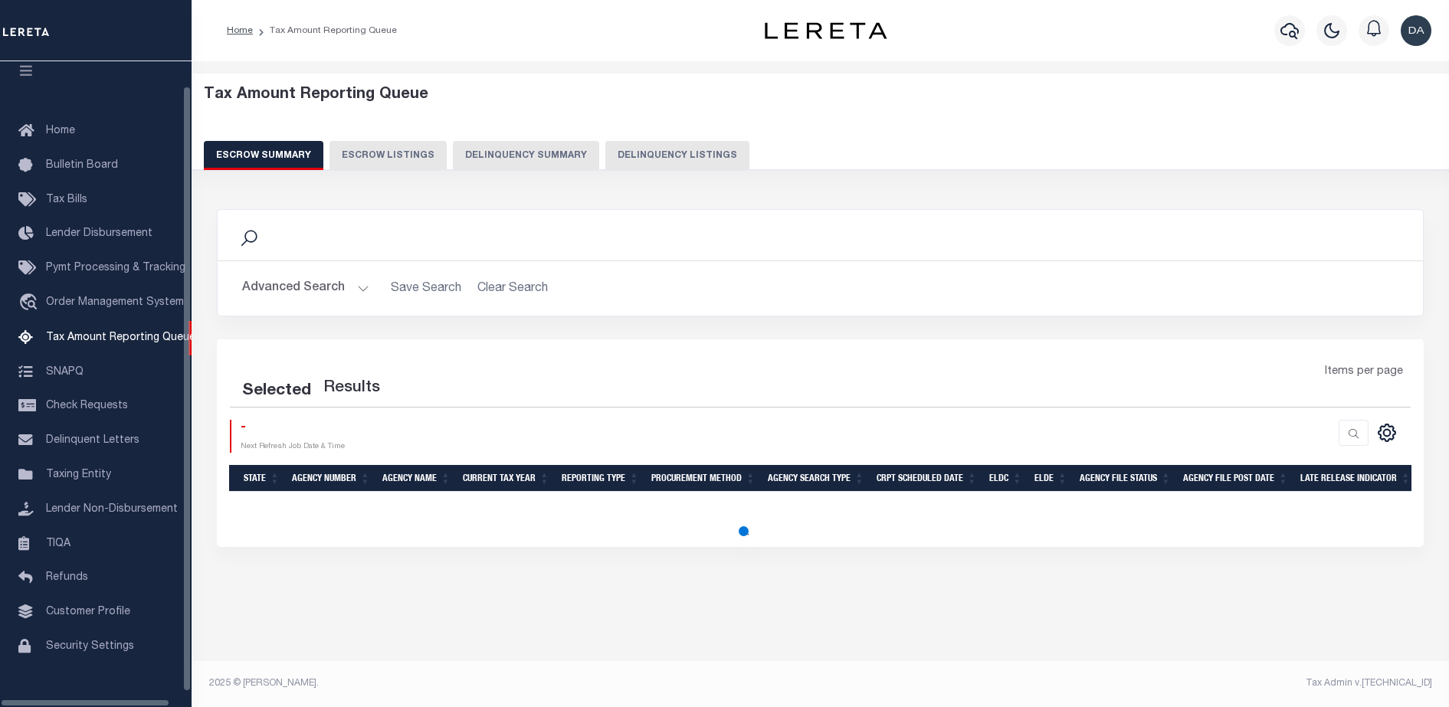
select select "100"
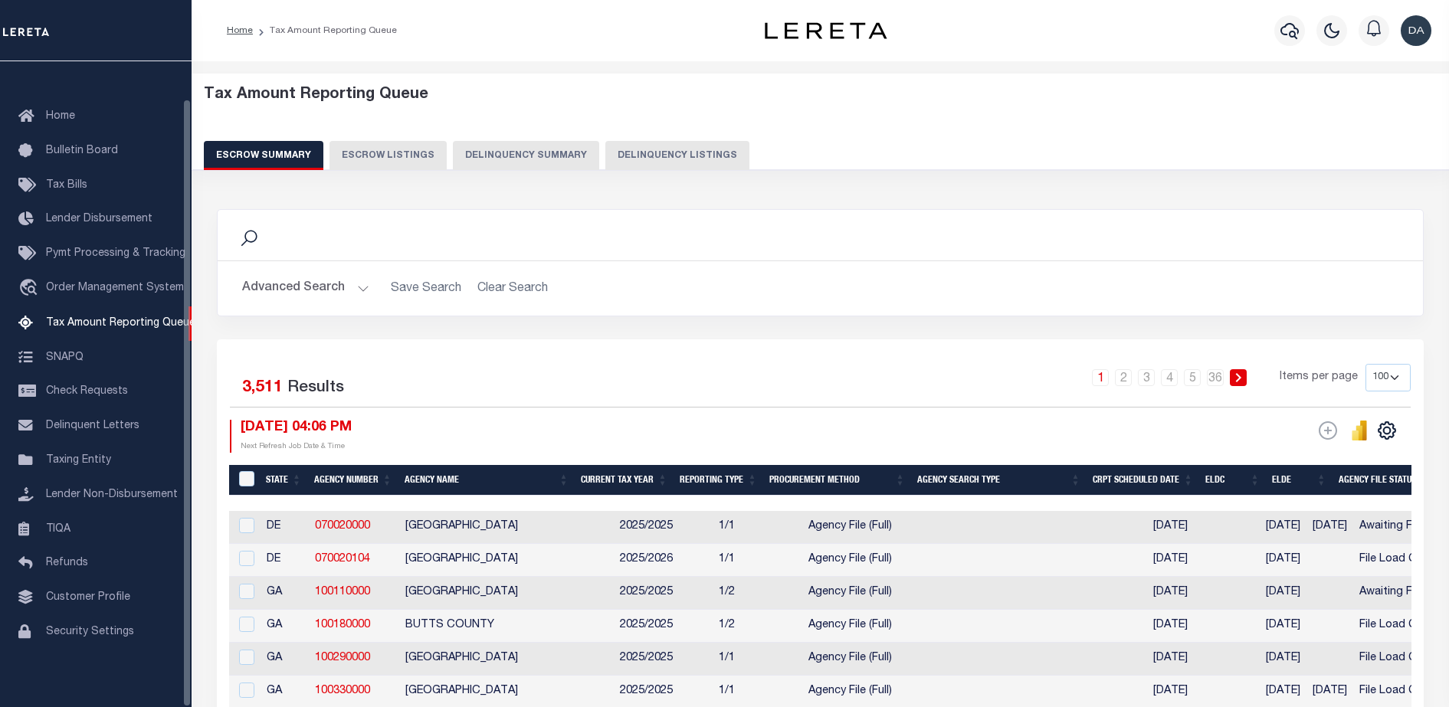
click at [536, 163] on button "Delinquency Summary" at bounding box center [526, 155] width 146 height 29
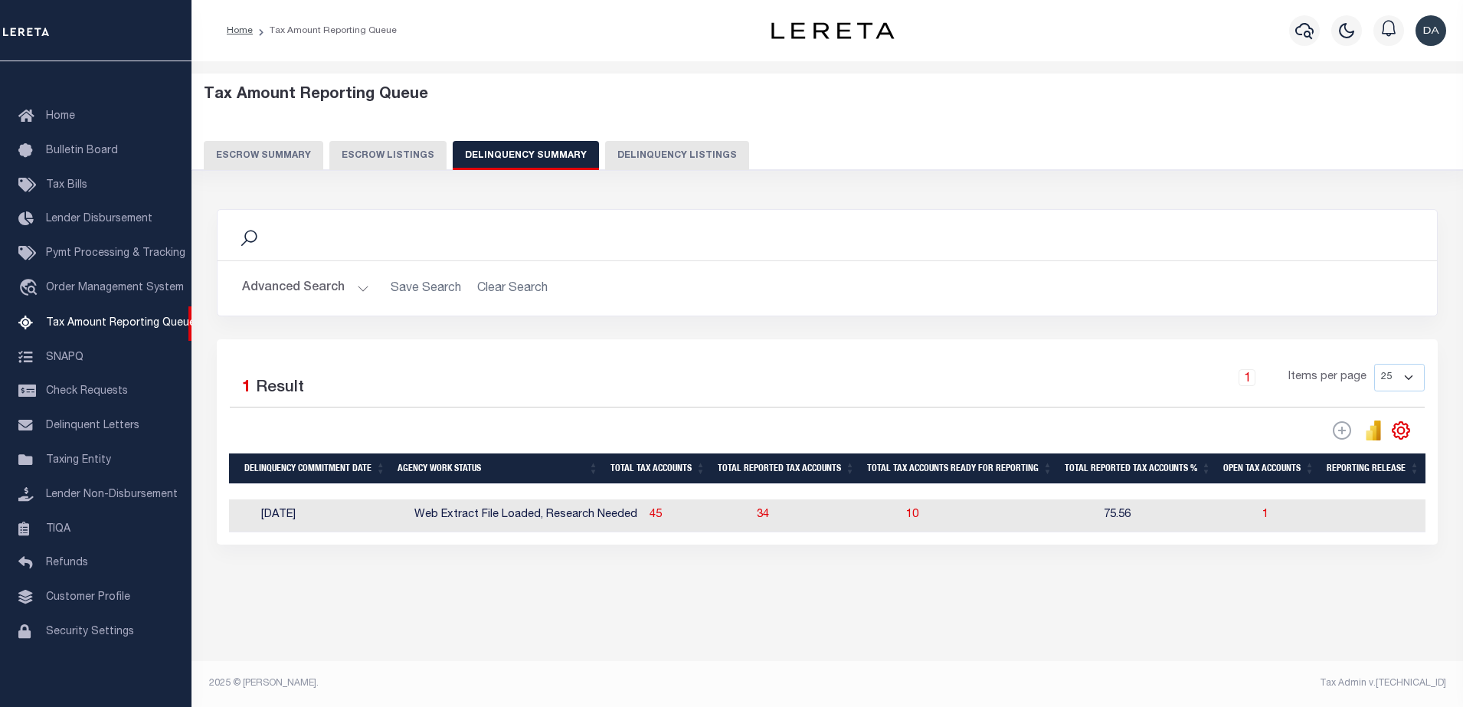
scroll to position [0, 1234]
click at [889, 513] on span "10" at bounding box center [895, 515] width 12 height 11
select select "100"
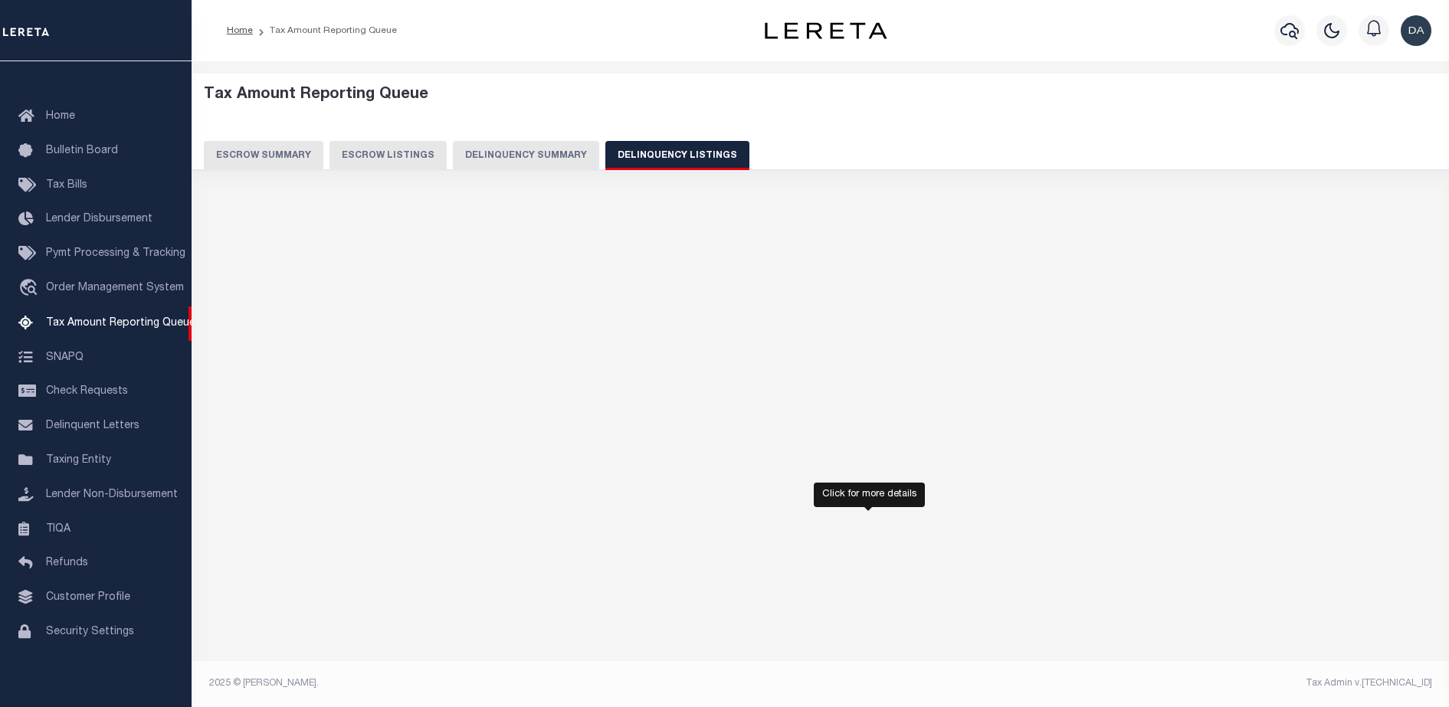
select select "100"
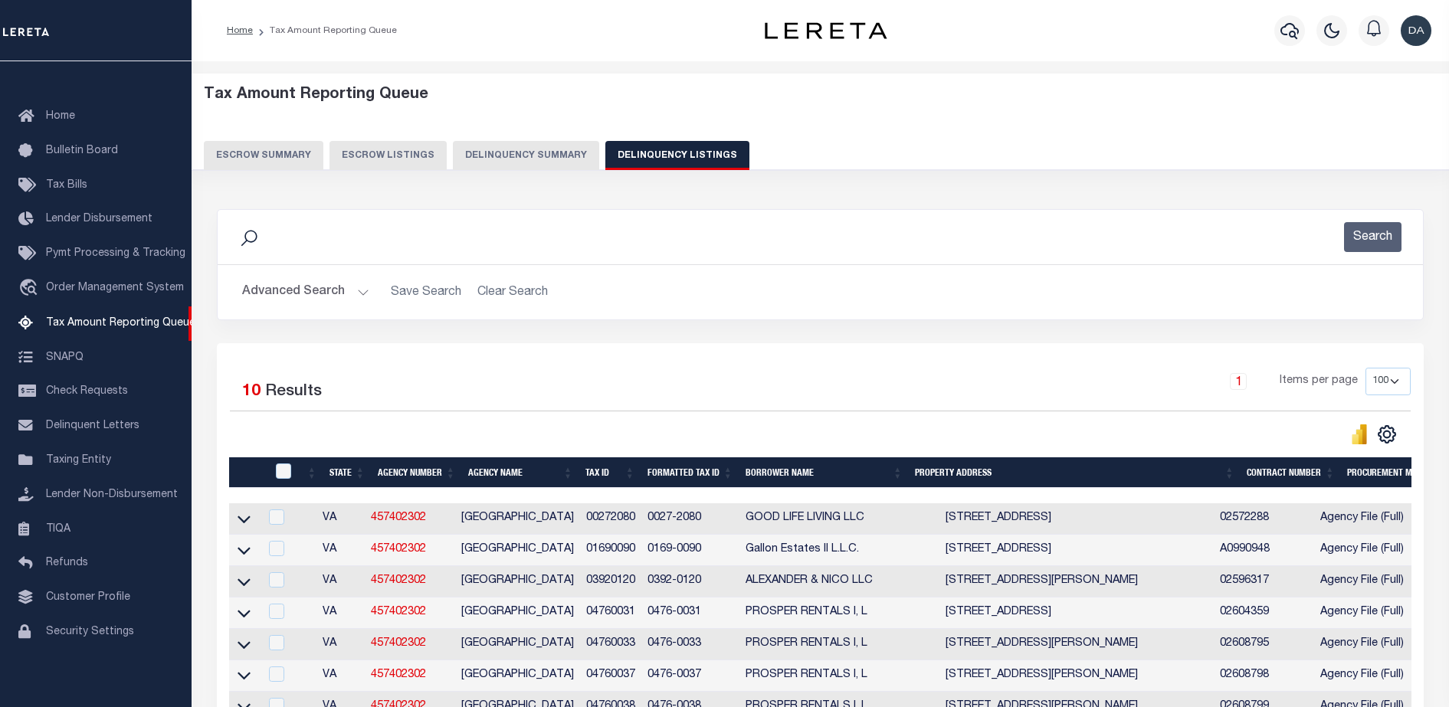
click at [285, 482] on th at bounding box center [281, 472] width 31 height 31
click at [284, 464] on th at bounding box center [281, 472] width 31 height 31
click at [280, 469] on input "checkbox" at bounding box center [283, 471] width 15 height 15
checkbox input "true"
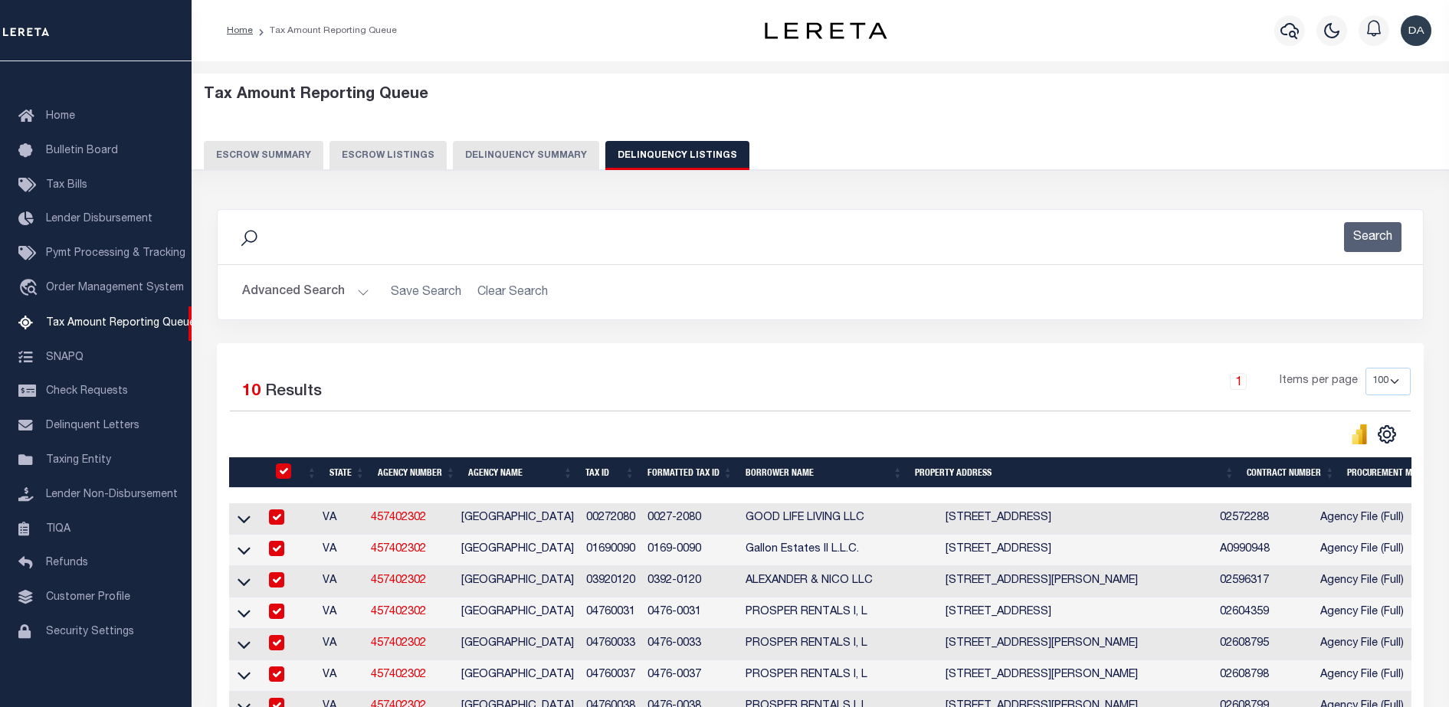
checkbox input "true"
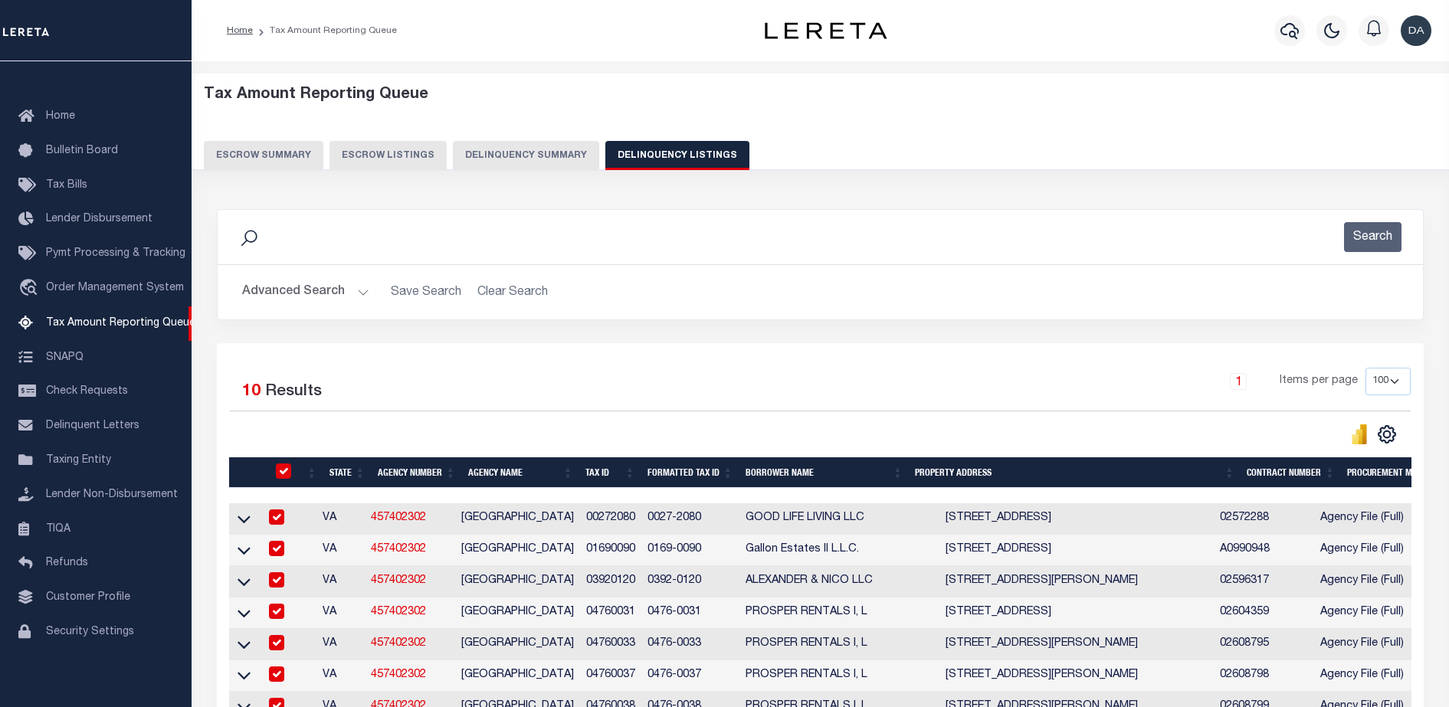
checkbox input "true"
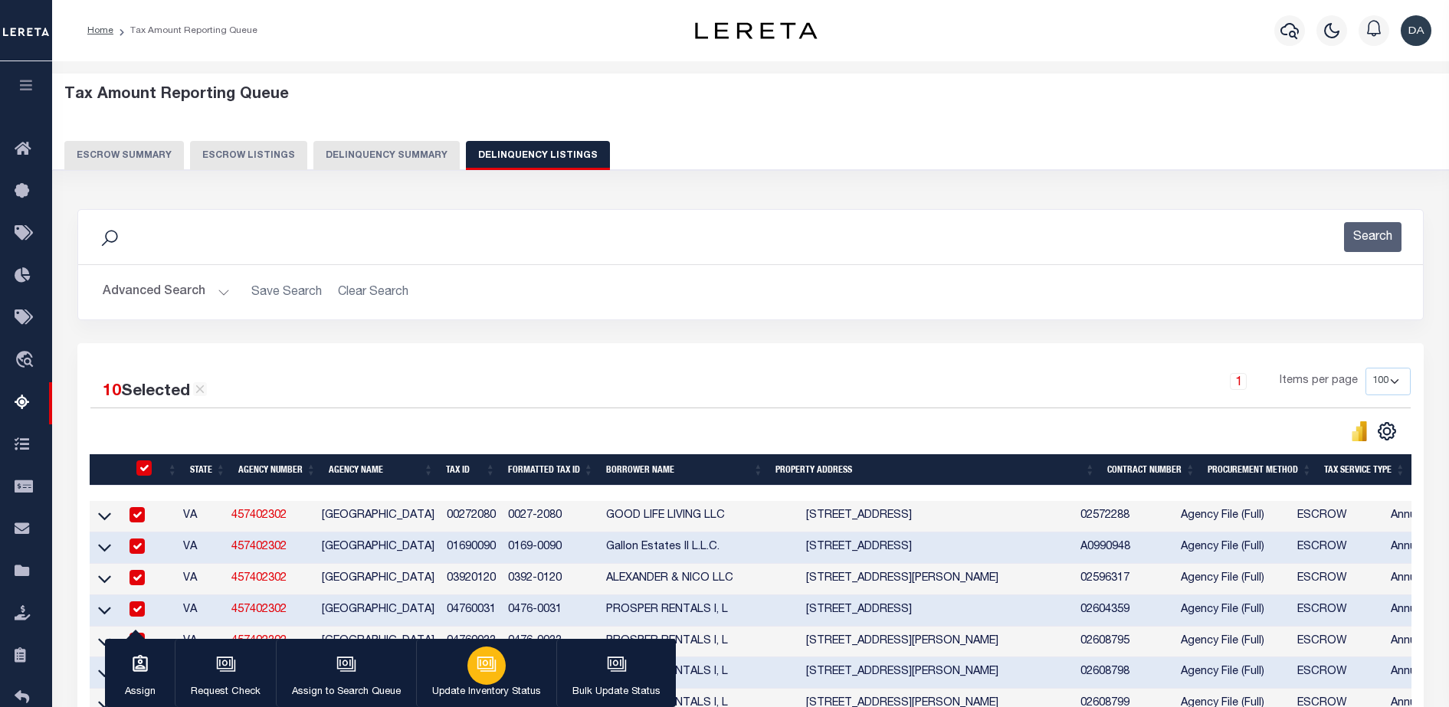
click at [514, 677] on button "Update Inventory Status" at bounding box center [486, 673] width 140 height 69
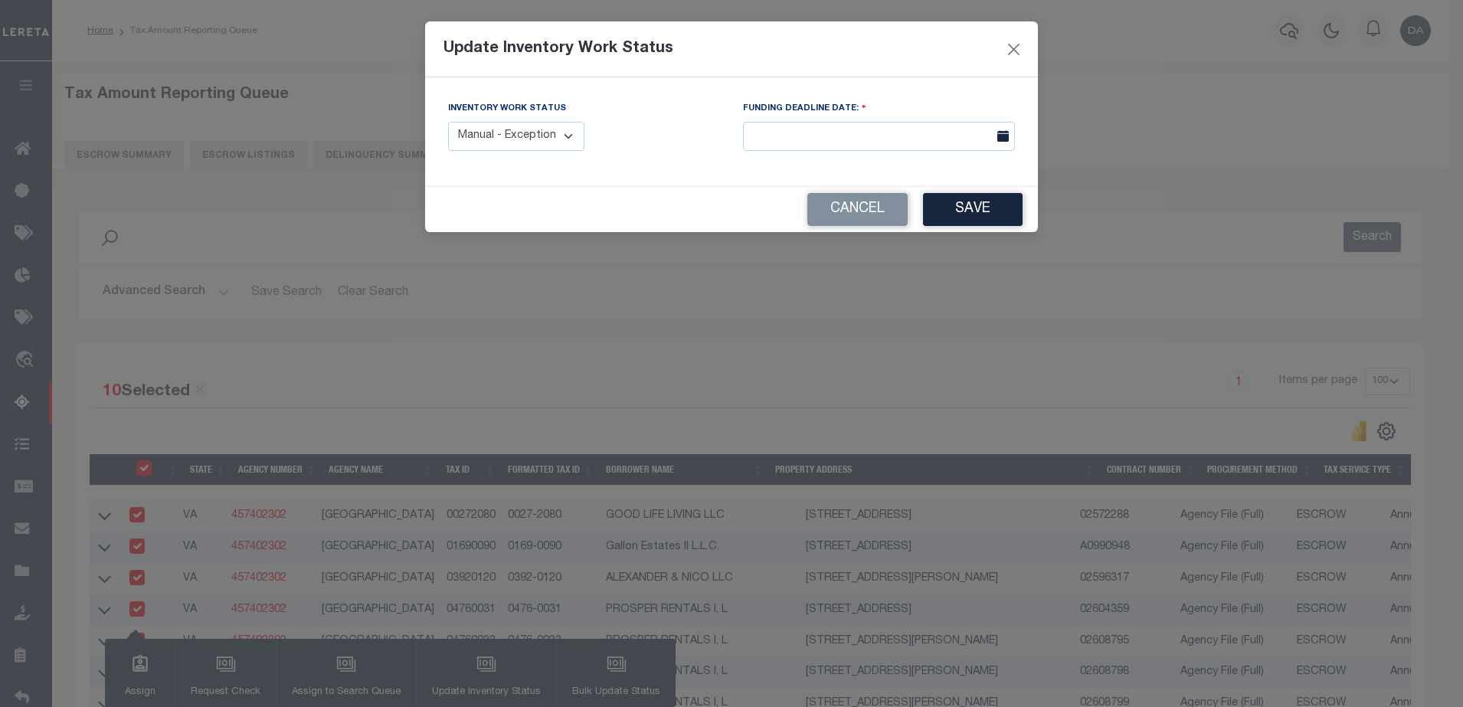
click at [552, 123] on select "Manual - Exception Pended - Awaiting Search Late Add Exception Completed" at bounding box center [516, 137] width 136 height 30
select select "4"
click at [448, 122] on select "Manual - Exception Pended - Awaiting Search Late Add Exception Completed" at bounding box center [516, 137] width 136 height 30
click at [968, 197] on button "Save" at bounding box center [973, 209] width 100 height 33
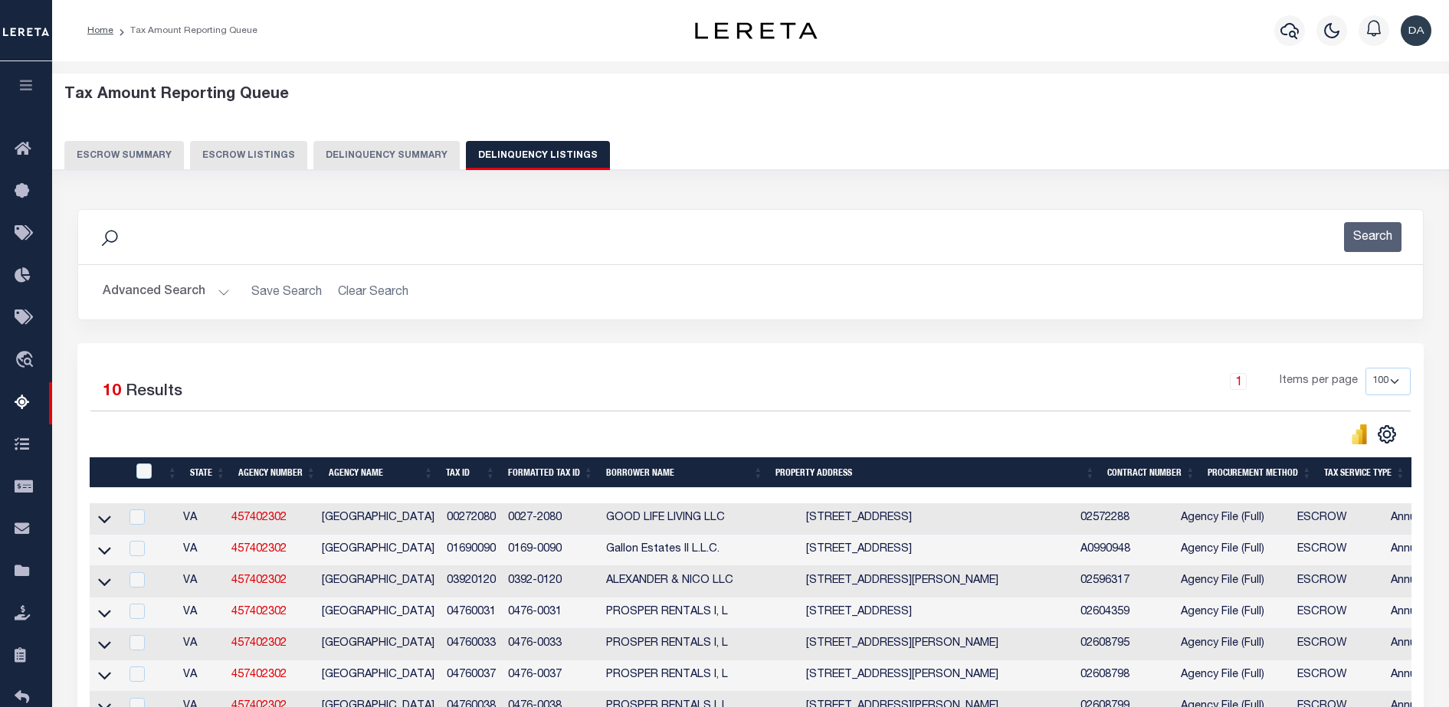
click at [362, 152] on button "Delinquency Summary" at bounding box center [386, 155] width 146 height 29
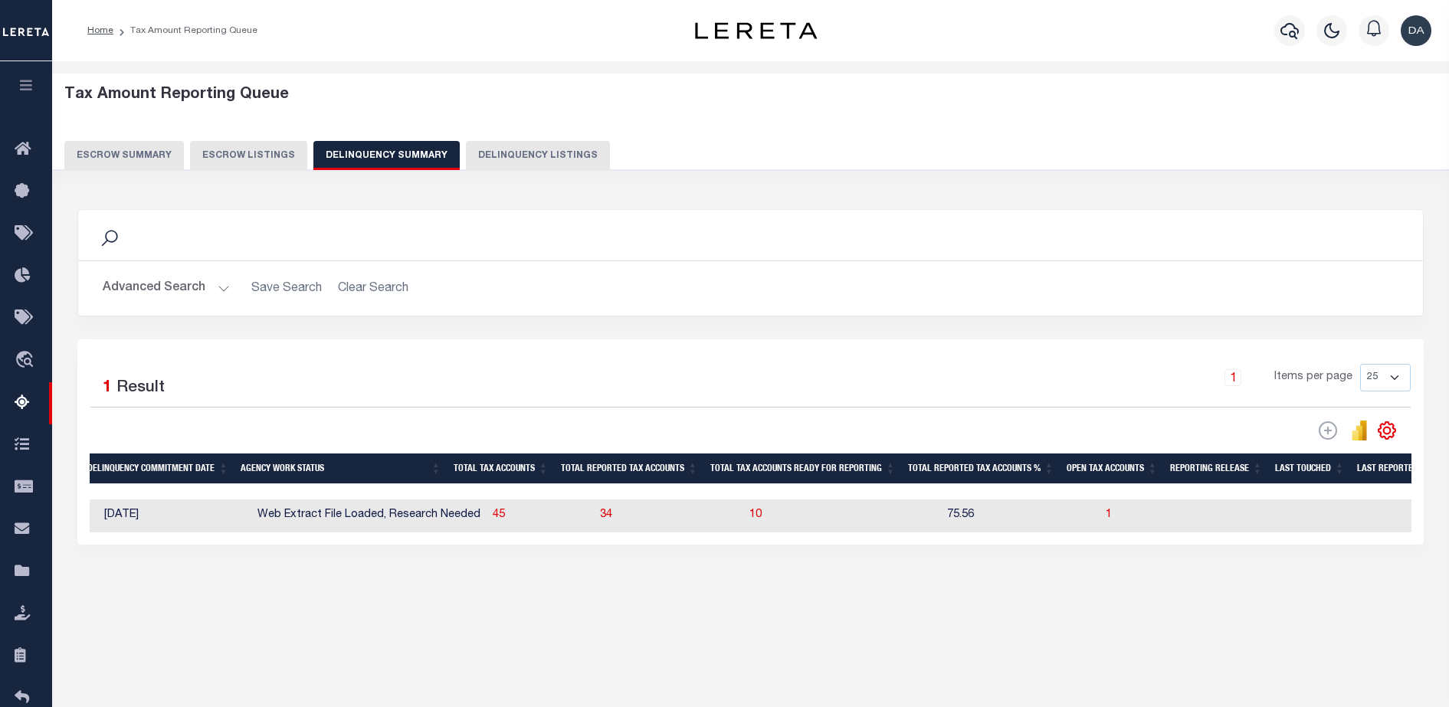
click at [1100, 516] on td "1" at bounding box center [1151, 516] width 103 height 33
checkbox input "true"
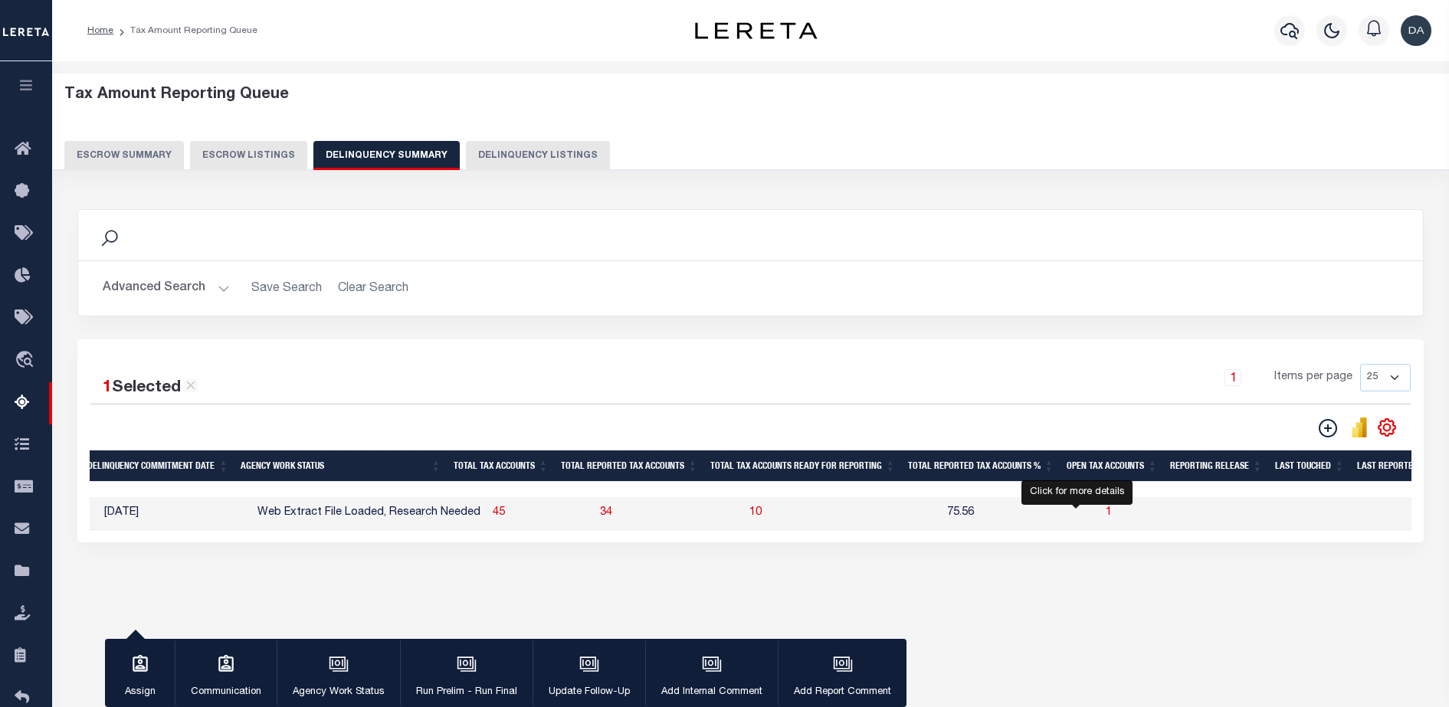
click at [1106, 516] on span "1" at bounding box center [1109, 512] width 6 height 11
select select "100"
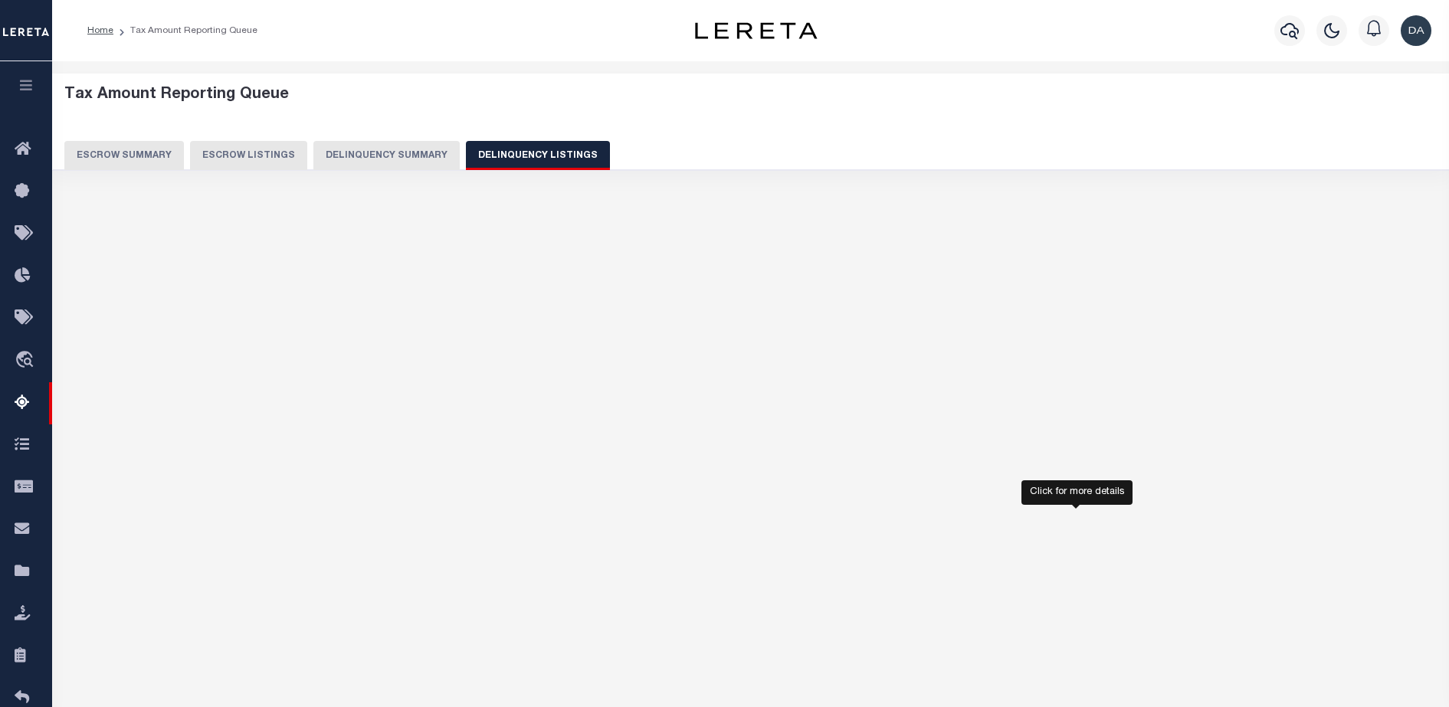
select select "100"
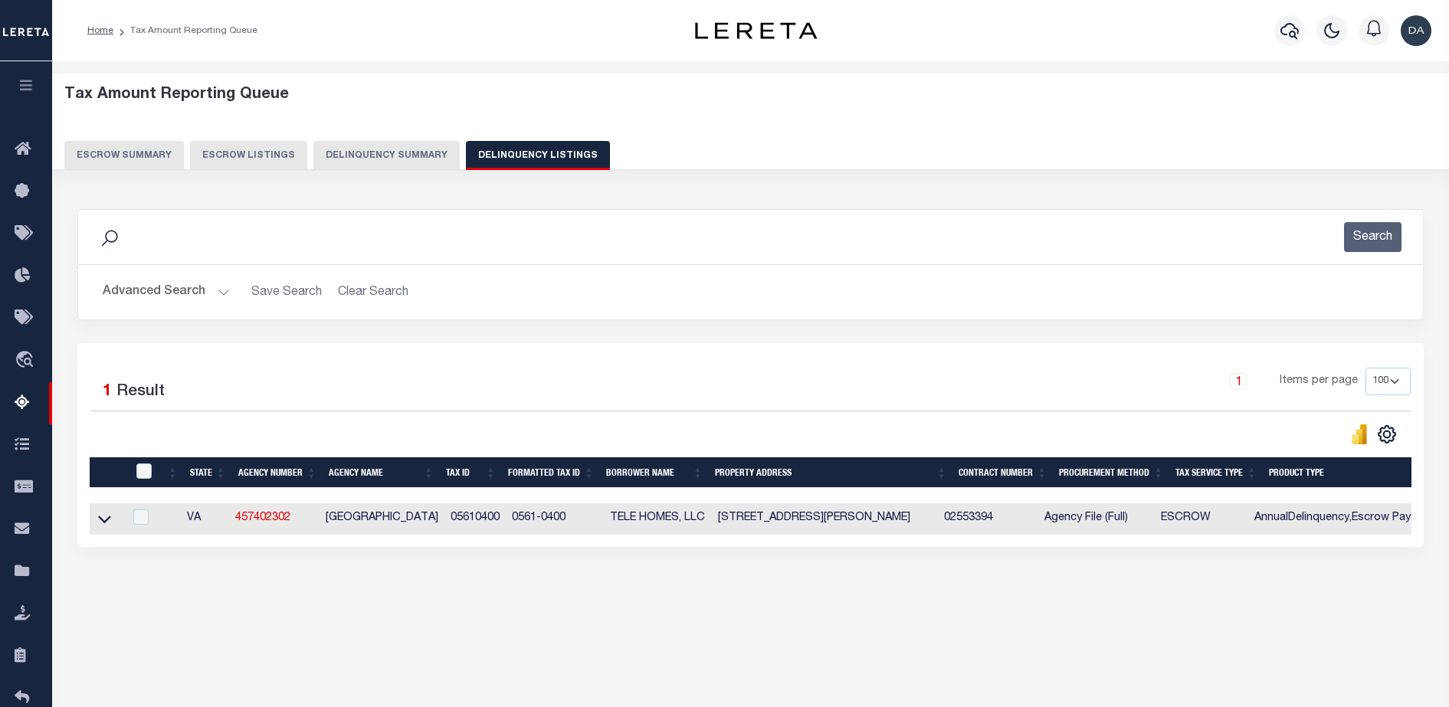
click at [391, 151] on button "Delinquency Summary" at bounding box center [386, 155] width 146 height 29
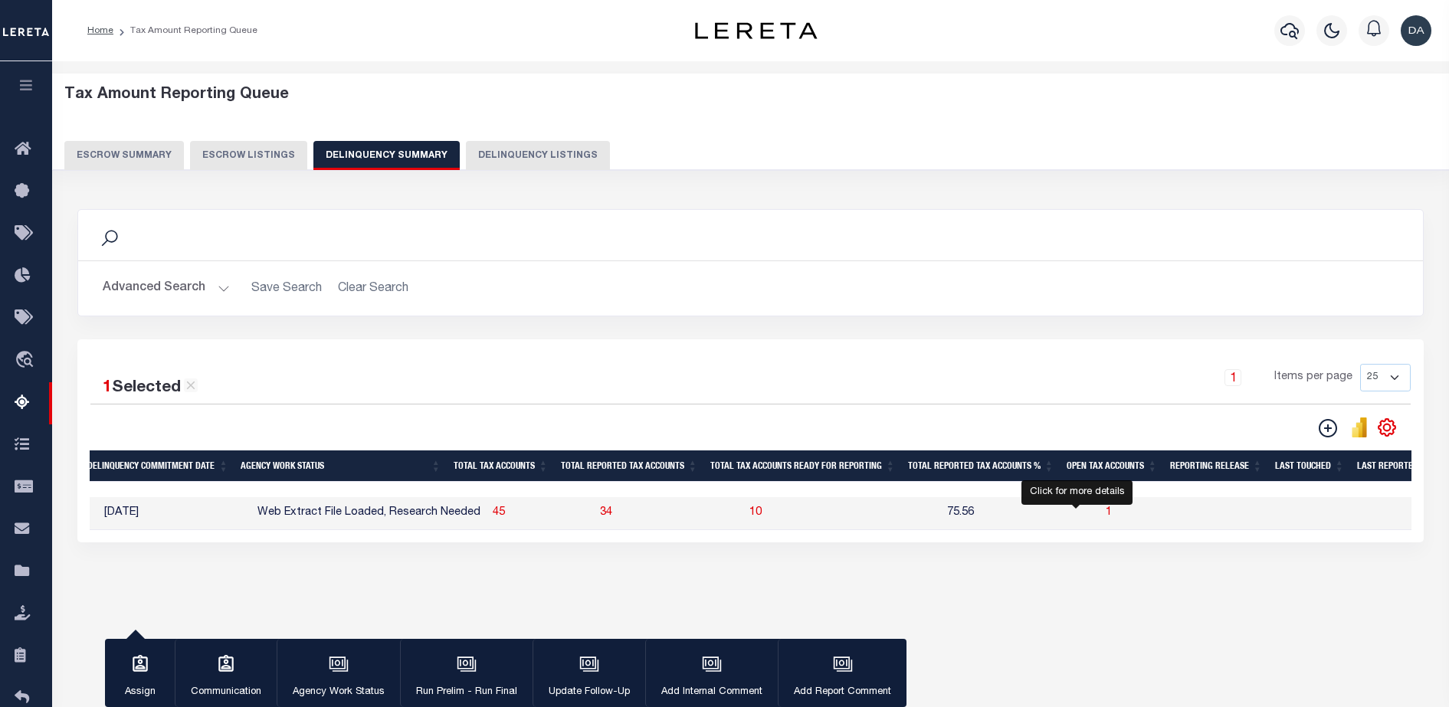
click at [1106, 513] on span "1" at bounding box center [1109, 512] width 6 height 11
select select "100"
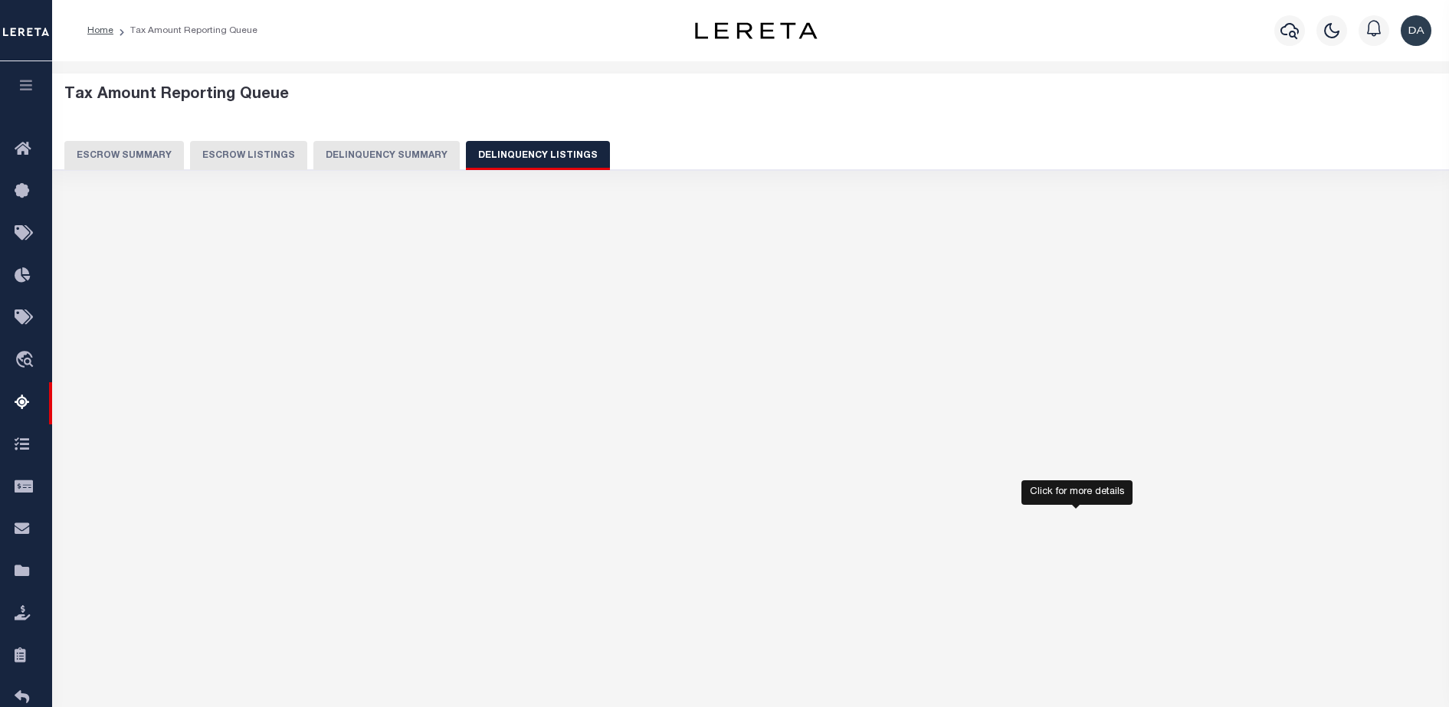
select select "100"
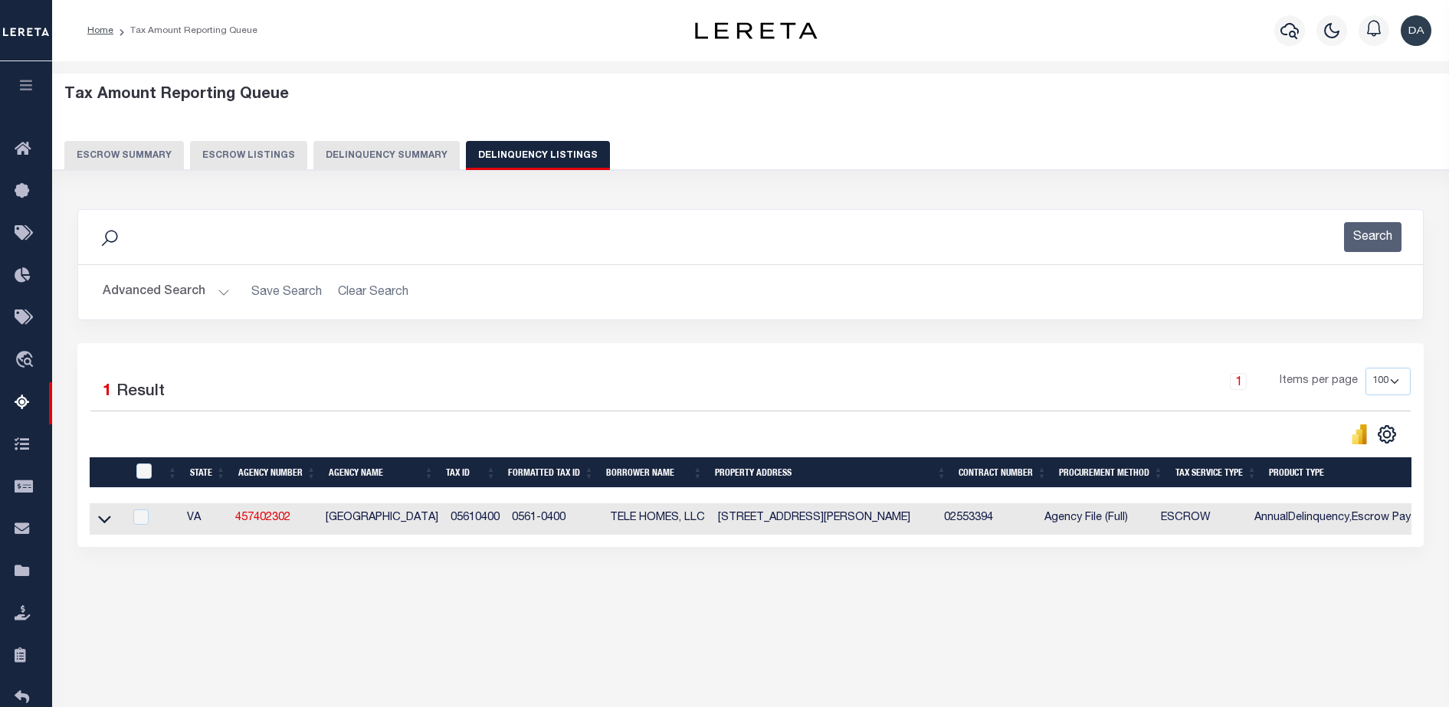
click at [135, 517] on div at bounding box center [138, 518] width 19 height 17
checkbox input "true"
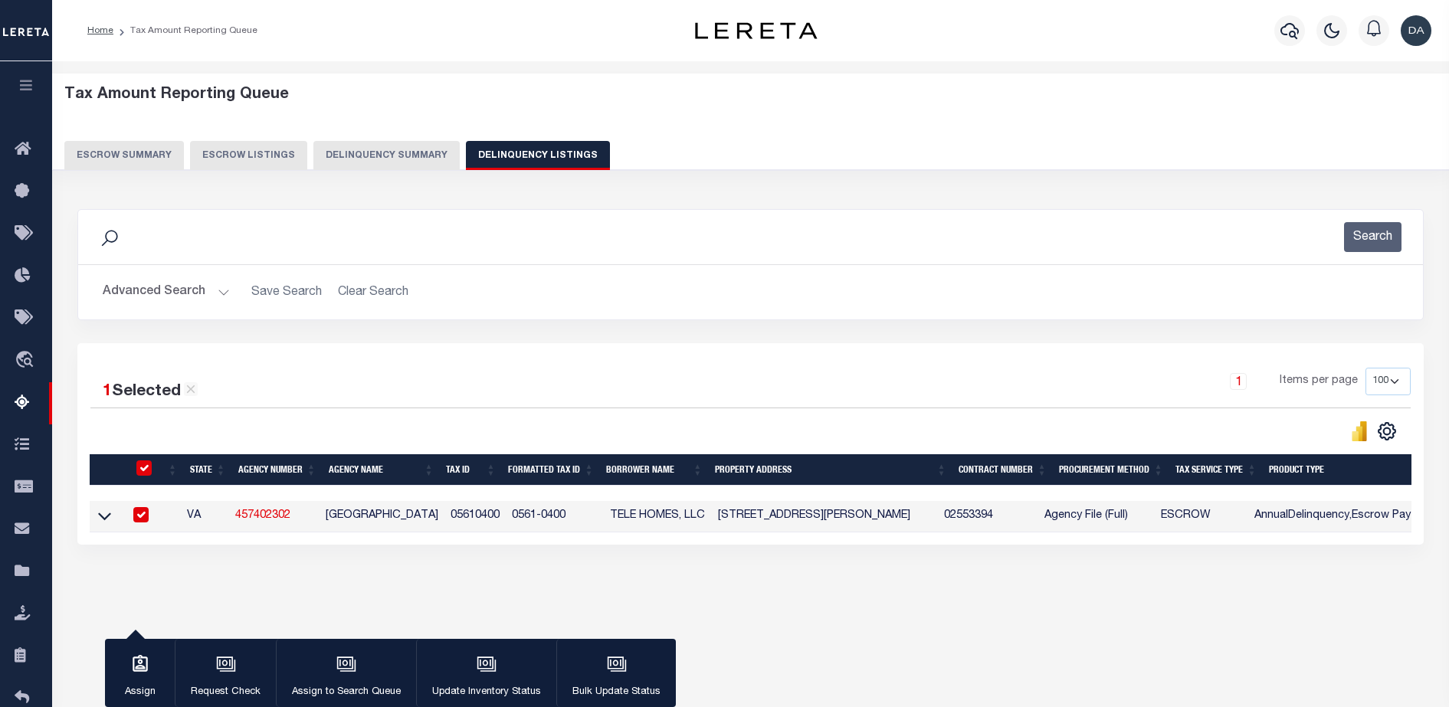
click at [143, 523] on input "checkbox" at bounding box center [140, 514] width 15 height 15
checkbox input "false"
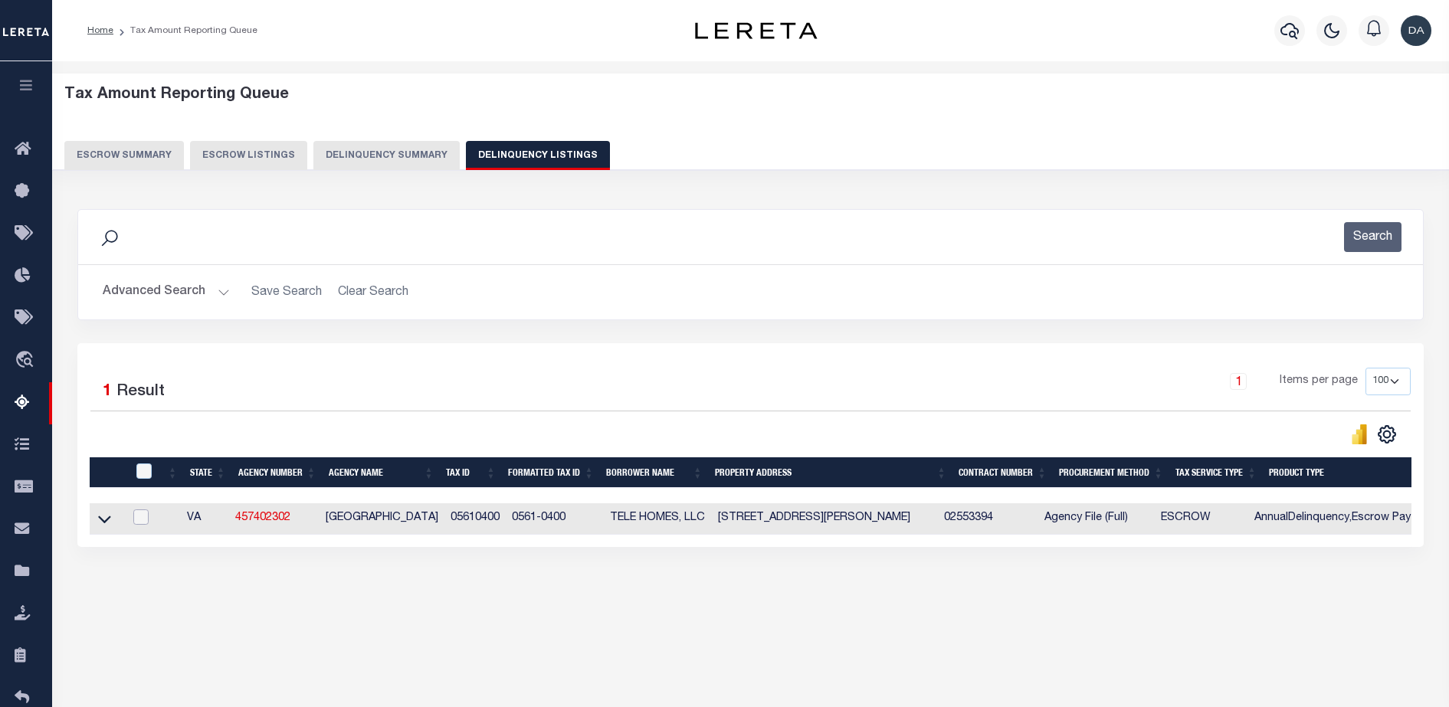
checkbox input "false"
click at [113, 523] on td at bounding box center [107, 518] width 34 height 31
checkbox input "true"
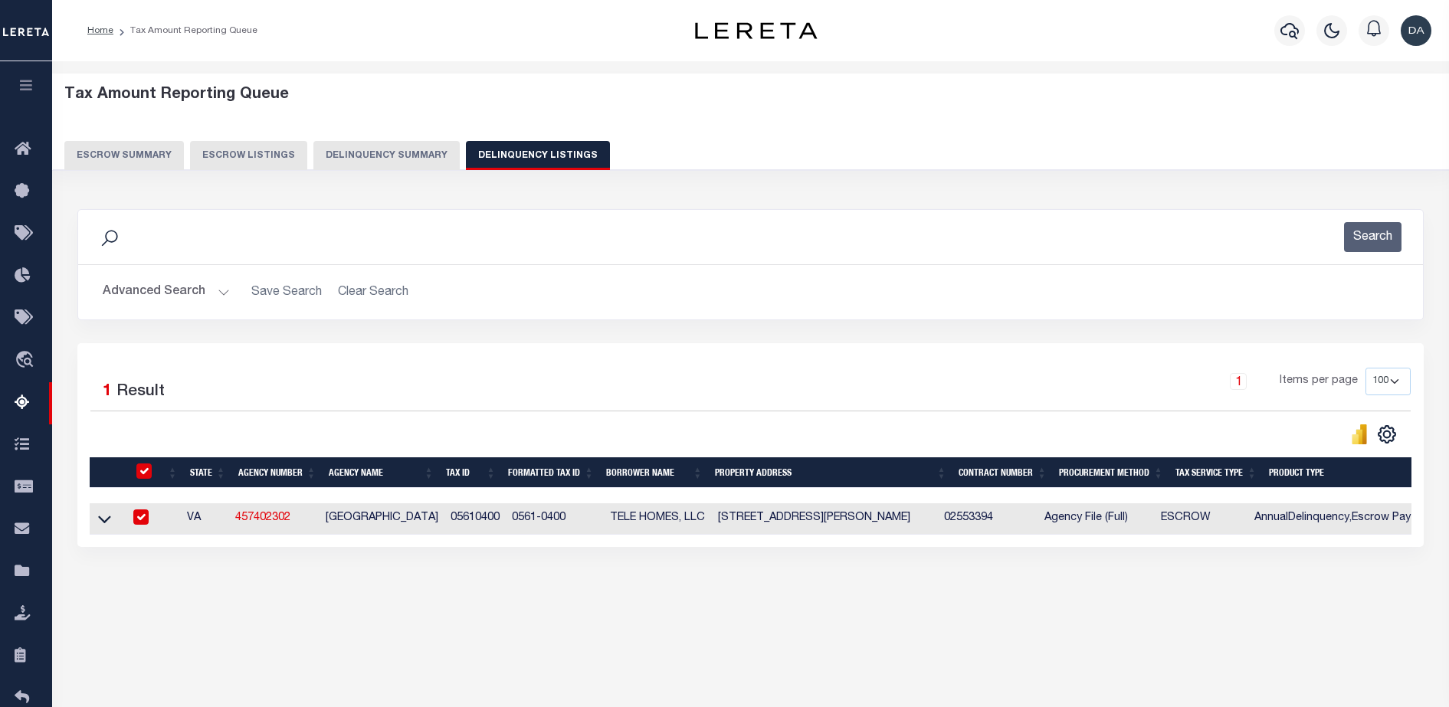
checkbox input "true"
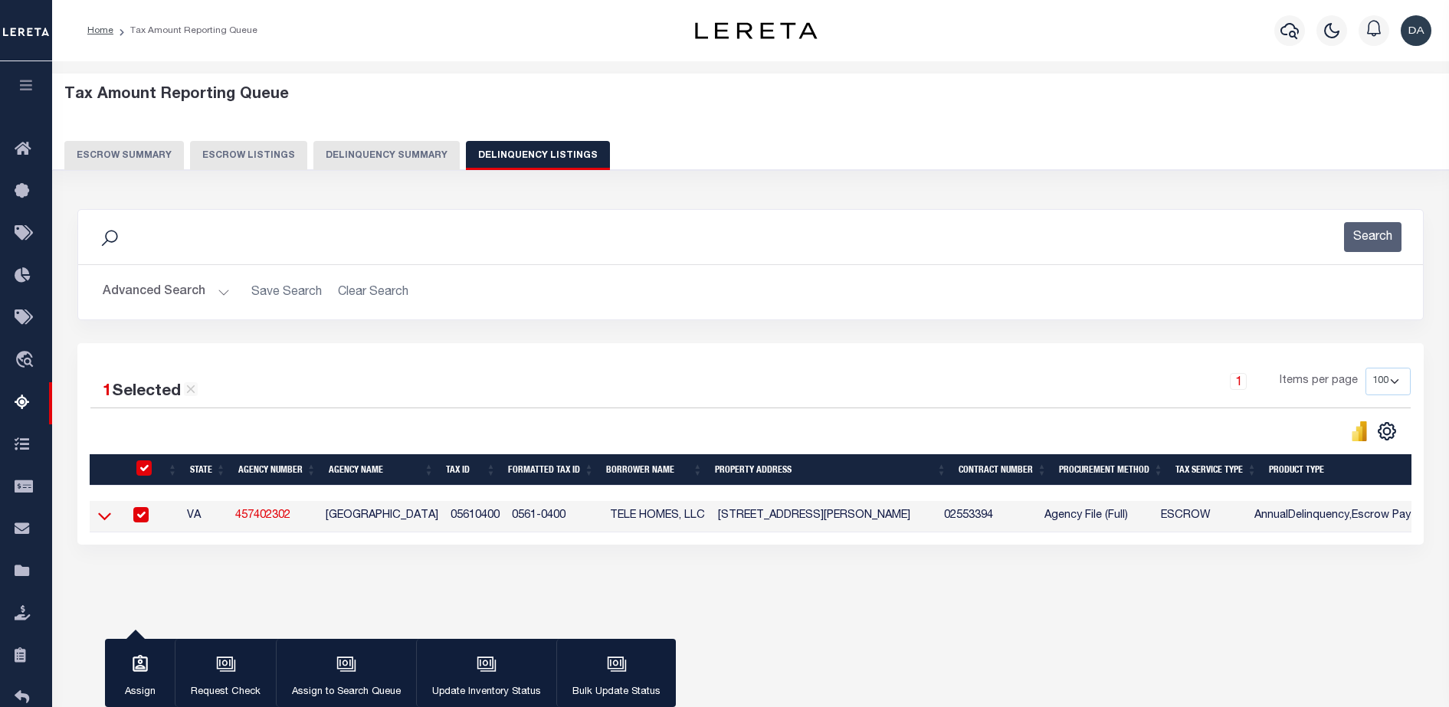
click at [106, 524] on icon at bounding box center [104, 516] width 13 height 16
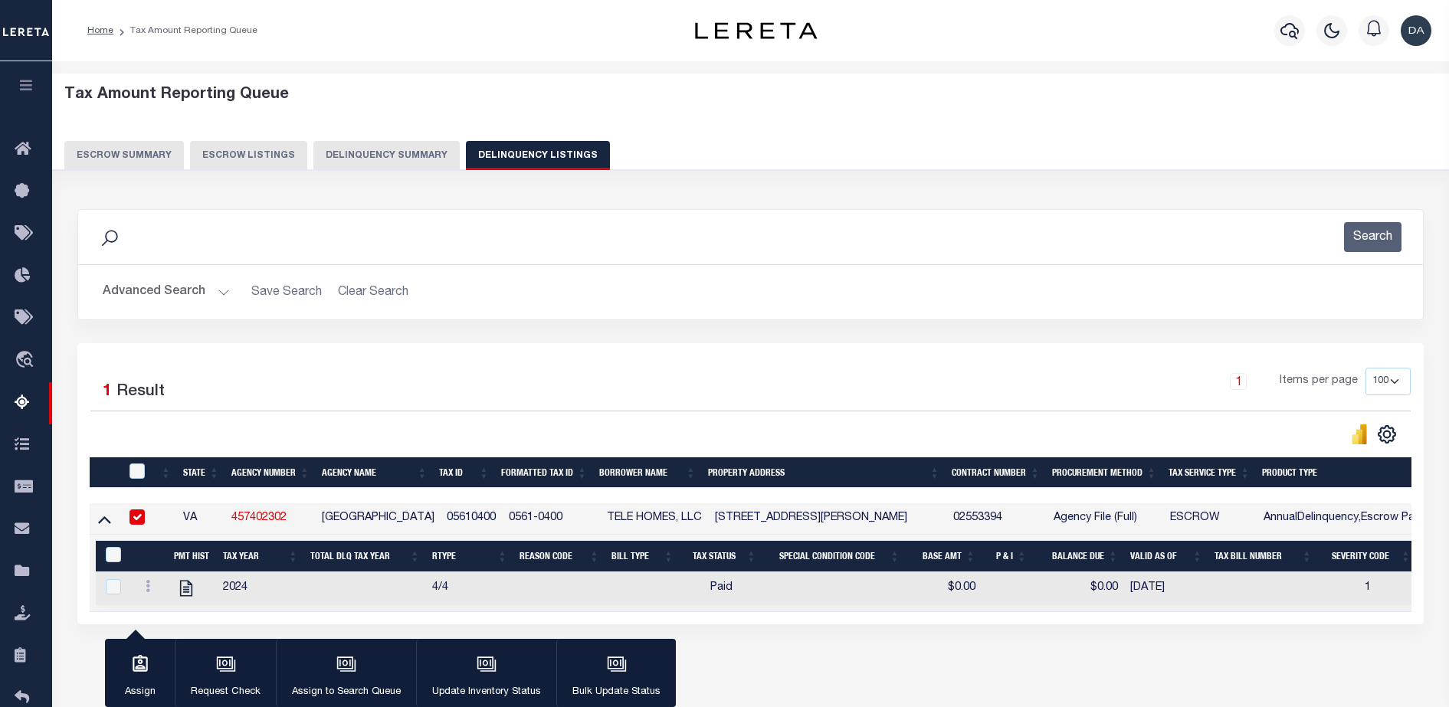
scroll to position [105, 0]
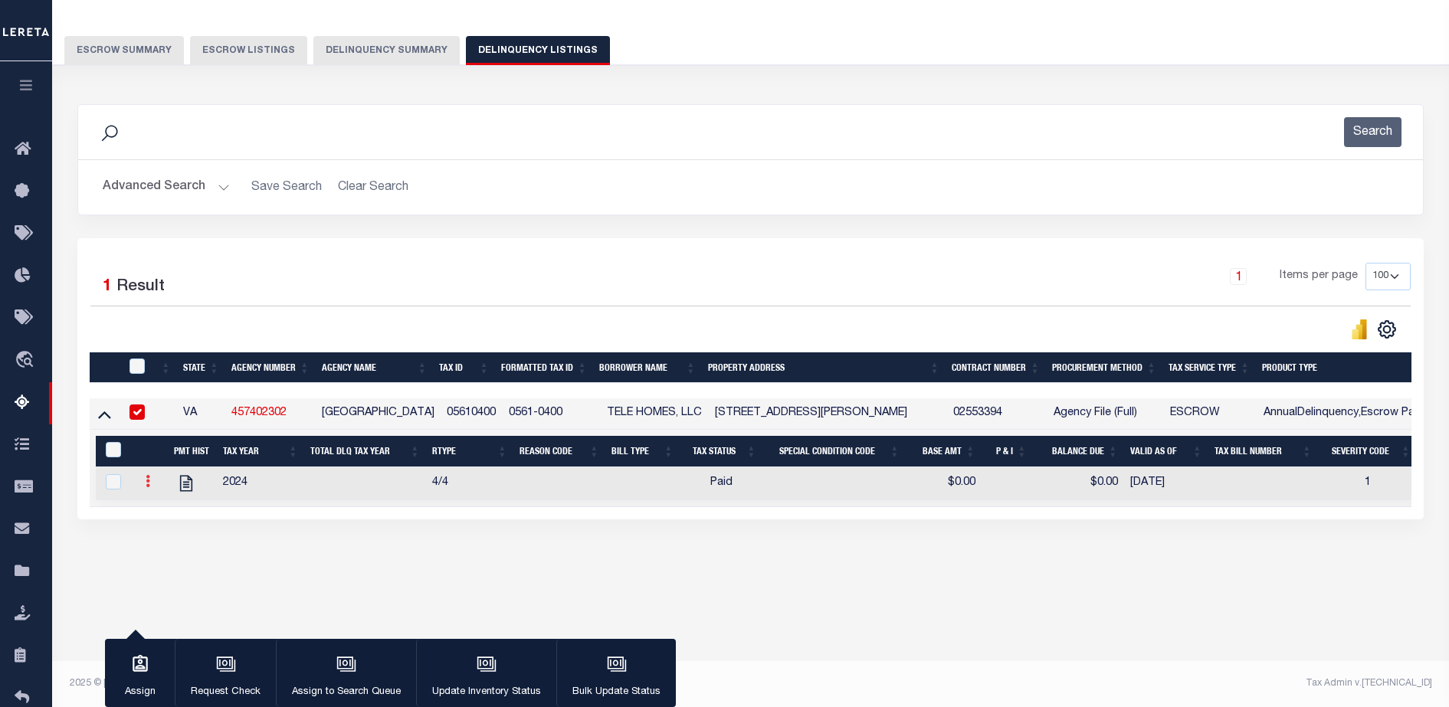
click at [152, 483] on link at bounding box center [147, 483] width 17 height 12
click at [160, 540] on img "" at bounding box center [166, 532] width 15 height 16
select select "PYD"
type input "$0.00"
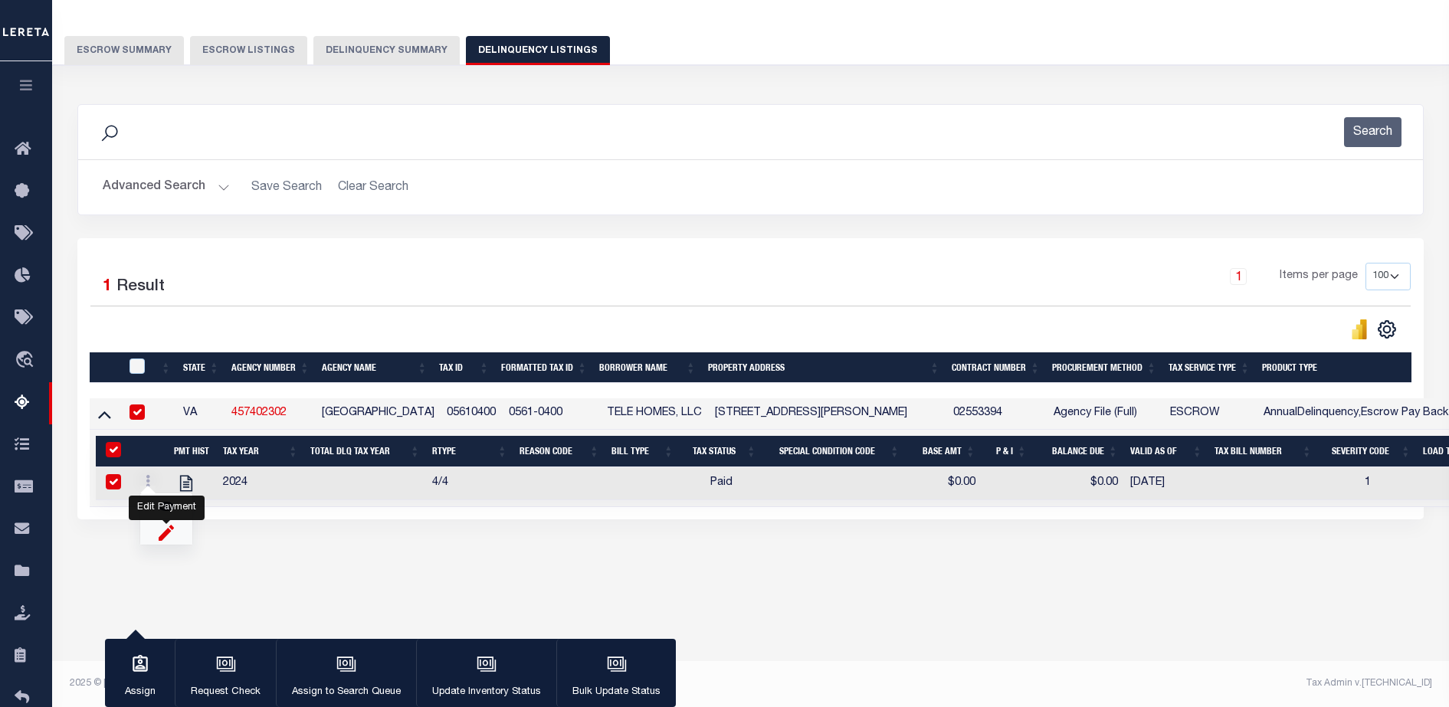
type input "[DATE]"
checkbox input "true"
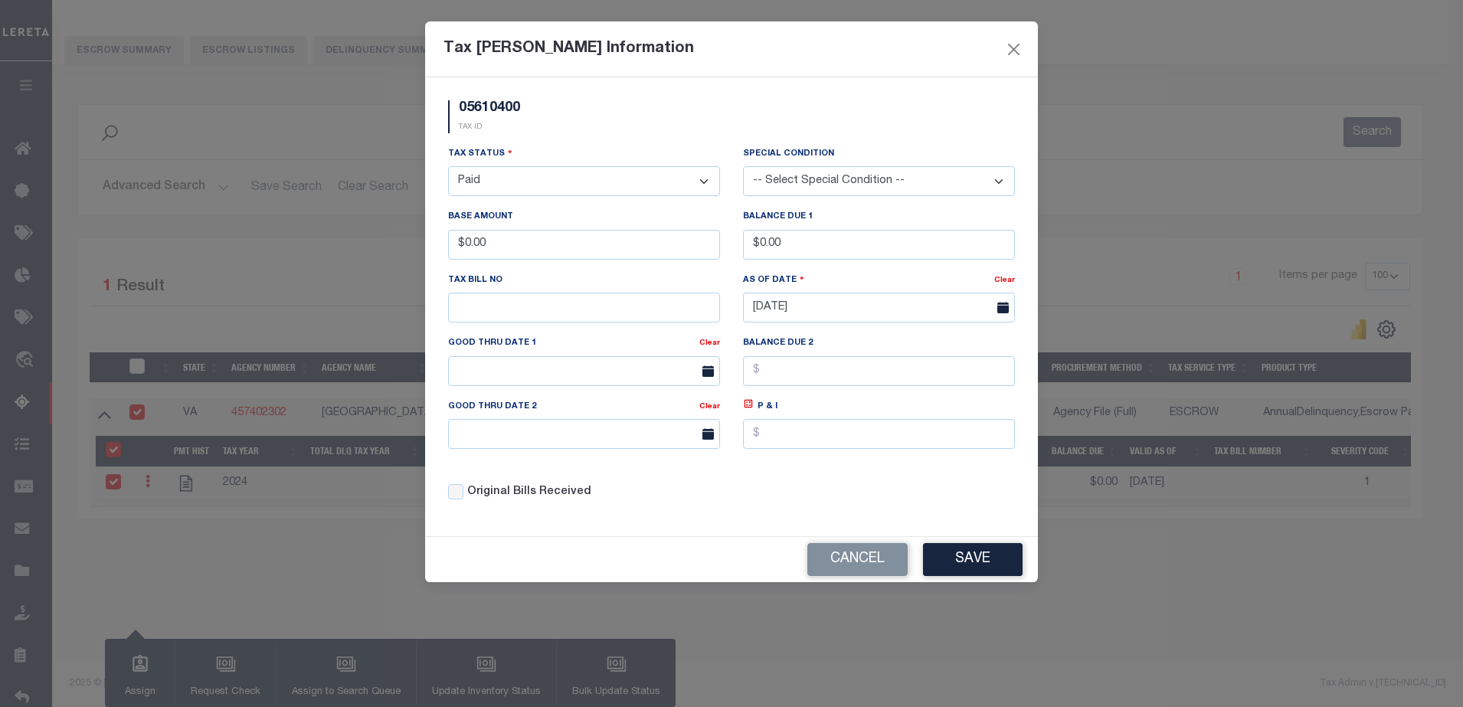
click at [632, 150] on div "Tax Status - Select Status - Open Due/Unpaid Paid Incomplete No Tax Due Interna…" at bounding box center [584, 171] width 272 height 51
click at [1018, 312] on div "As Of Date Clear [DATE]" at bounding box center [879, 303] width 295 height 63
click at [998, 310] on span at bounding box center [1001, 308] width 27 height 30
click at [1003, 309] on icon at bounding box center [1003, 307] width 11 height 11
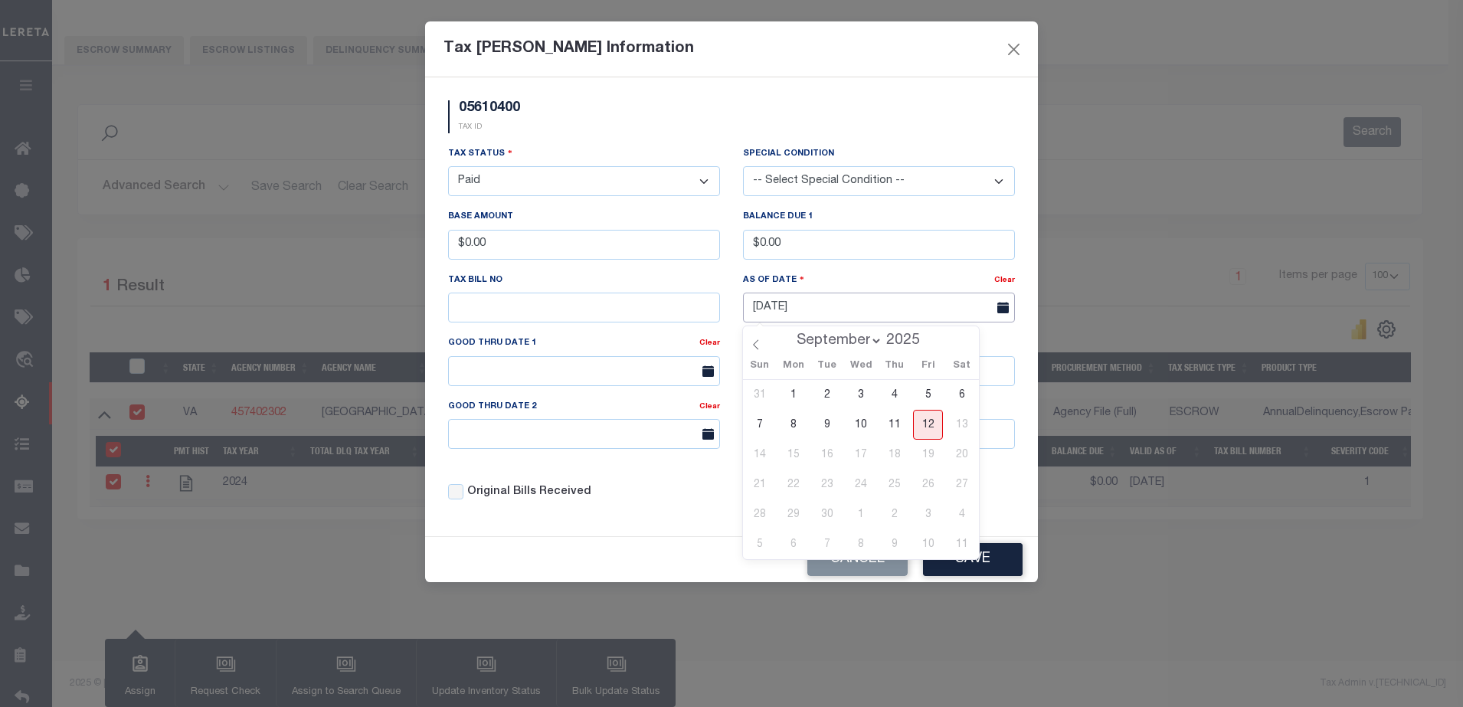
click at [818, 310] on input "[DATE]" at bounding box center [879, 308] width 272 height 30
click at [928, 418] on span "12" at bounding box center [928, 425] width 30 height 30
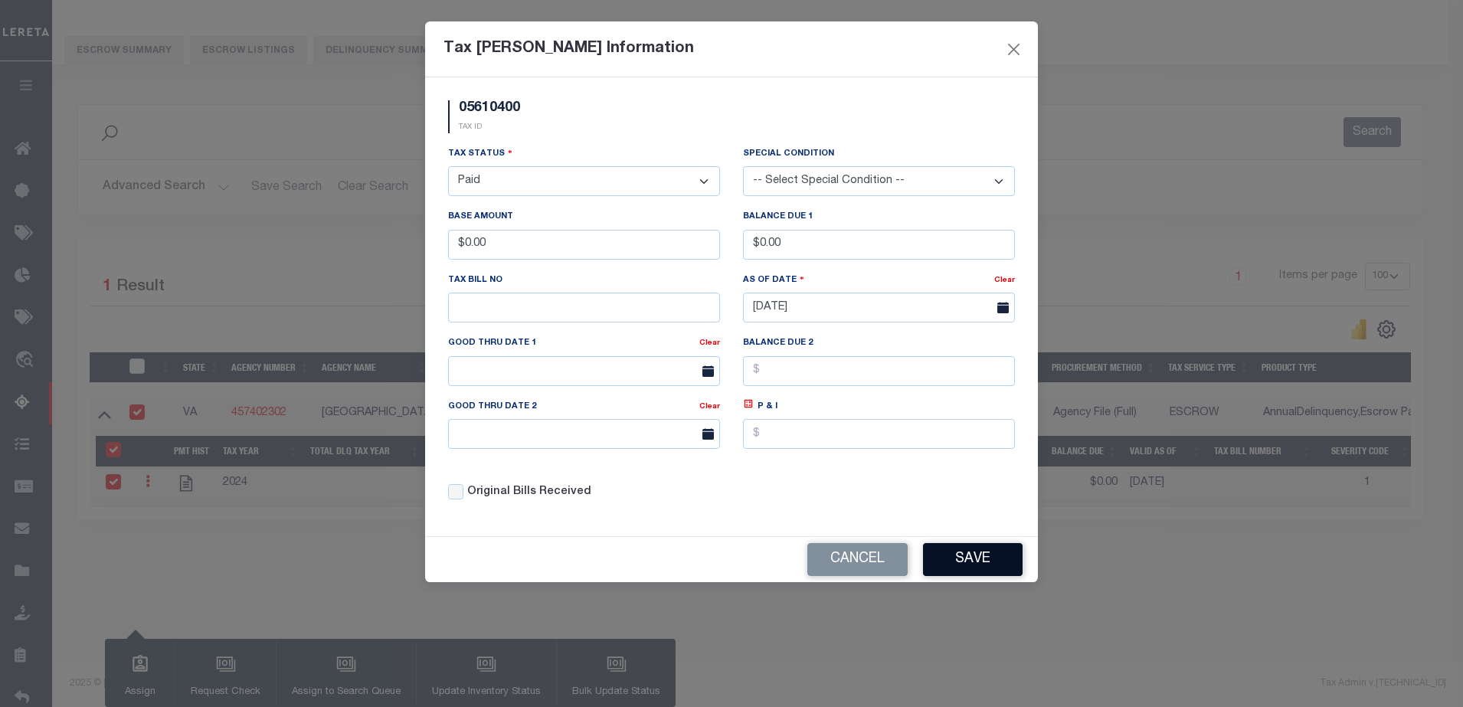
click at [957, 557] on button "Save" at bounding box center [973, 559] width 100 height 33
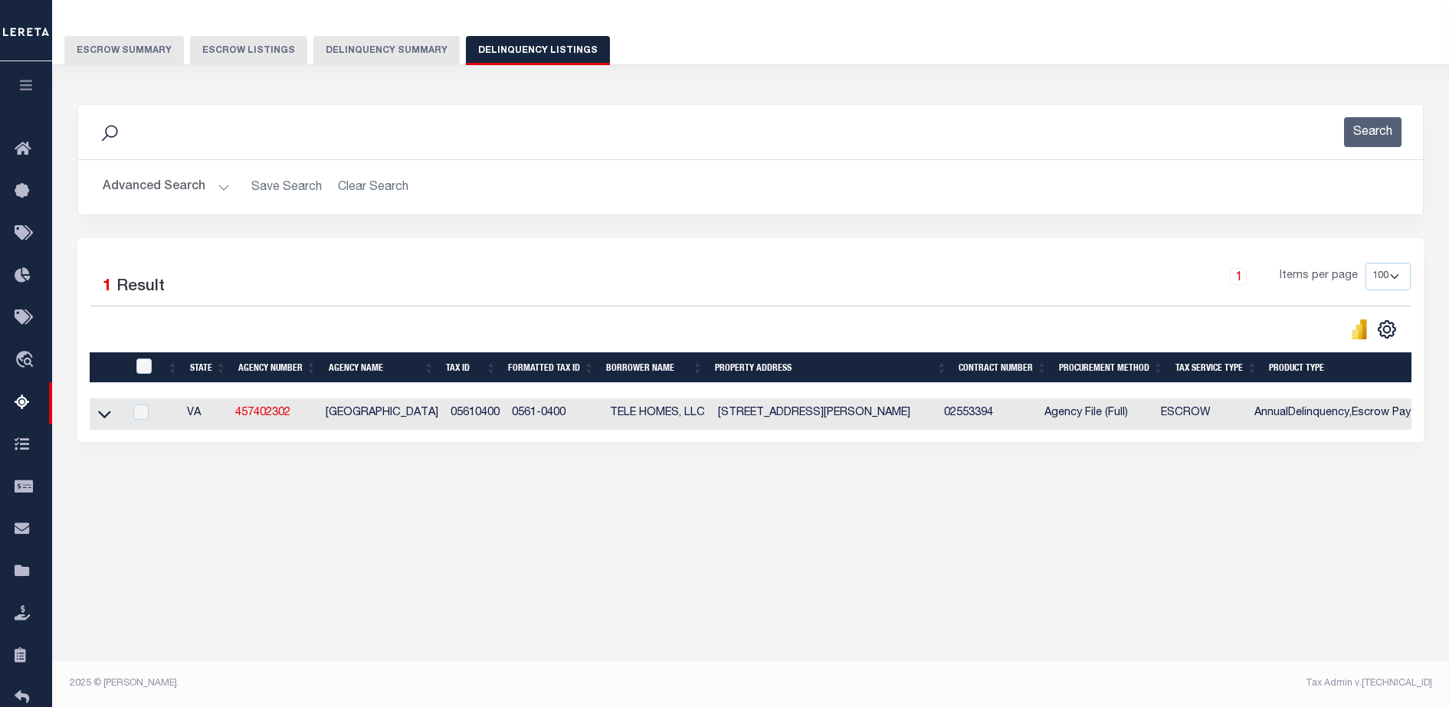
click at [122, 418] on td at bounding box center [107, 413] width 34 height 31
checkbox input "true"
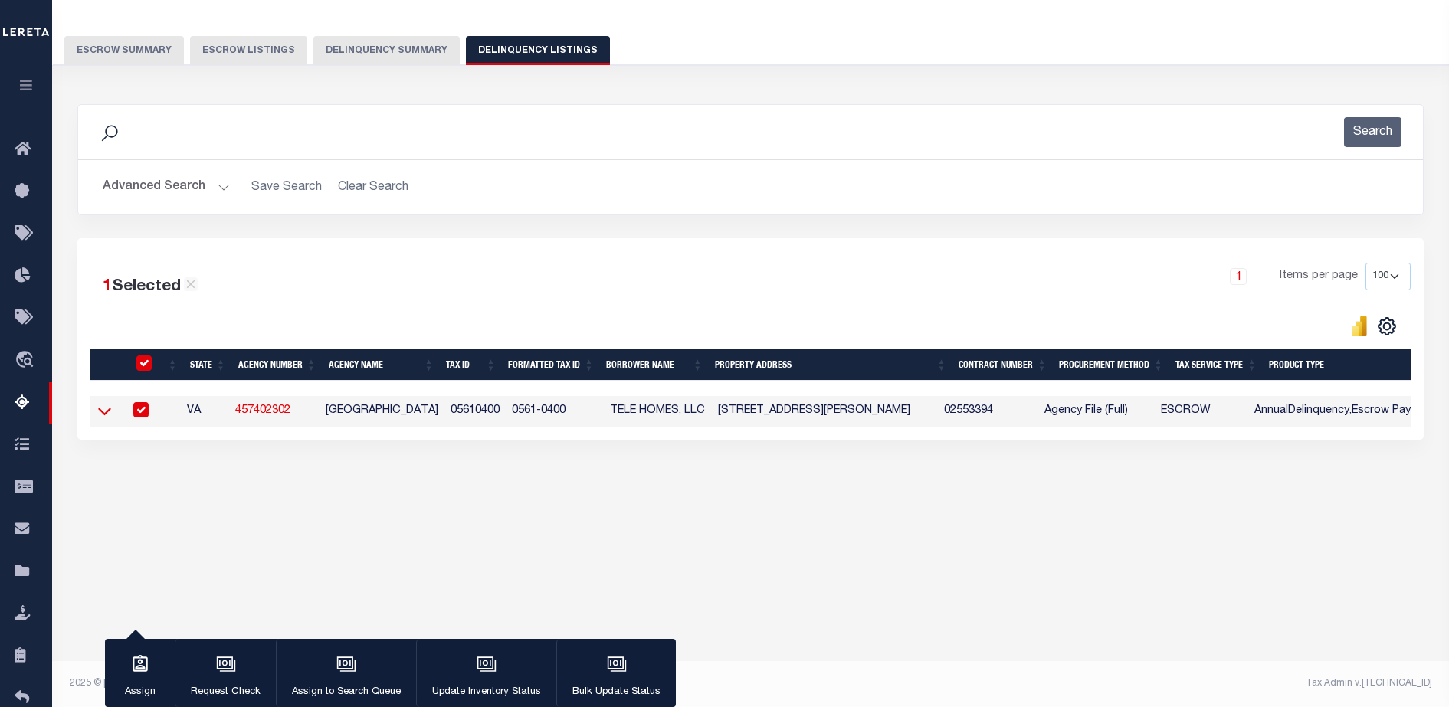
click at [102, 419] on icon at bounding box center [104, 411] width 13 height 16
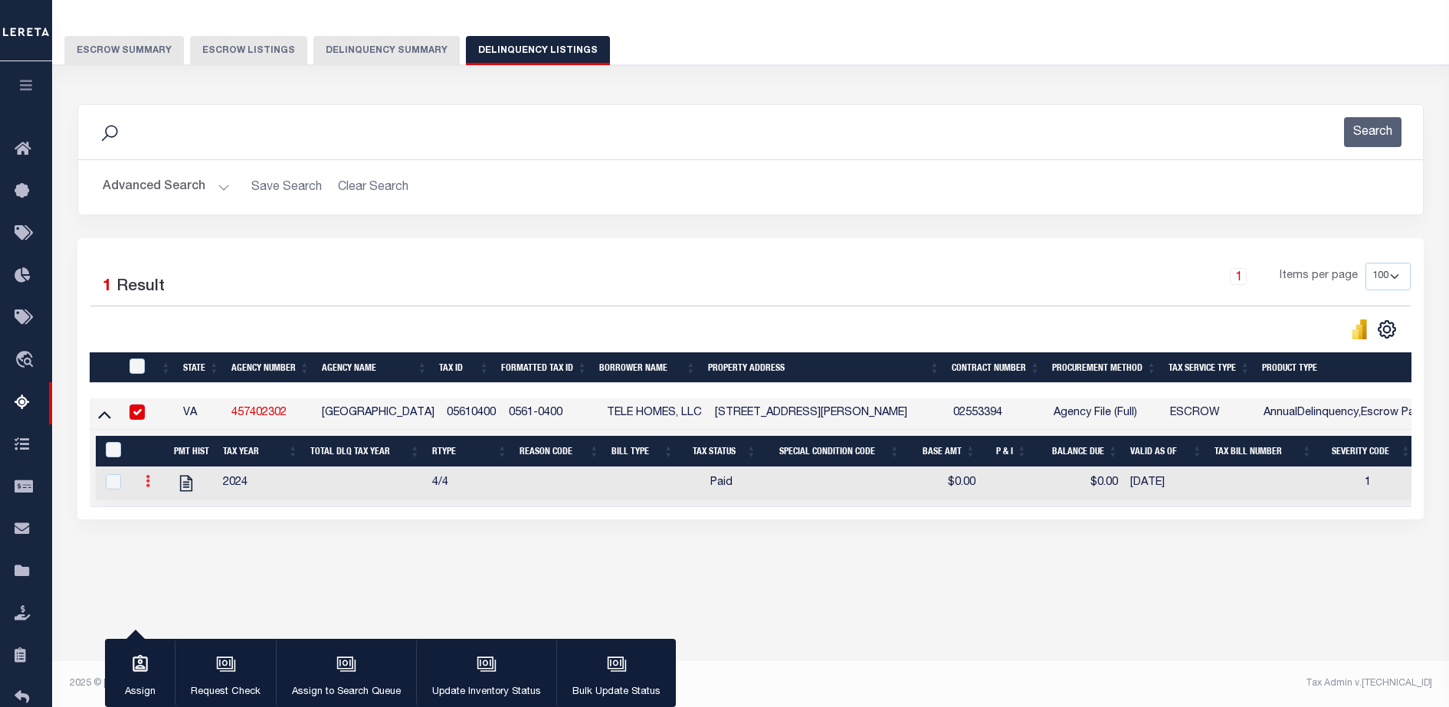
click at [148, 487] on icon at bounding box center [148, 481] width 5 height 12
click at [424, 563] on div "Data sync process is currently running, you may face some response delays. Sear…" at bounding box center [750, 327] width 1367 height 477
click at [138, 365] on input "checkbox" at bounding box center [136, 366] width 15 height 15
checkbox input "true"
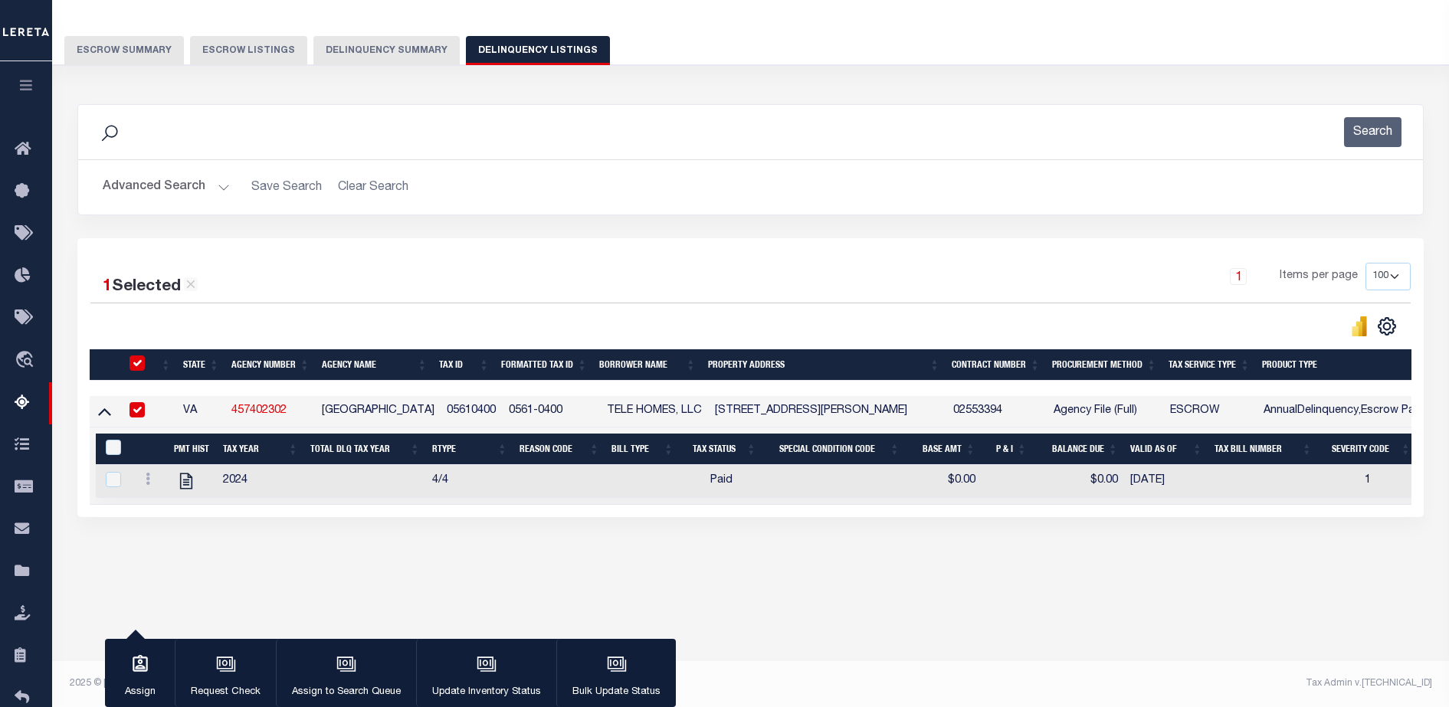
click at [129, 368] on input "checkbox" at bounding box center [136, 363] width 15 height 15
checkbox input "false"
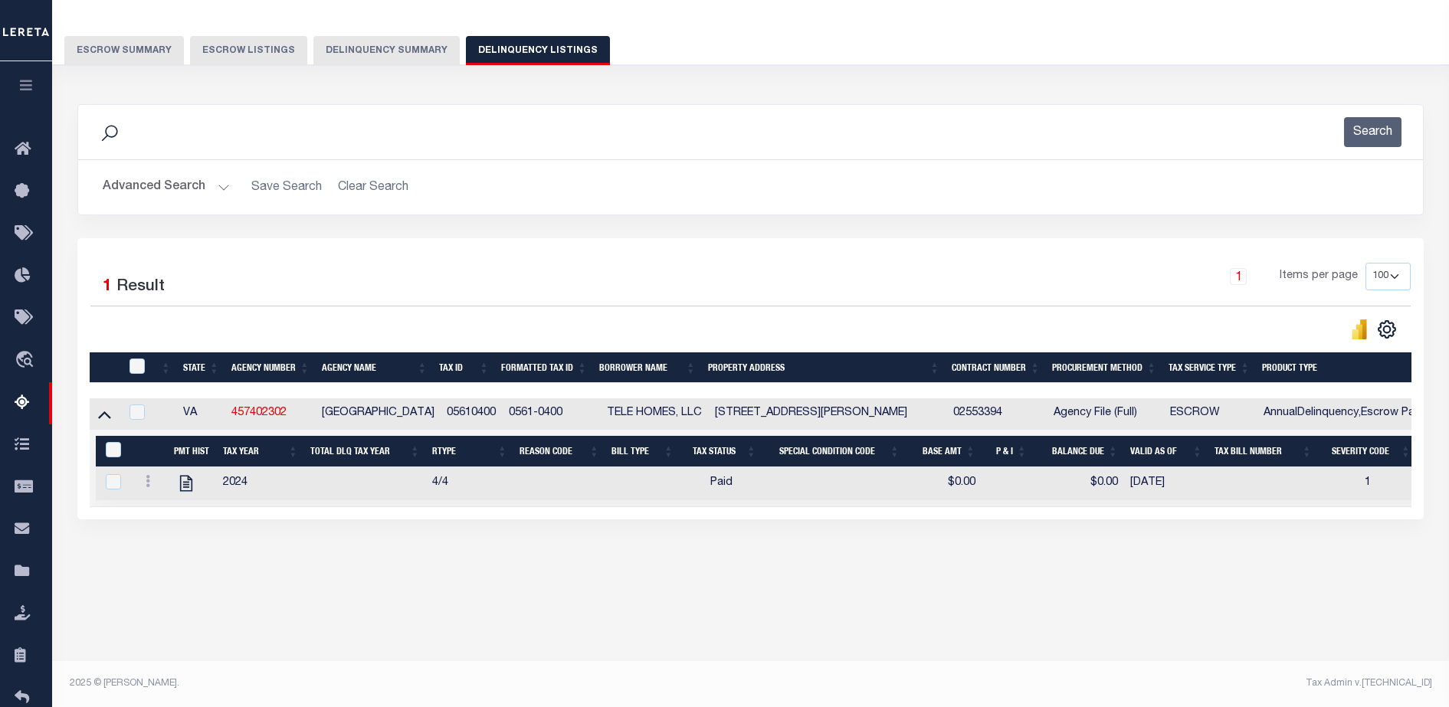
click at [129, 368] on input "checkbox" at bounding box center [136, 366] width 15 height 15
checkbox input "true"
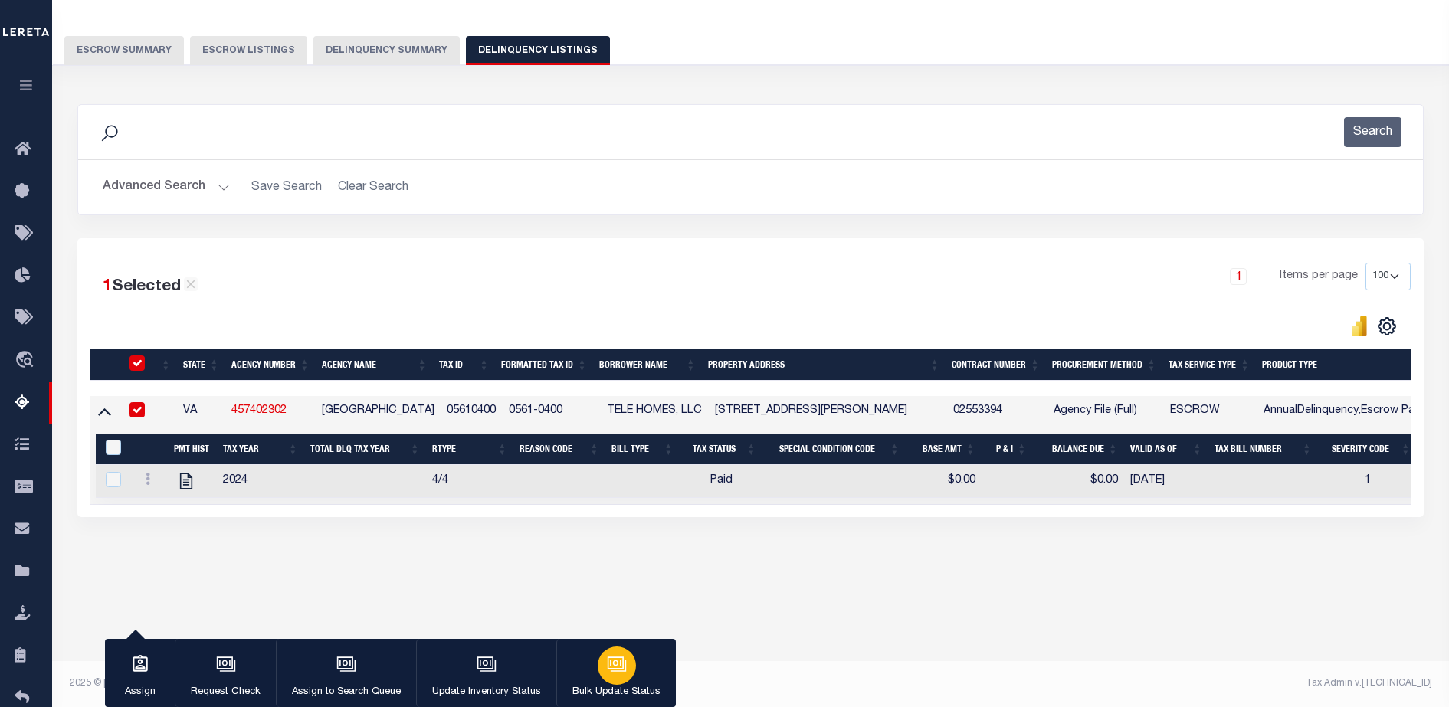
click at [601, 671] on div "button" at bounding box center [617, 666] width 38 height 38
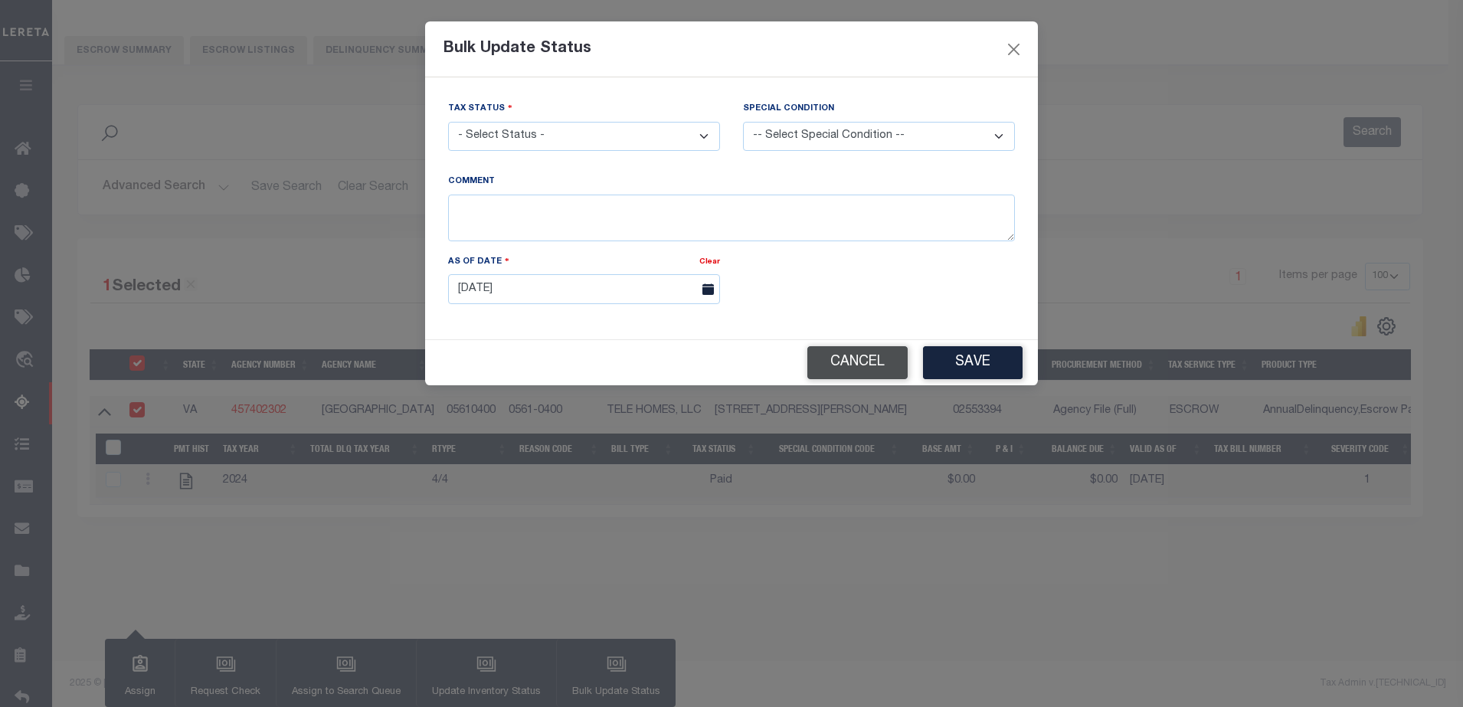
click at [873, 369] on button "Cancel" at bounding box center [858, 362] width 100 height 33
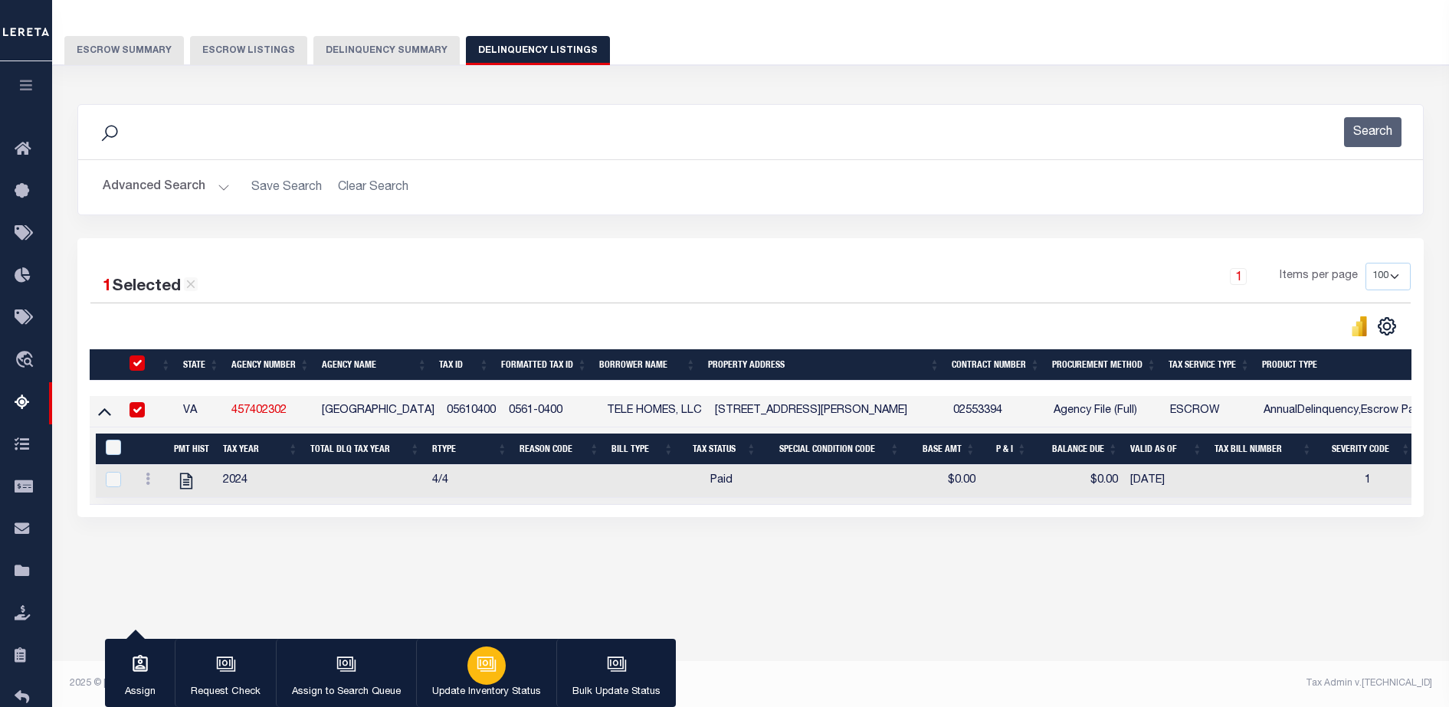
click at [516, 655] on button "Update Inventory Status" at bounding box center [486, 673] width 140 height 69
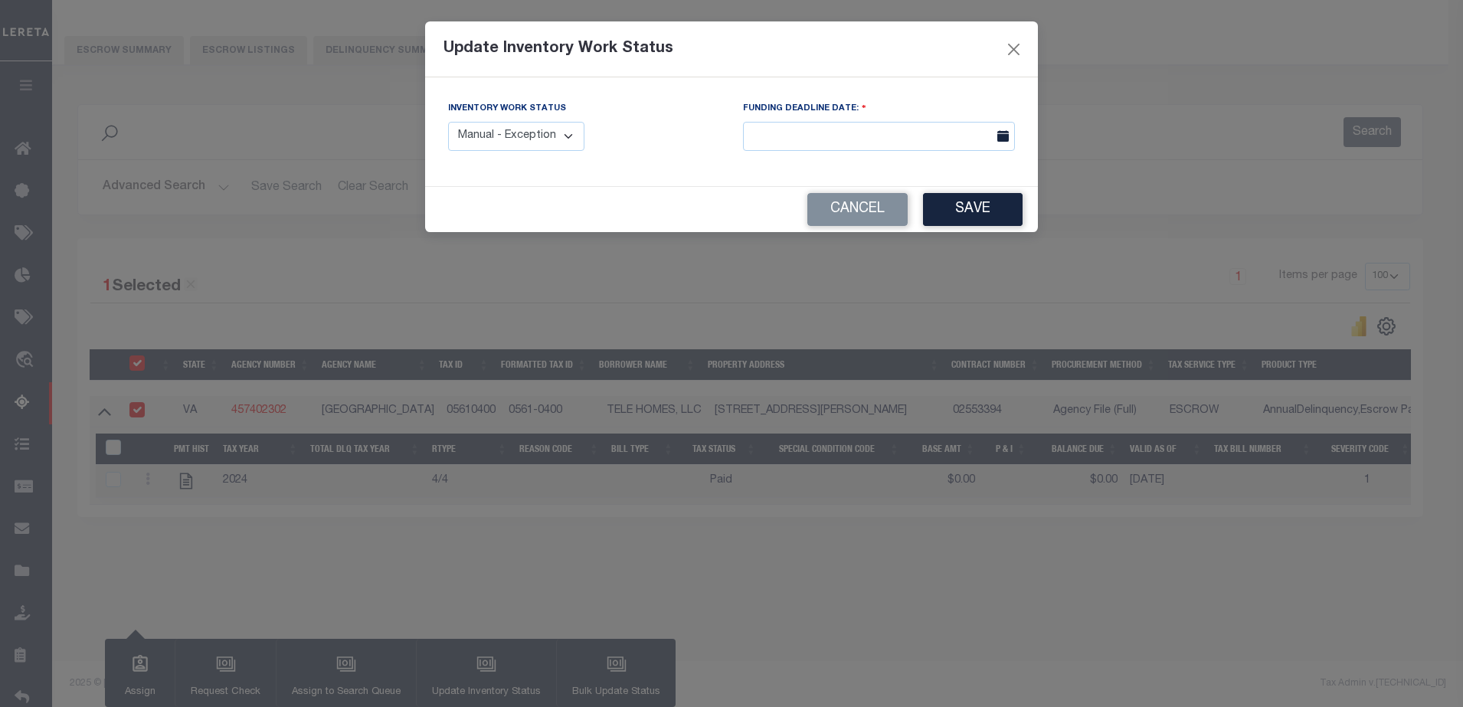
drag, startPoint x: 493, startPoint y: 113, endPoint x: 510, endPoint y: 122, distance: 18.8
click at [493, 113] on label "Inventory Work Status" at bounding box center [507, 109] width 118 height 13
click at [540, 135] on select "Manual - Exception Pended - Awaiting Search Late Add Exception Completed" at bounding box center [516, 137] width 136 height 30
select select "4"
click at [448, 122] on select "Manual - Exception Pended - Awaiting Search Late Add Exception Completed" at bounding box center [516, 137] width 136 height 30
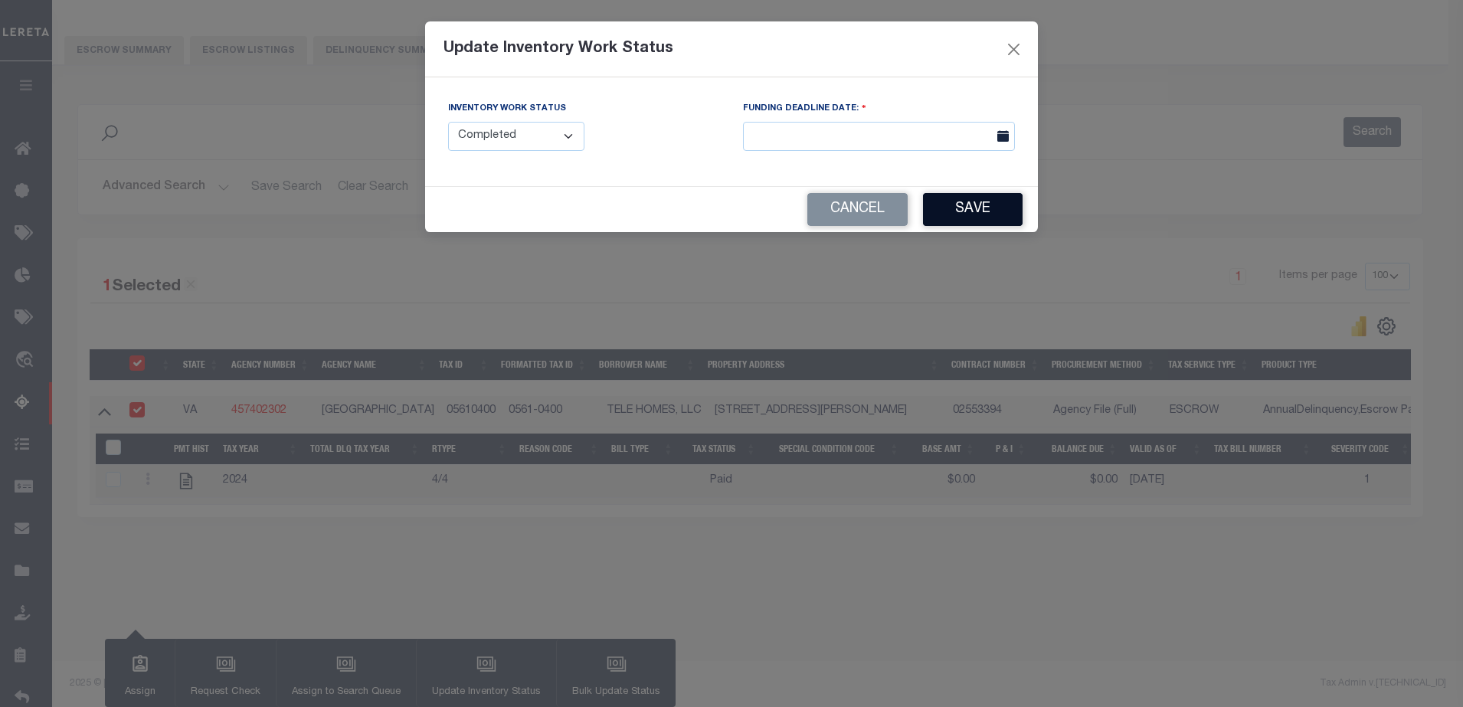
click at [956, 204] on button "Save" at bounding box center [973, 209] width 100 height 33
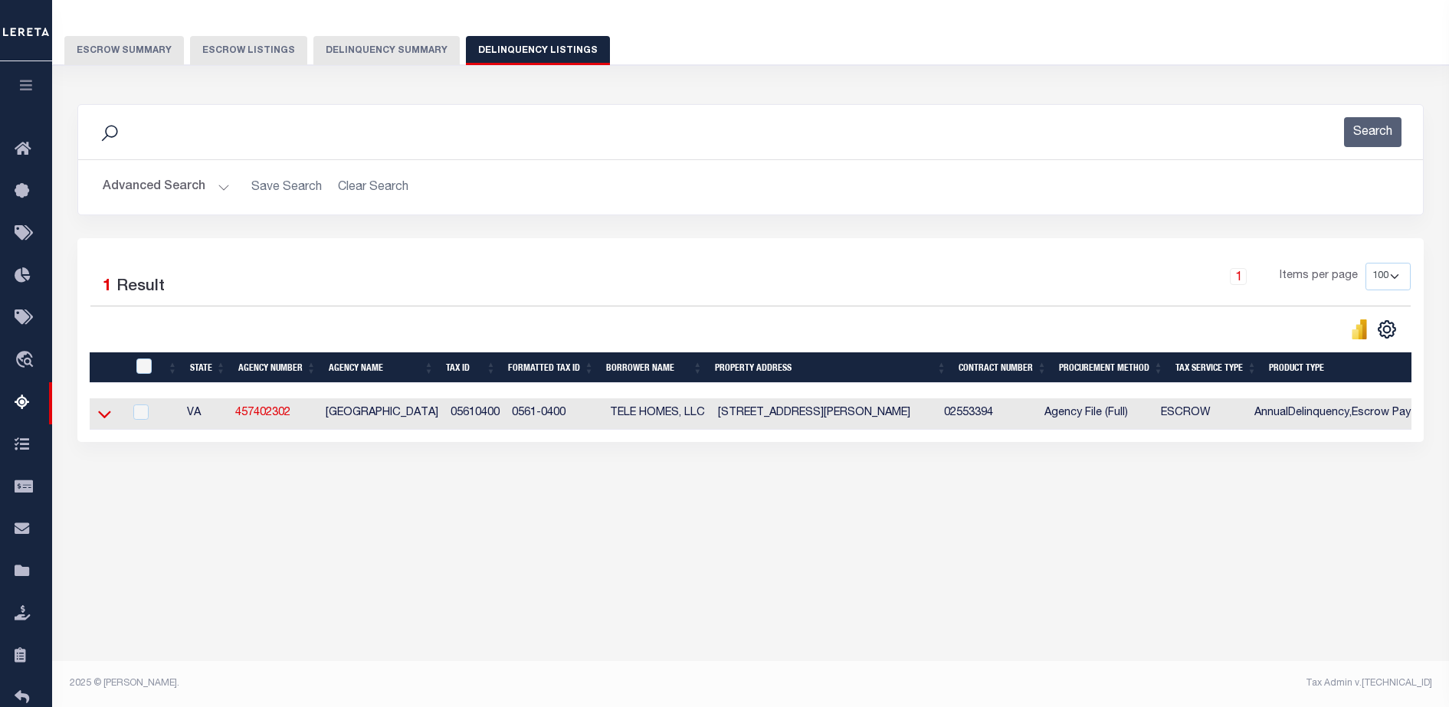
click at [108, 415] on icon at bounding box center [104, 414] width 13 height 16
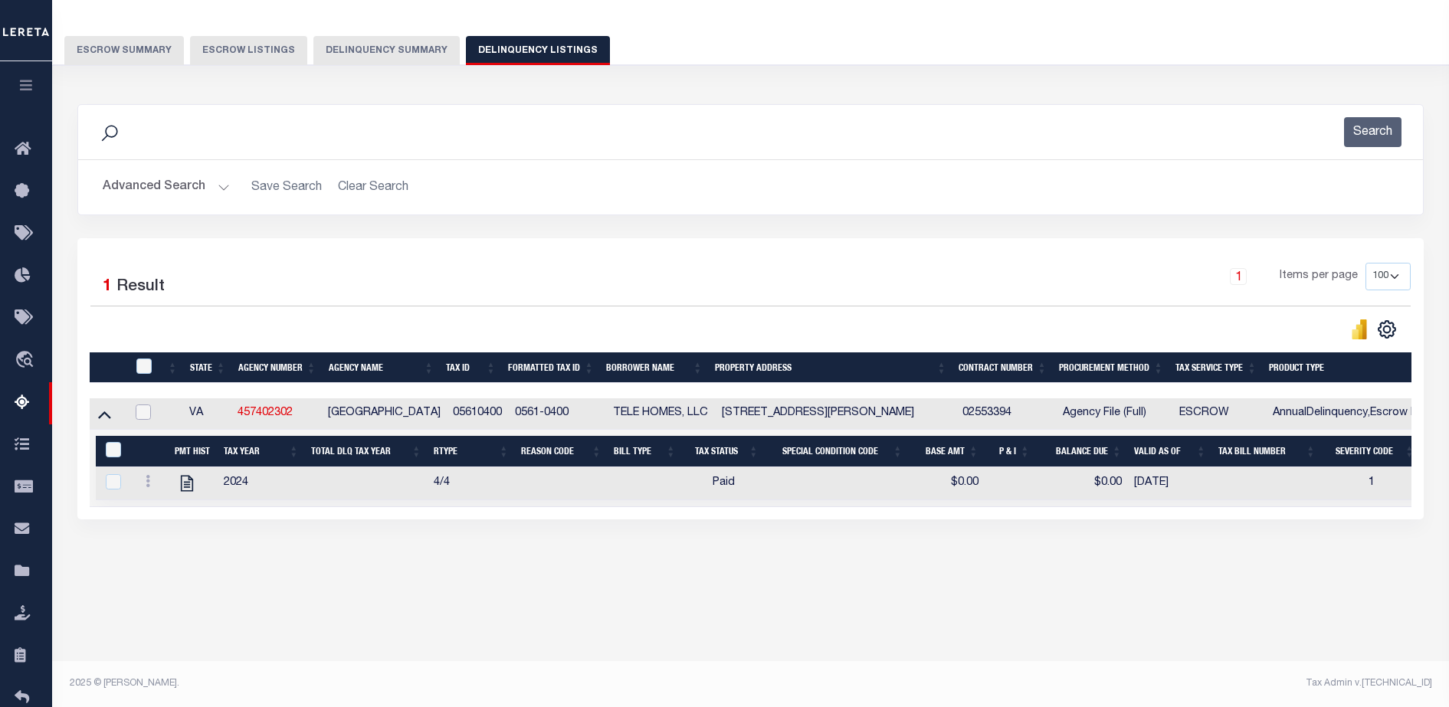
click at [145, 417] on input "checkbox" at bounding box center [143, 412] width 15 height 15
checkbox input "true"
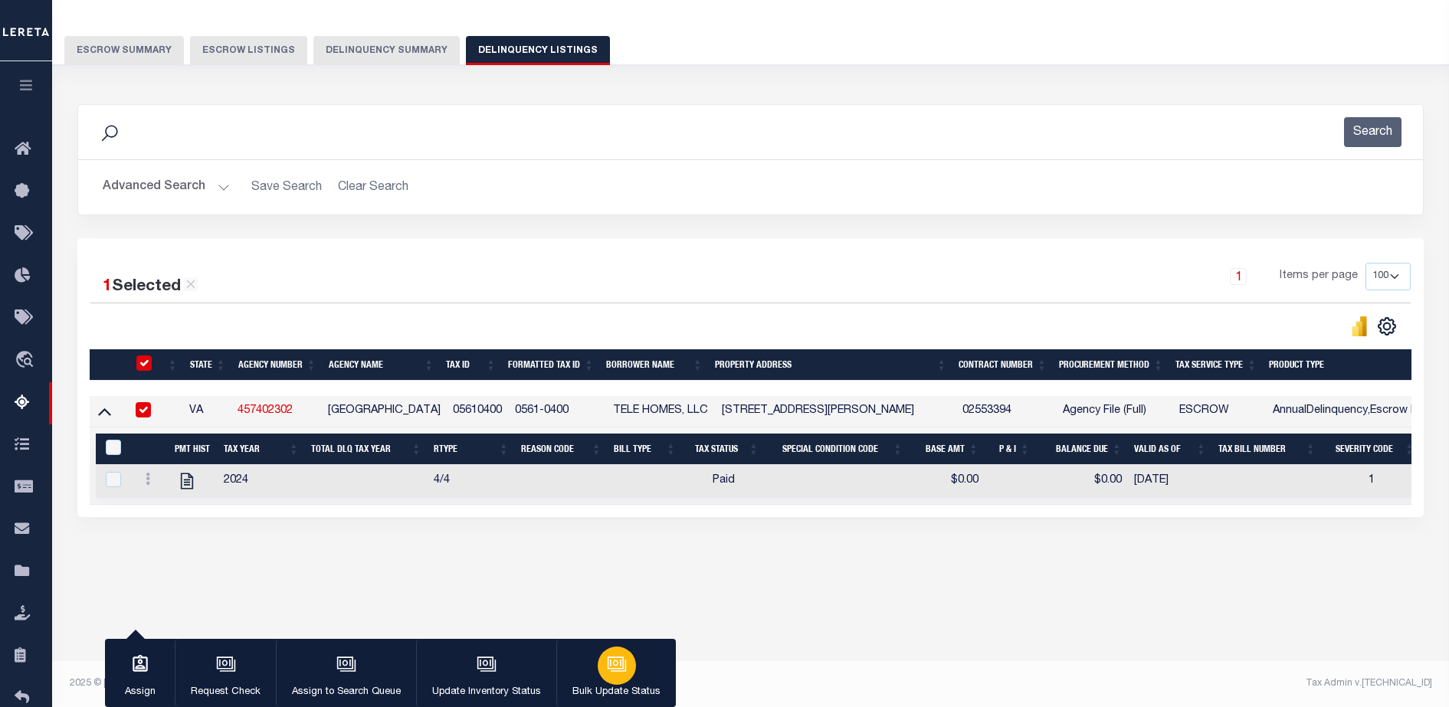
click at [578, 667] on button "Bulk Update Status" at bounding box center [616, 673] width 120 height 69
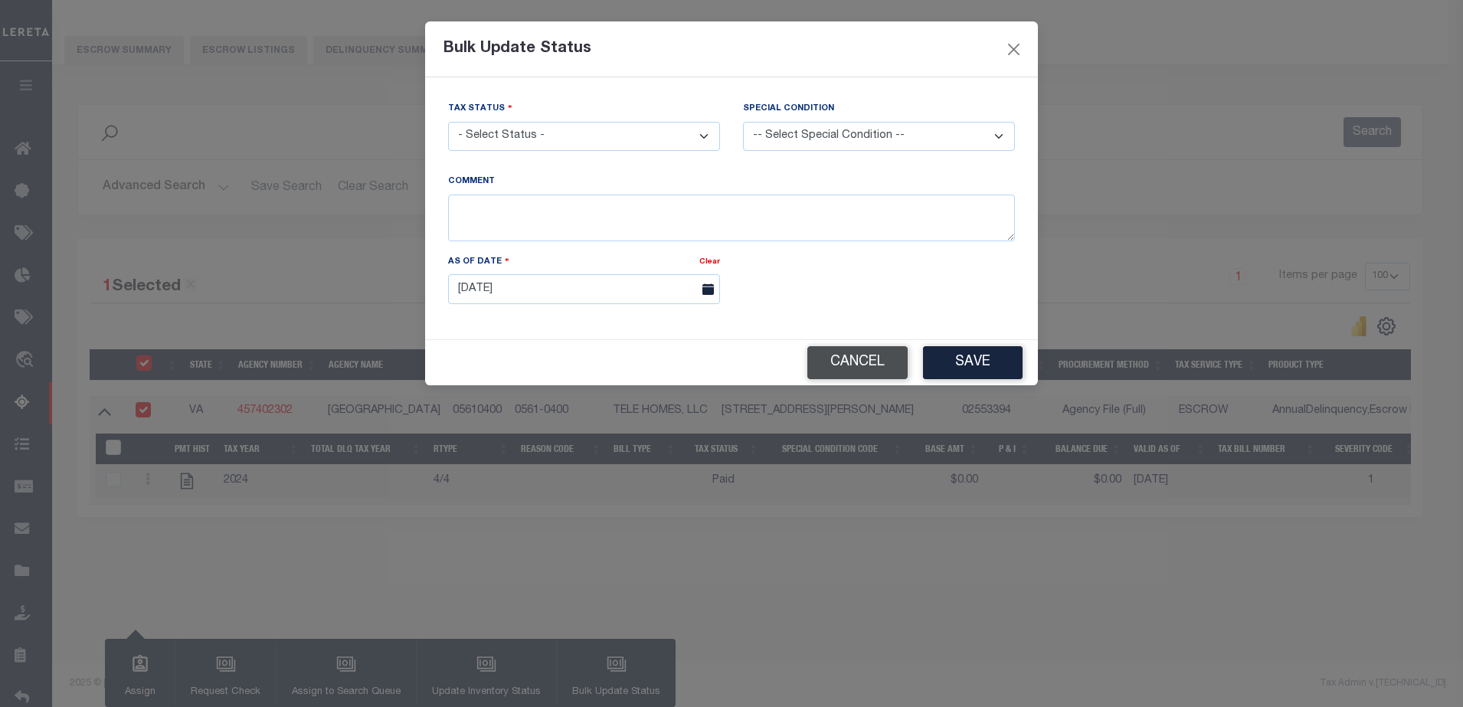
click at [857, 365] on button "Cancel" at bounding box center [858, 362] width 100 height 33
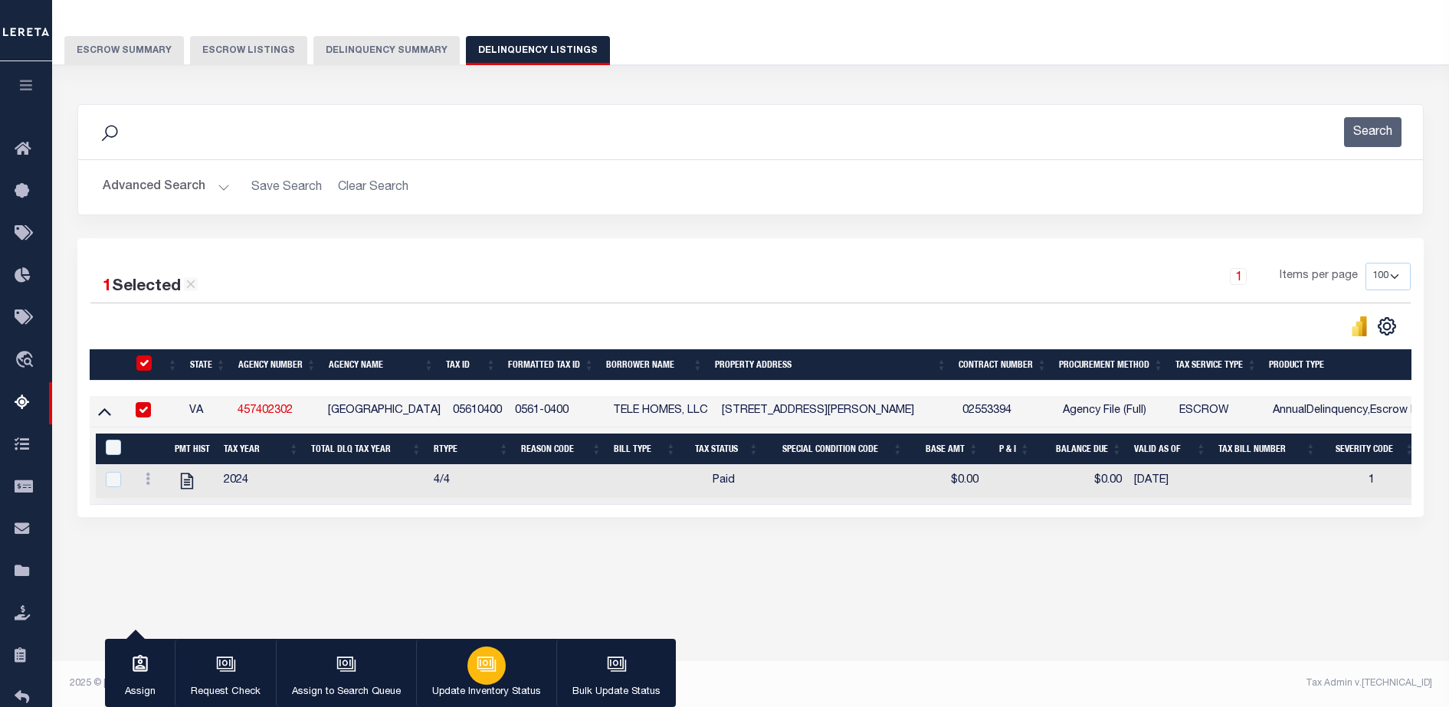
click at [481, 656] on icon "button" at bounding box center [487, 664] width 20 height 20
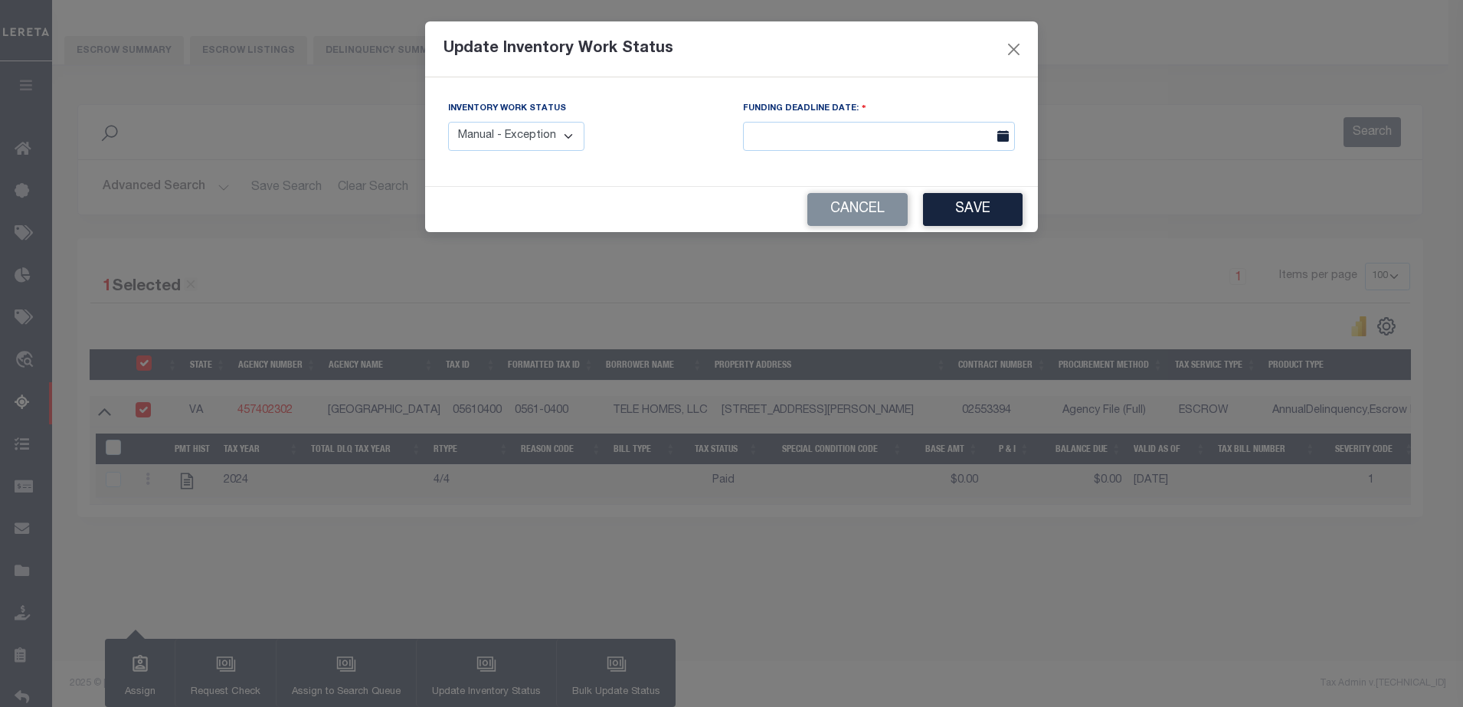
drag, startPoint x: 556, startPoint y: 142, endPoint x: 553, endPoint y: 152, distance: 10.4
click at [556, 142] on select "Manual - Exception Pended - Awaiting Search Late Add Exception Completed" at bounding box center [516, 137] width 136 height 30
select select "4"
click at [448, 122] on select "Manual - Exception Pended - Awaiting Search Late Add Exception Completed" at bounding box center [516, 137] width 136 height 30
click at [990, 225] on button "Save" at bounding box center [973, 209] width 100 height 33
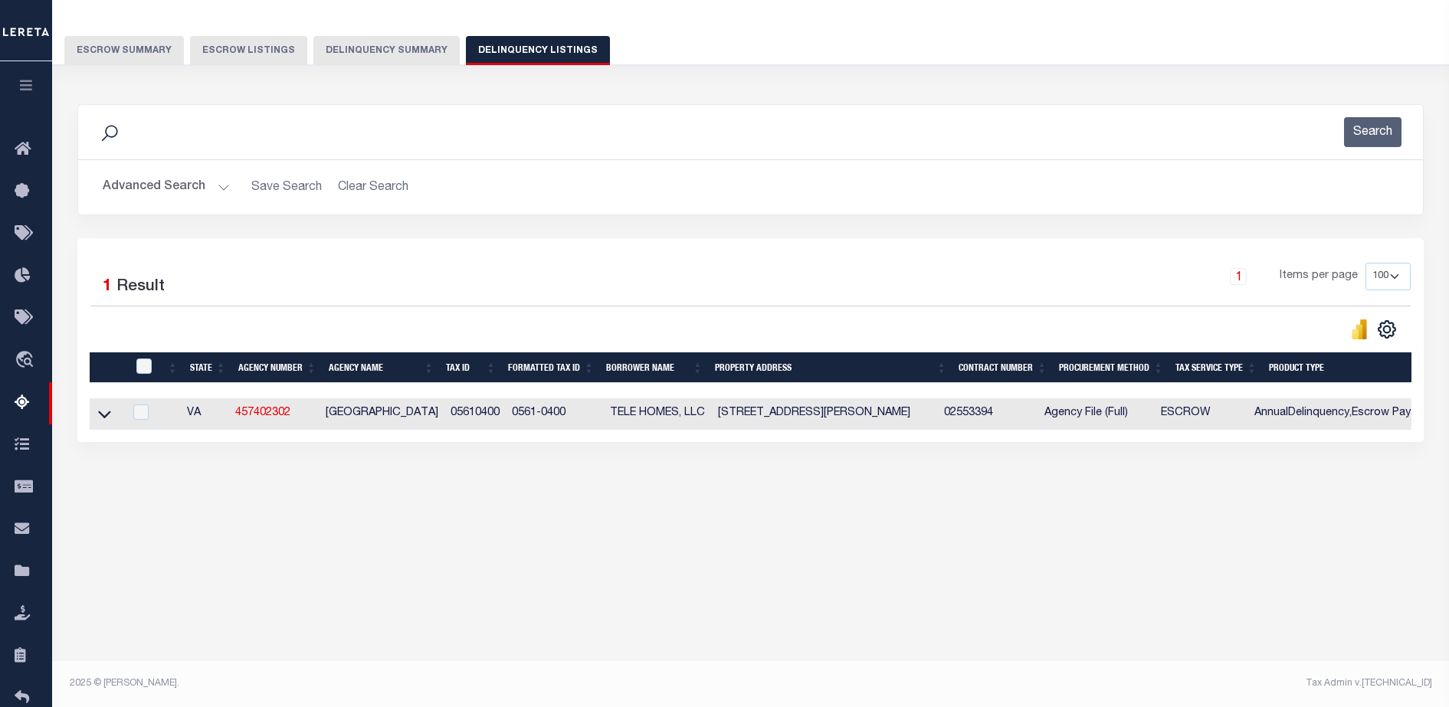
click at [112, 424] on td at bounding box center [107, 413] width 34 height 31
checkbox input "true"
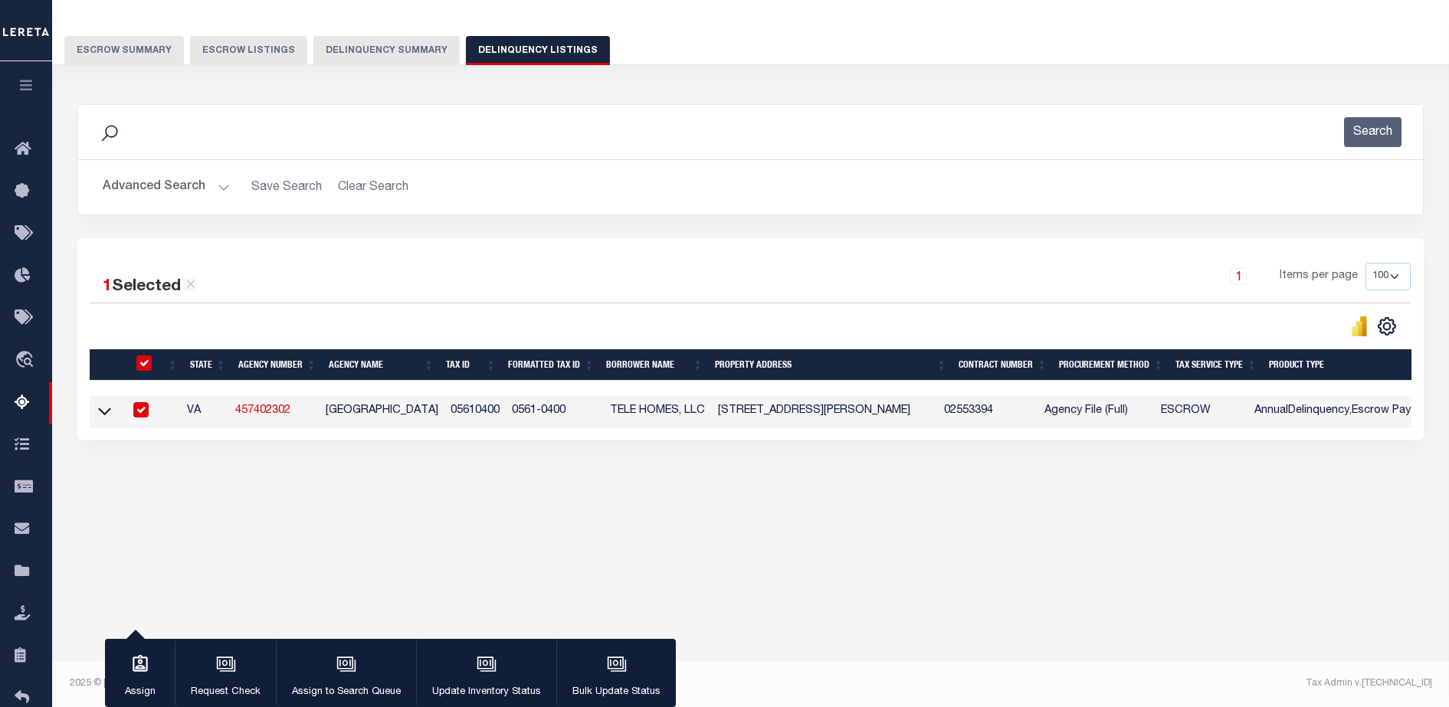
click at [110, 425] on td at bounding box center [107, 411] width 34 height 31
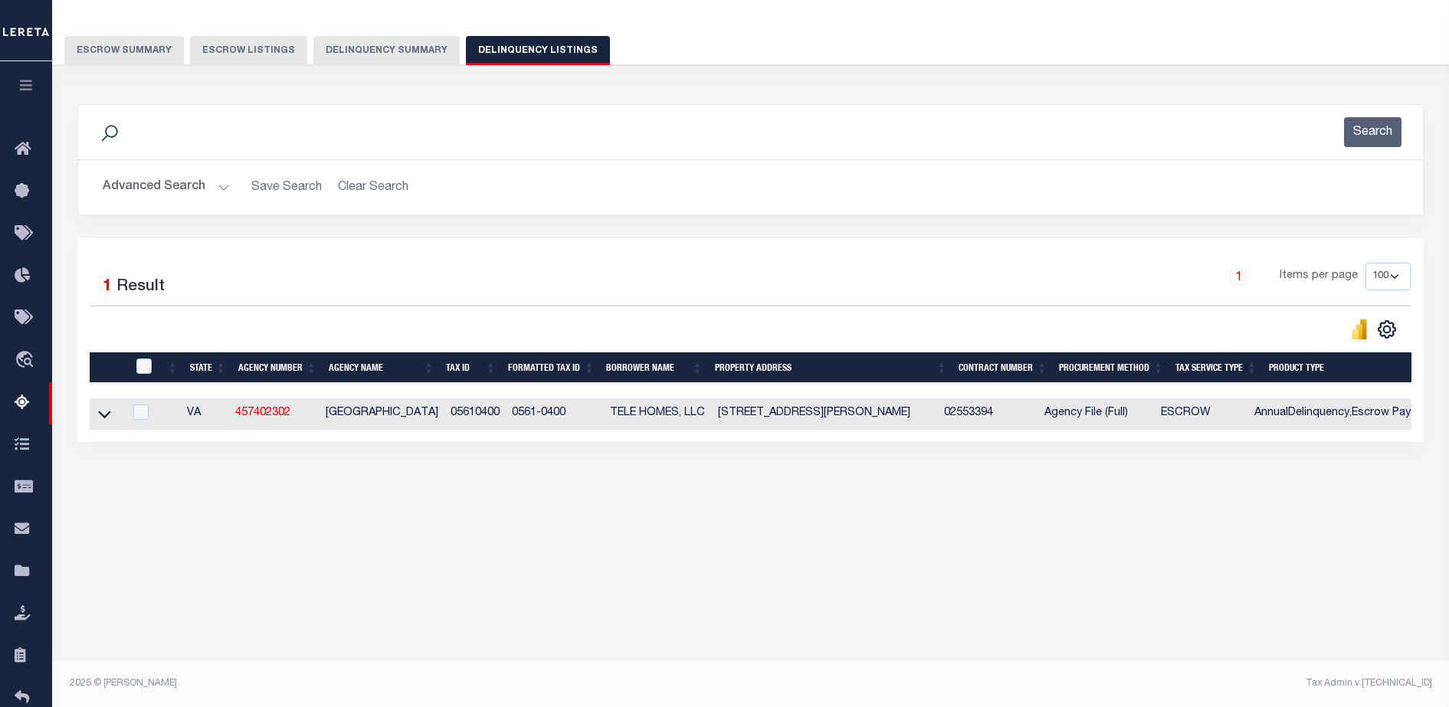
checkbox input "false"
click at [104, 419] on icon at bounding box center [104, 414] width 13 height 16
